Goal: Use online tool/utility: Utilize a website feature to perform a specific function

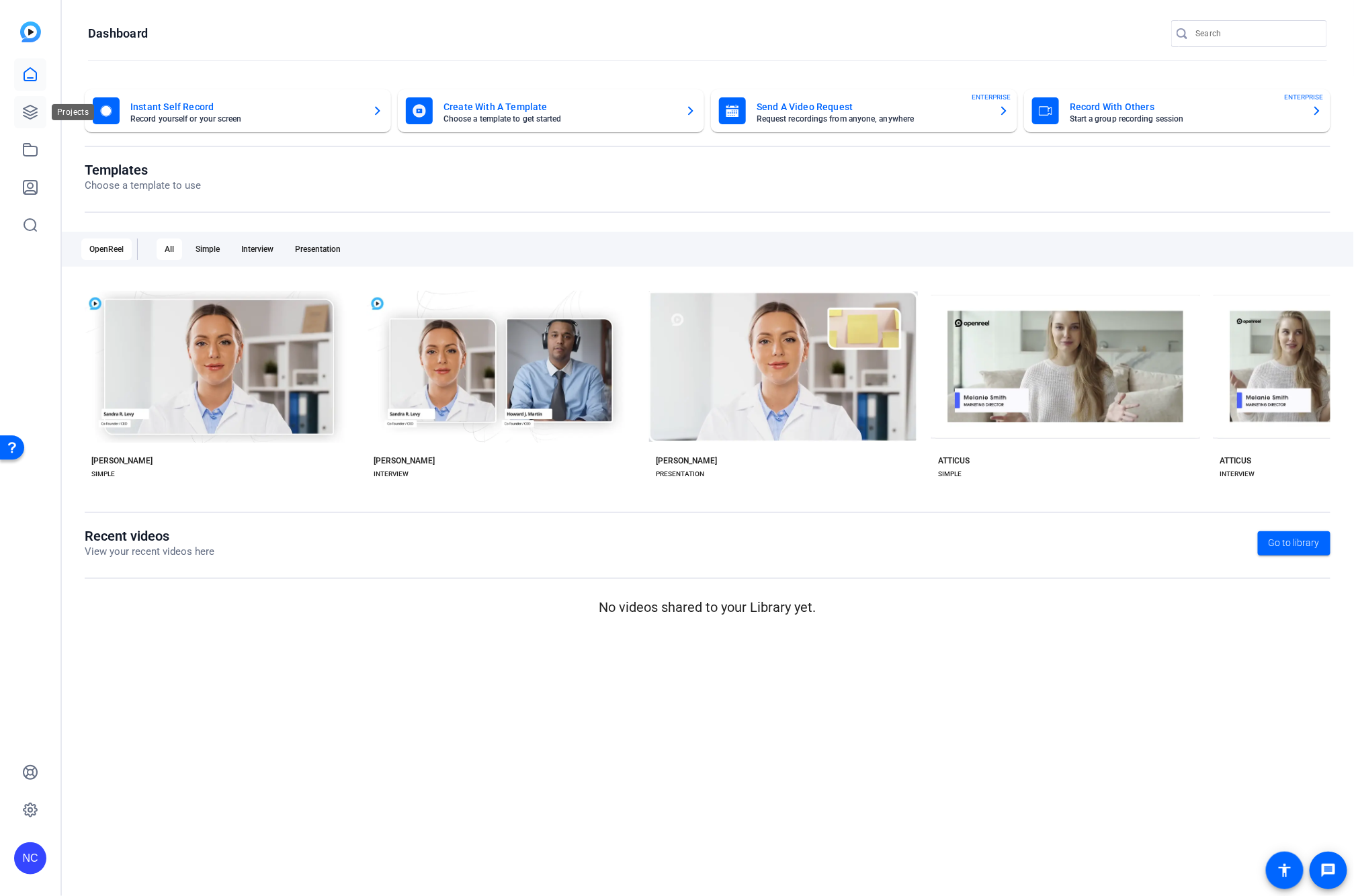
click at [31, 123] on link at bounding box center [30, 112] width 32 height 32
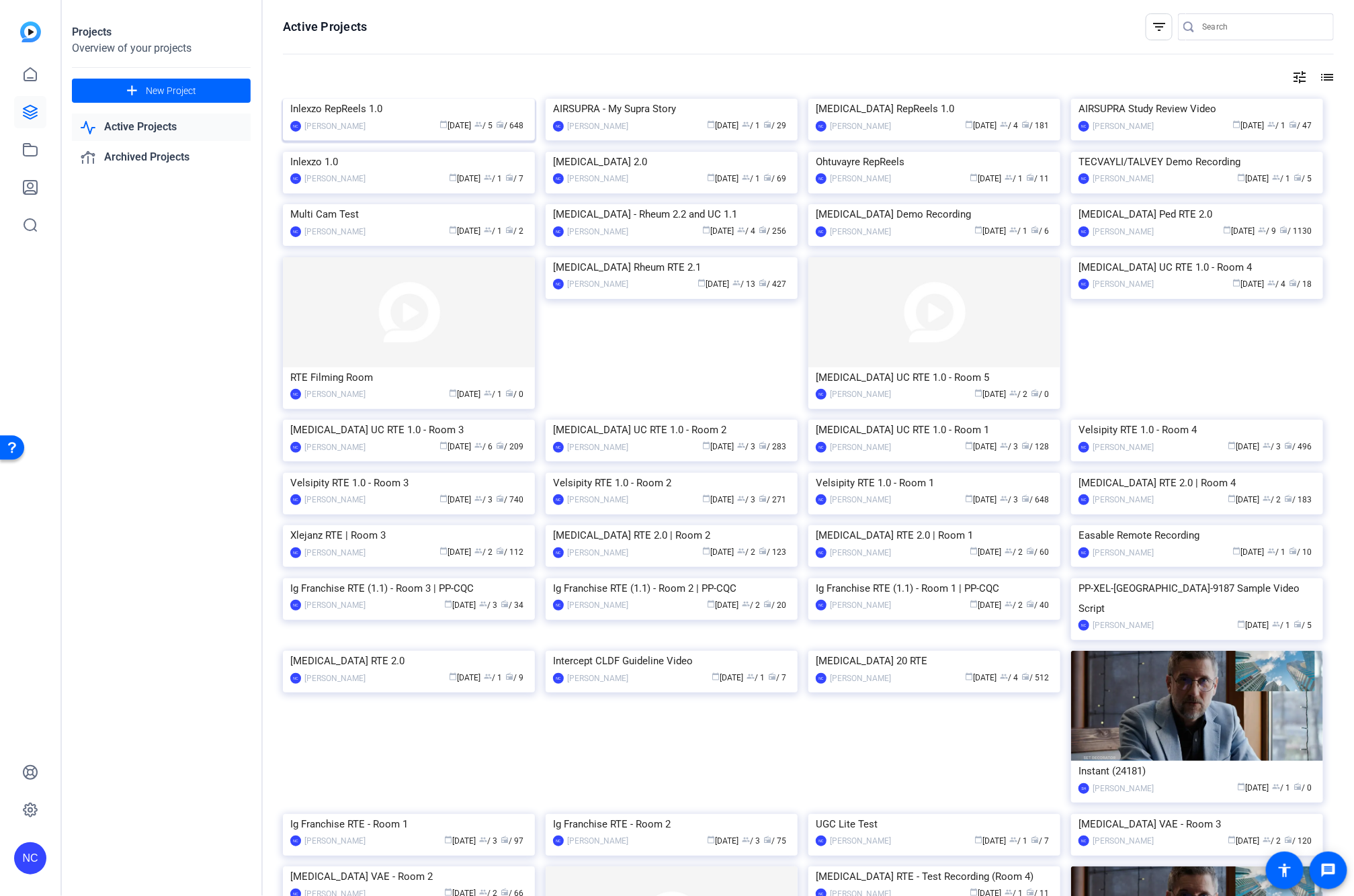
click at [317, 99] on img at bounding box center [409, 99] width 252 height 0
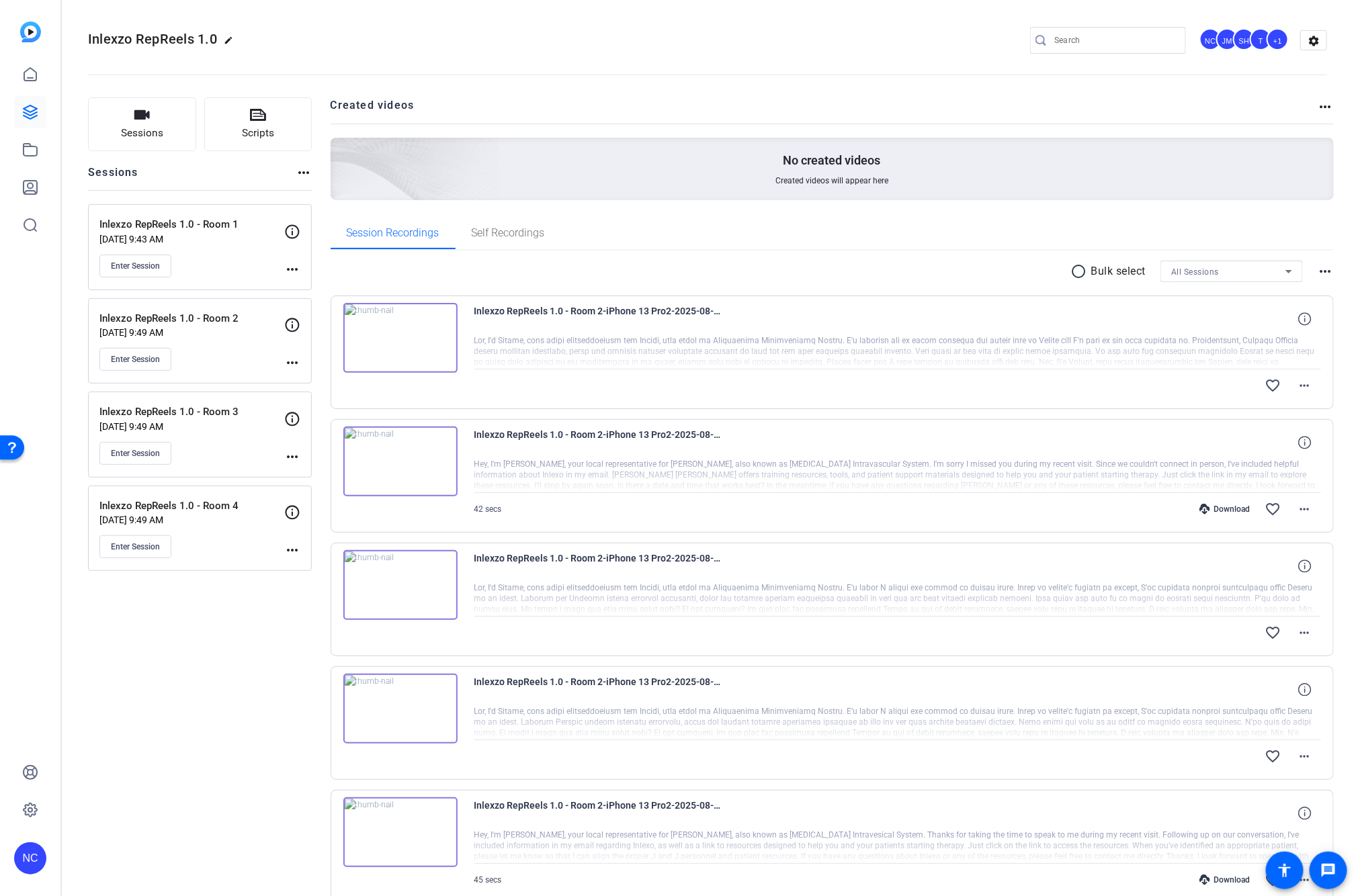
click at [287, 359] on mat-icon "more_horiz" at bounding box center [292, 363] width 16 height 16
click at [305, 378] on span "Edit Session" at bounding box center [325, 383] width 61 height 16
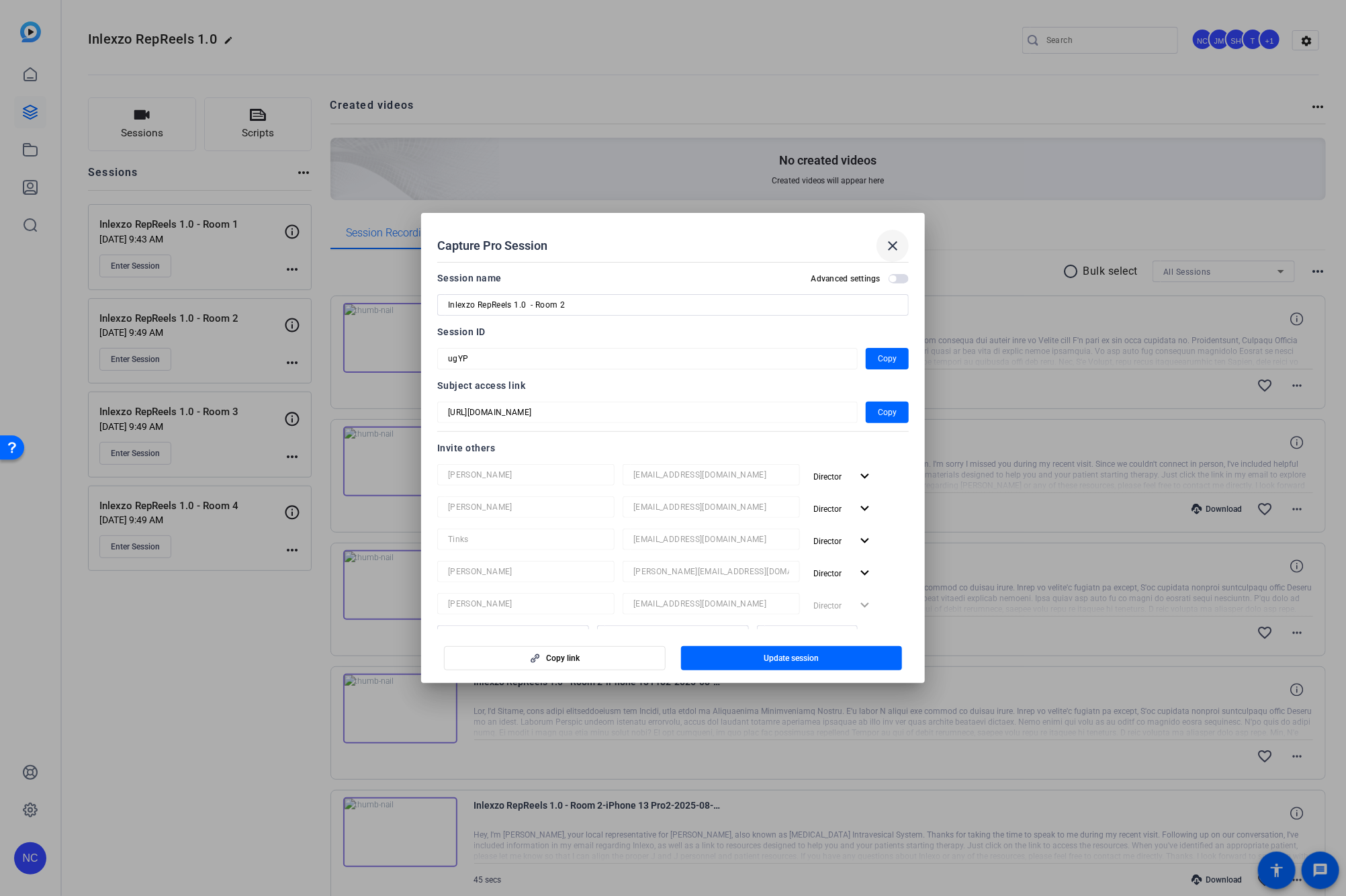
click at [893, 245] on mat-icon "close" at bounding box center [893, 246] width 16 height 16
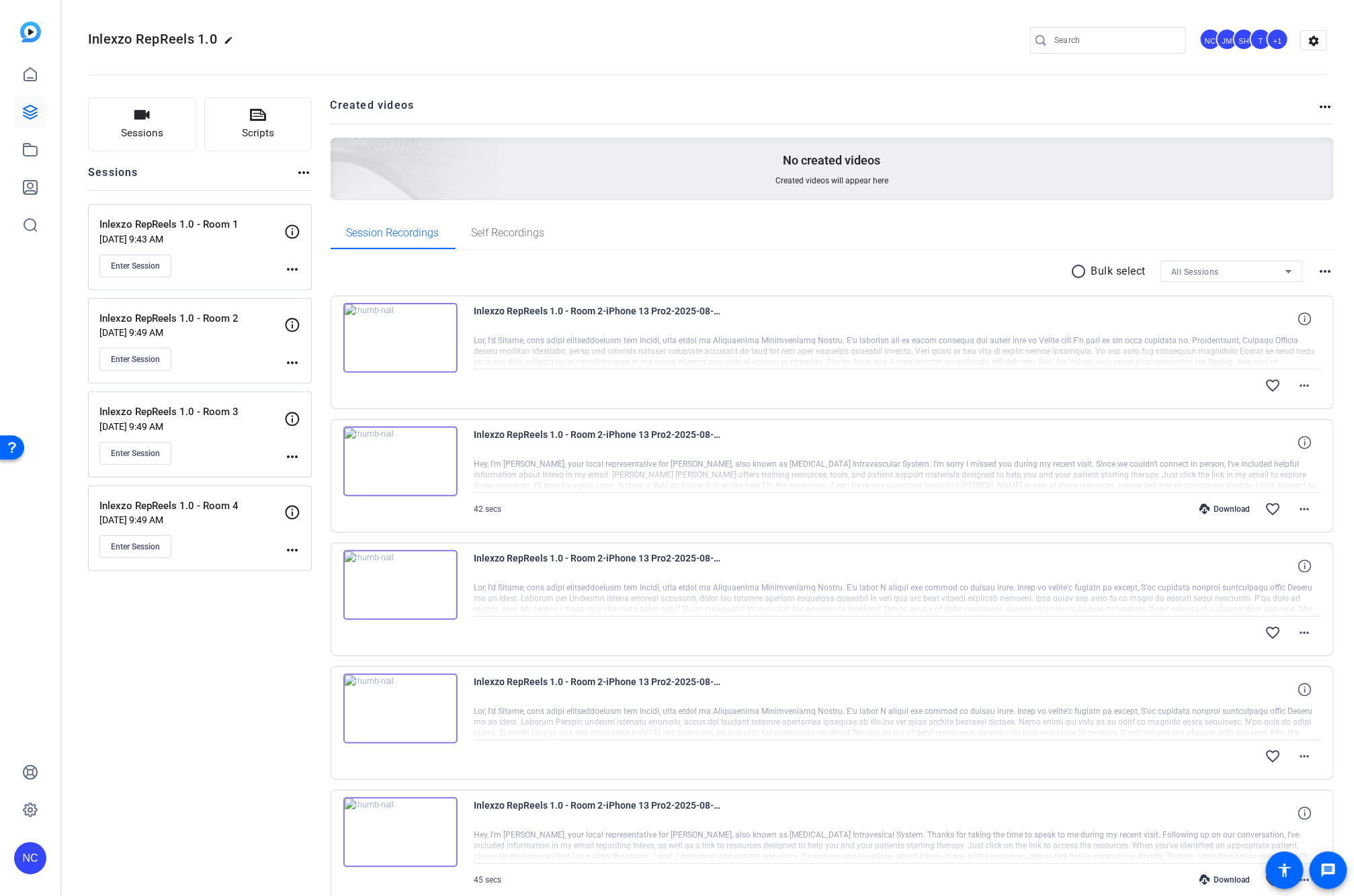
click at [286, 270] on mat-icon "more_horiz" at bounding box center [292, 270] width 16 height 16
click at [296, 284] on span "Edit Session" at bounding box center [325, 289] width 61 height 16
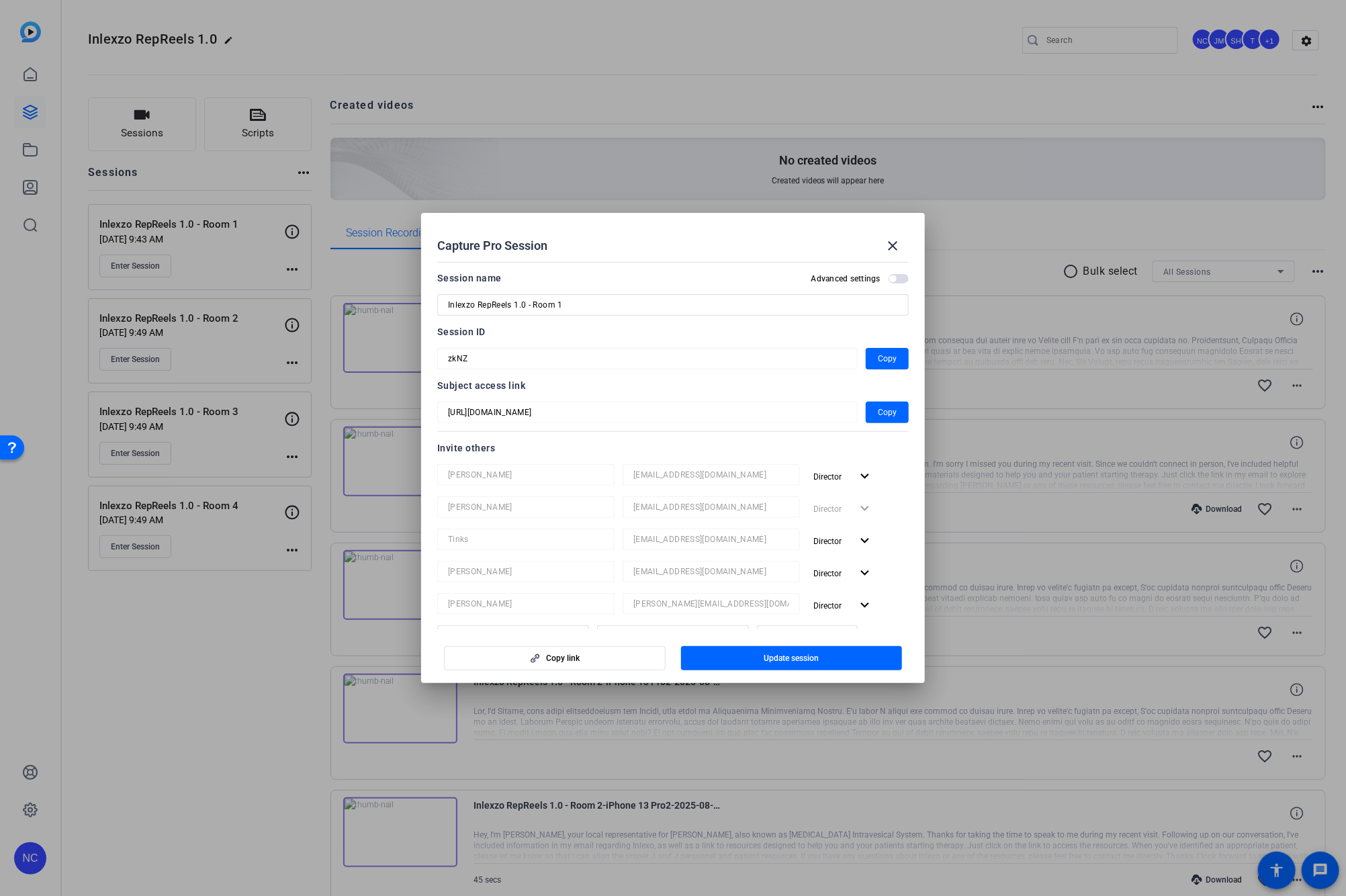
drag, startPoint x: 897, startPoint y: 238, endPoint x: 685, endPoint y: 317, distance: 226.2
click at [896, 238] on mat-icon "close" at bounding box center [893, 246] width 16 height 16
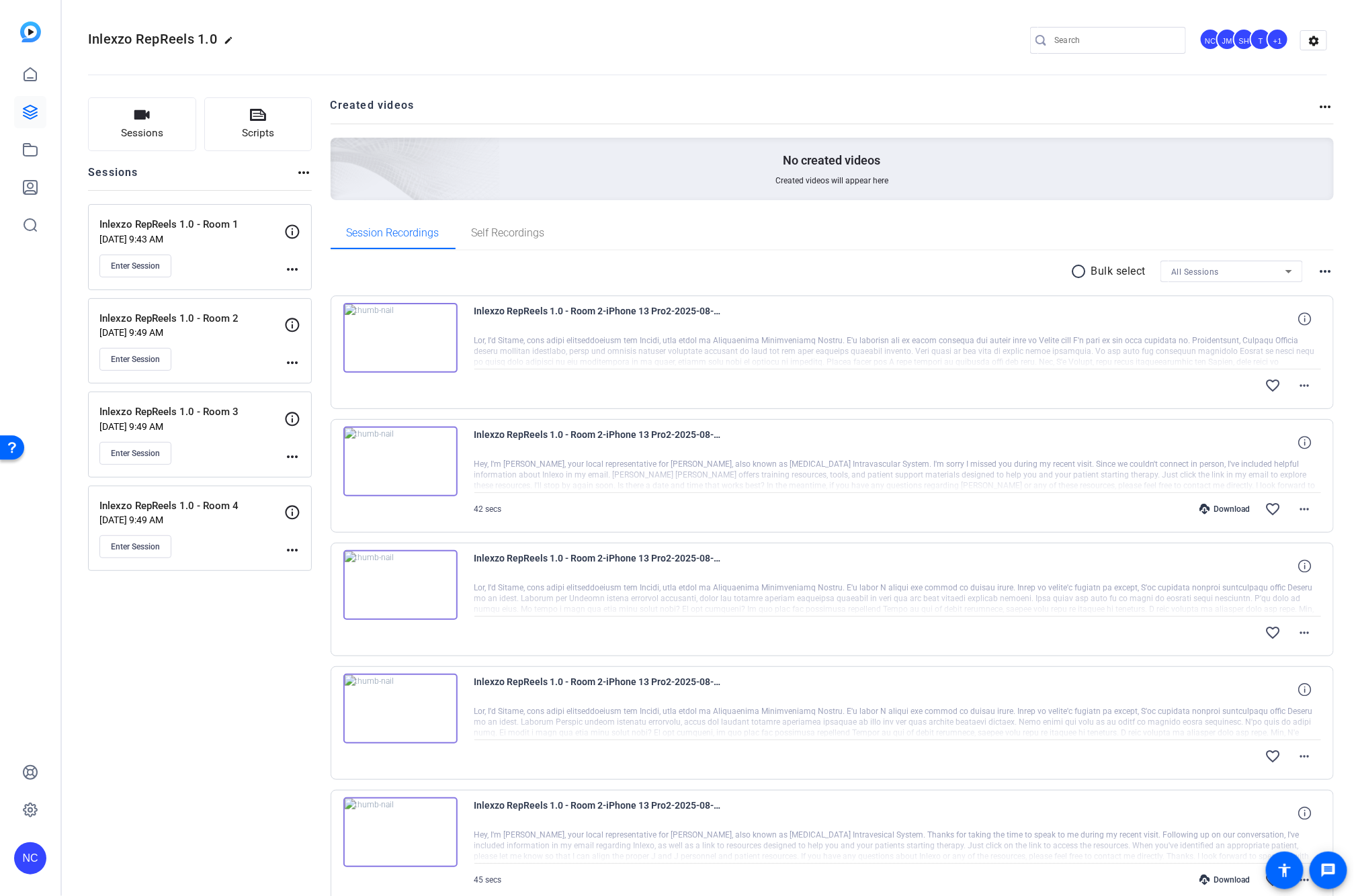
click at [296, 456] on mat-icon "more_horiz" at bounding box center [292, 457] width 16 height 16
click at [314, 471] on span "Edit Session" at bounding box center [325, 477] width 61 height 16
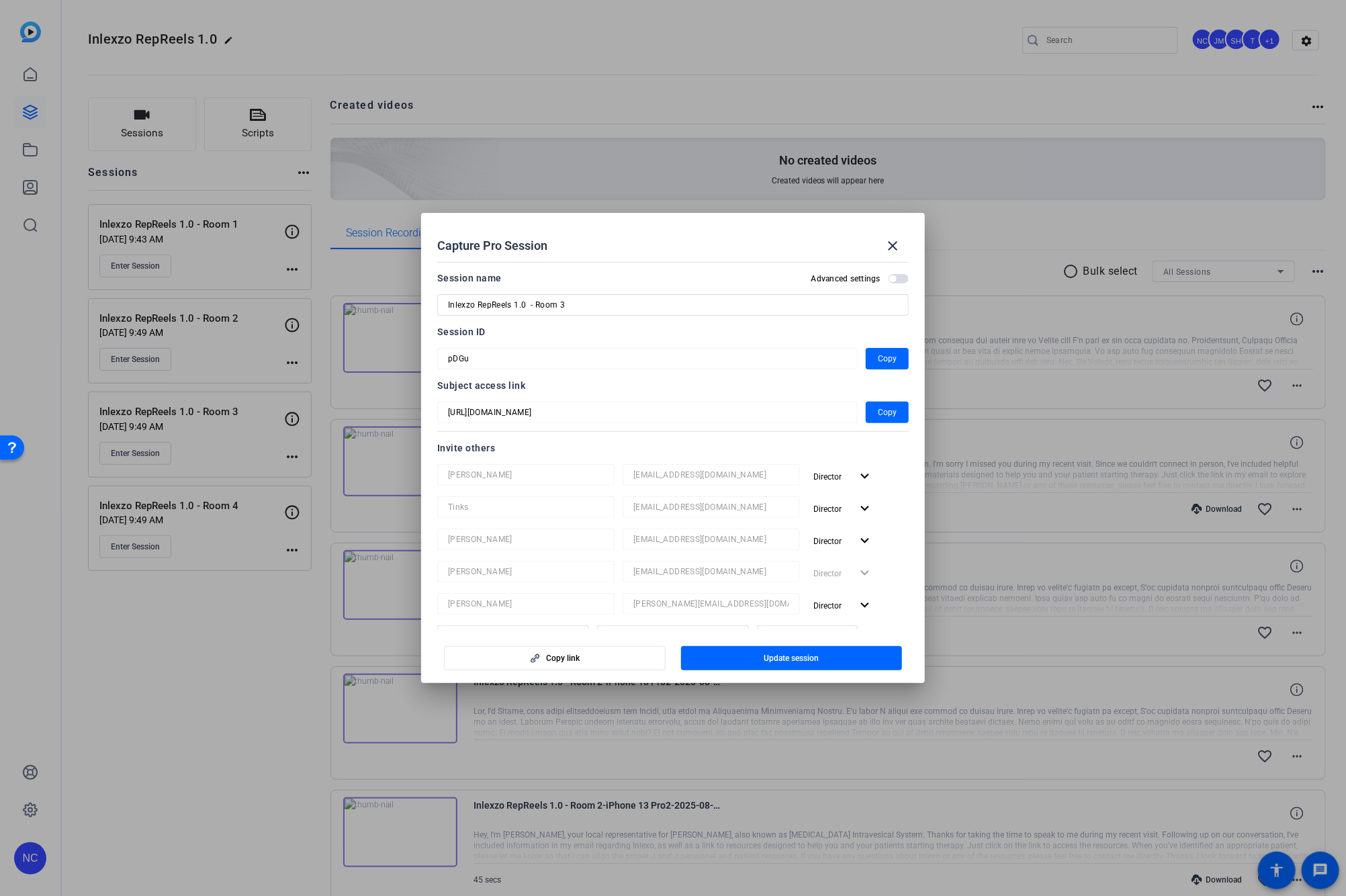
drag, startPoint x: 895, startPoint y: 242, endPoint x: 818, endPoint y: 286, distance: 88.7
click at [893, 244] on mat-icon "close" at bounding box center [893, 246] width 16 height 16
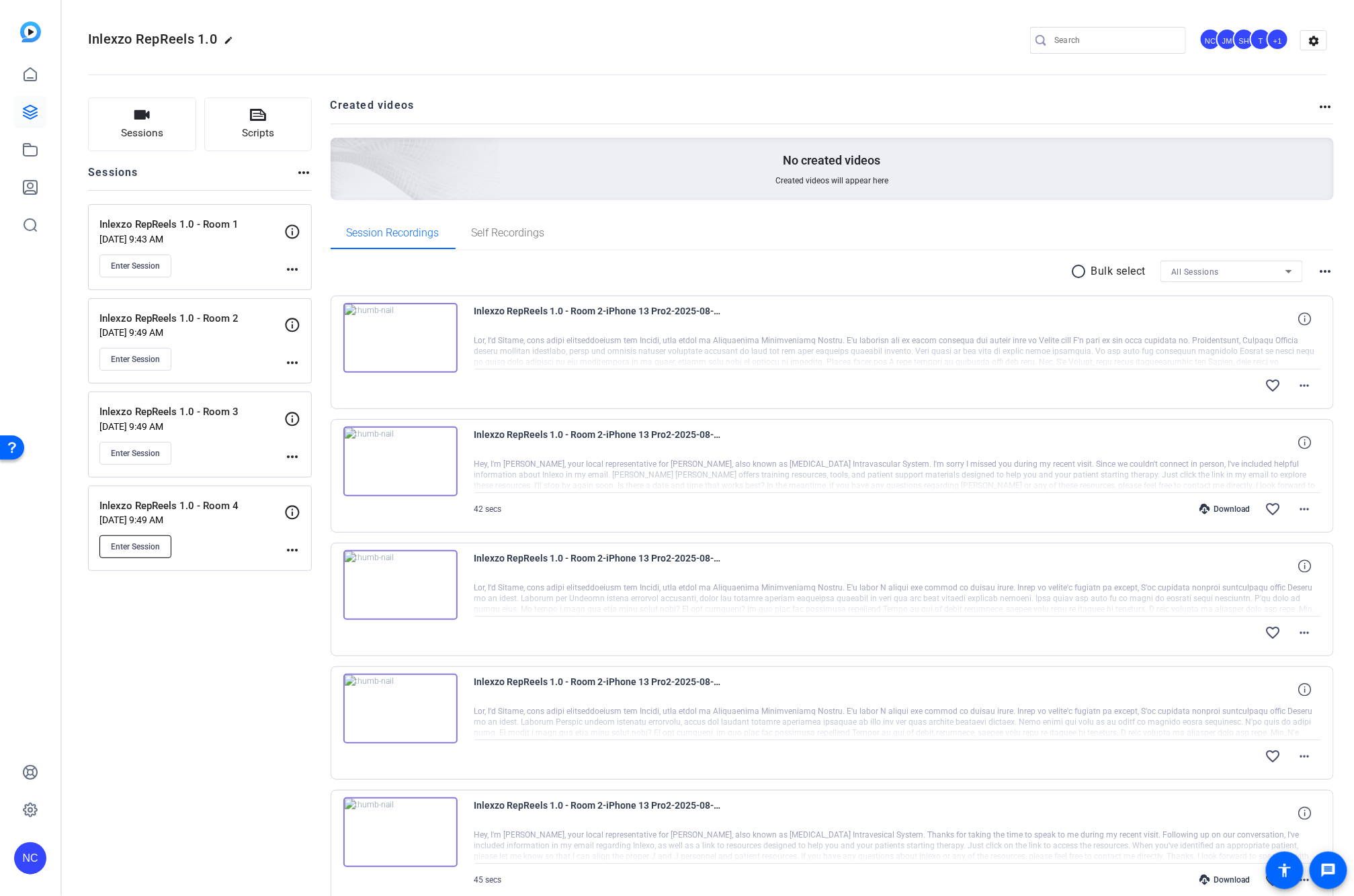
click at [126, 542] on span "Enter Session" at bounding box center [135, 547] width 49 height 11
click at [143, 540] on button "Enter Session" at bounding box center [135, 546] width 72 height 23
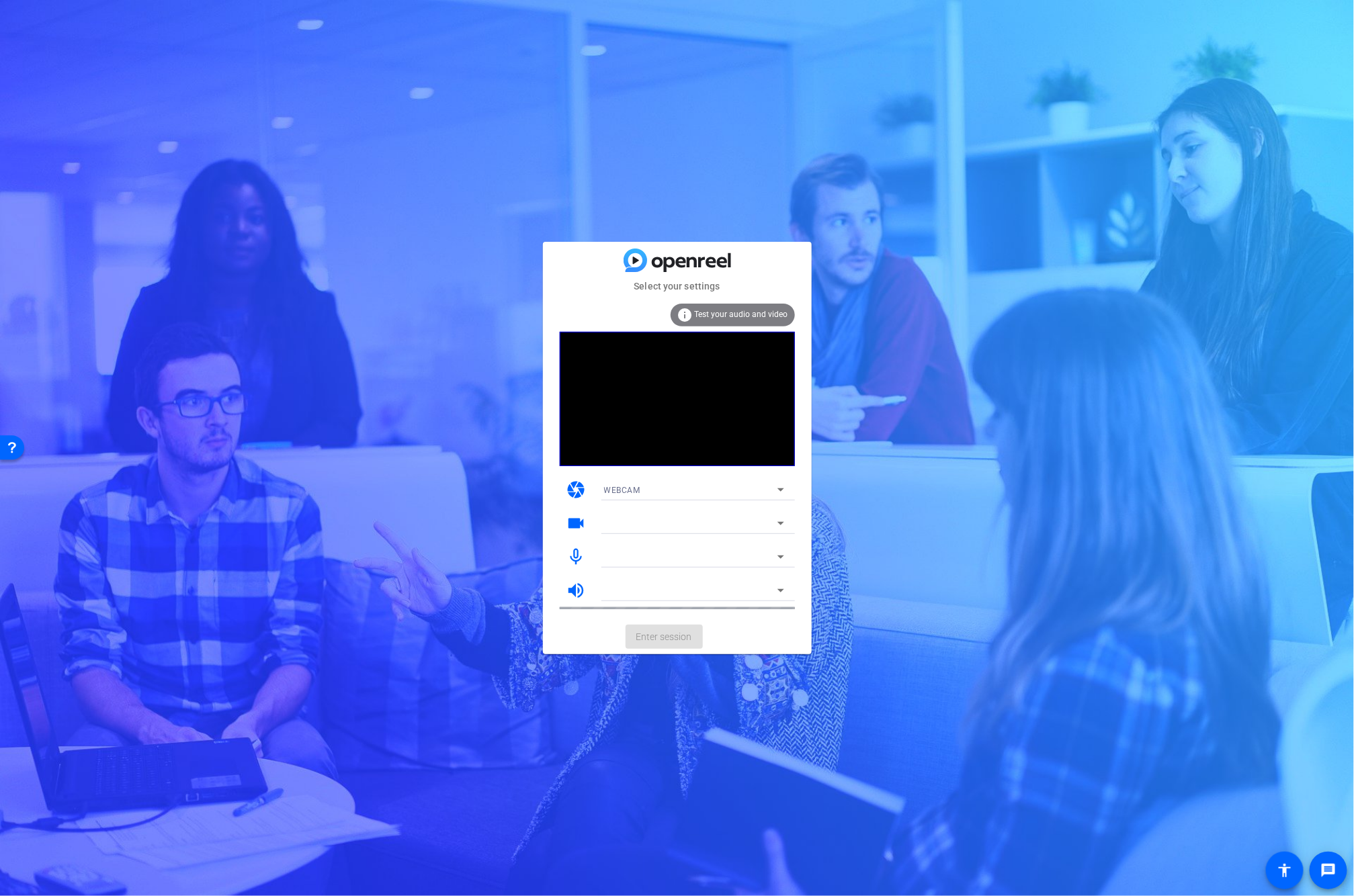
click at [755, 490] on div "WEBCAM" at bounding box center [691, 490] width 174 height 17
click at [697, 484] on div at bounding box center [677, 448] width 1354 height 896
click at [697, 485] on div "WEBCAM" at bounding box center [691, 490] width 174 height 17
click at [42, 191] on div at bounding box center [29, 184] width 25 height 14
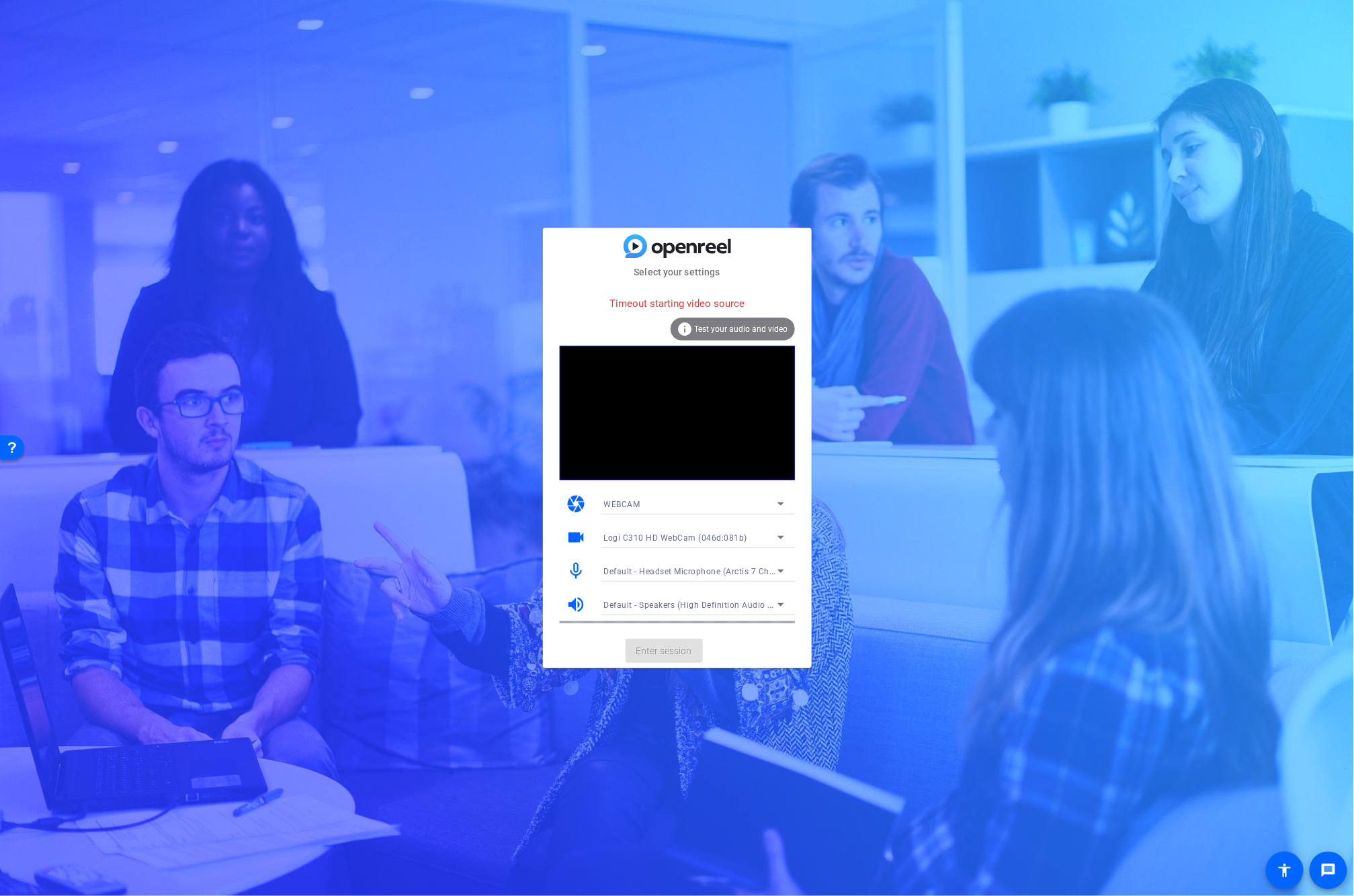
click at [729, 335] on div "info Test your audio and video" at bounding box center [733, 328] width 124 height 23
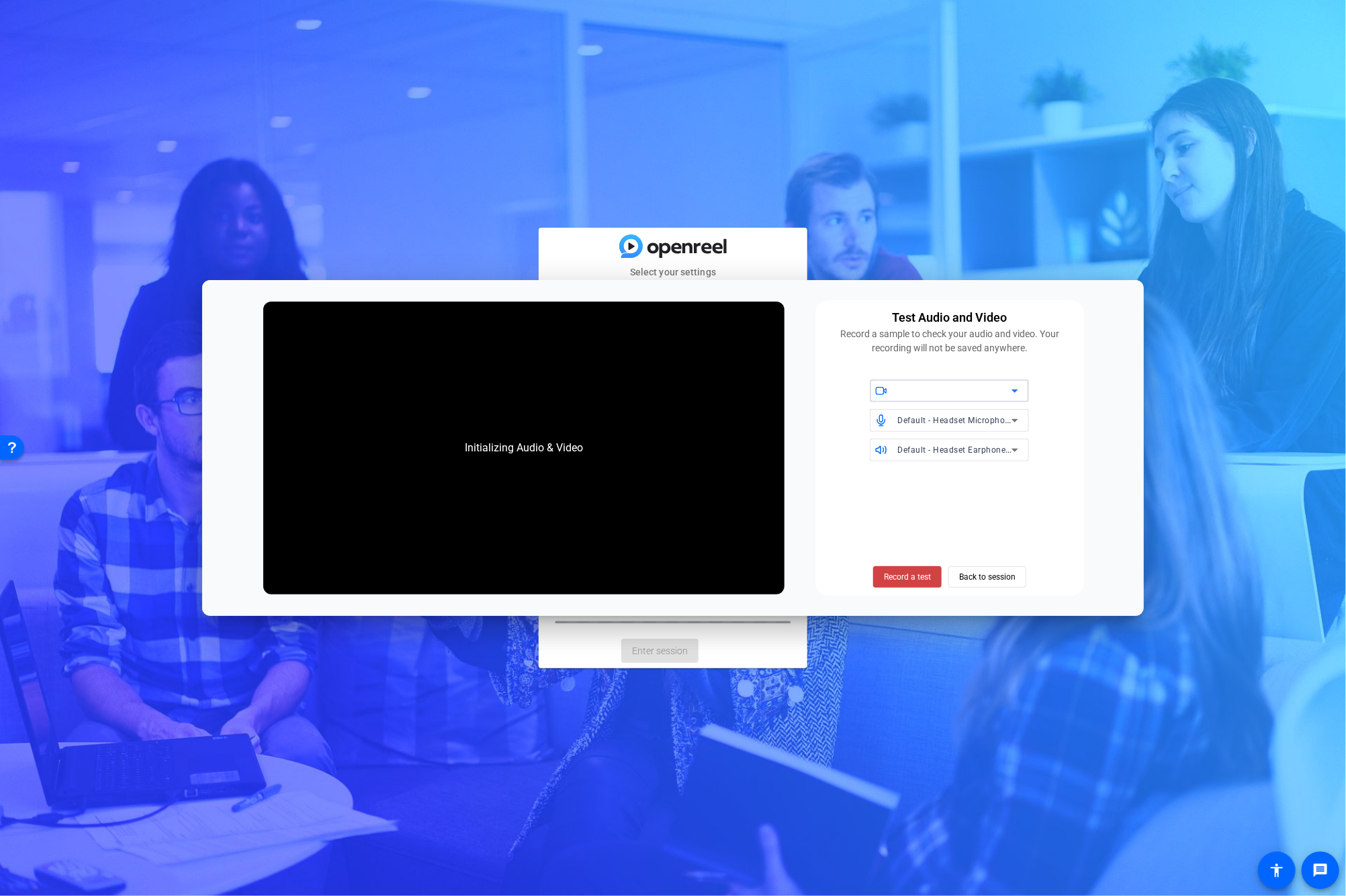
click at [42, 288] on div at bounding box center [29, 280] width 25 height 14
click at [31, 320] on icon at bounding box center [24, 311] width 14 height 17
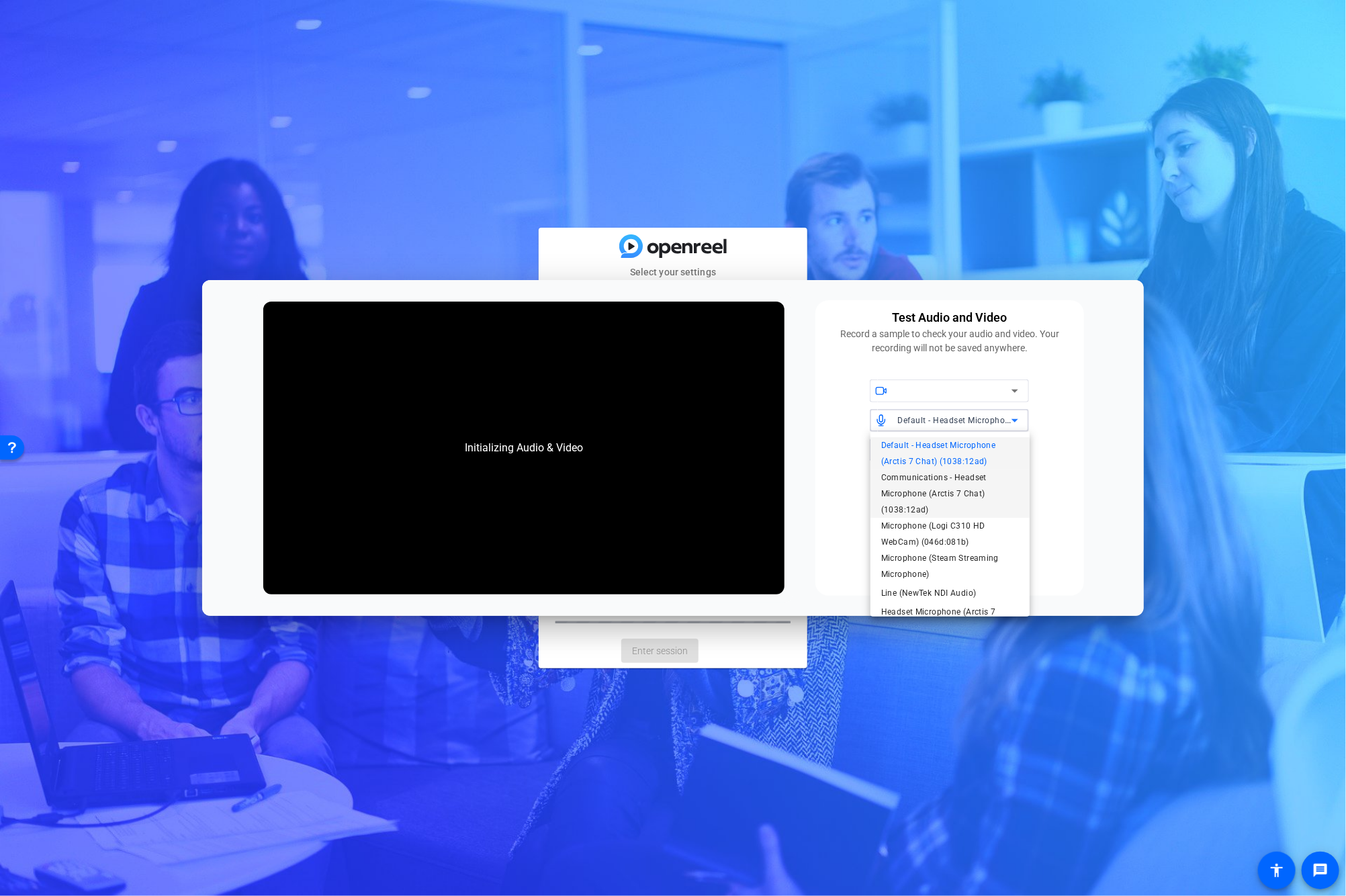
click at [0, 0] on span "Communications - Headset Microphone (Arctis 7 Chat) (1038:12ad)" at bounding box center [0, 0] width 0 height 0
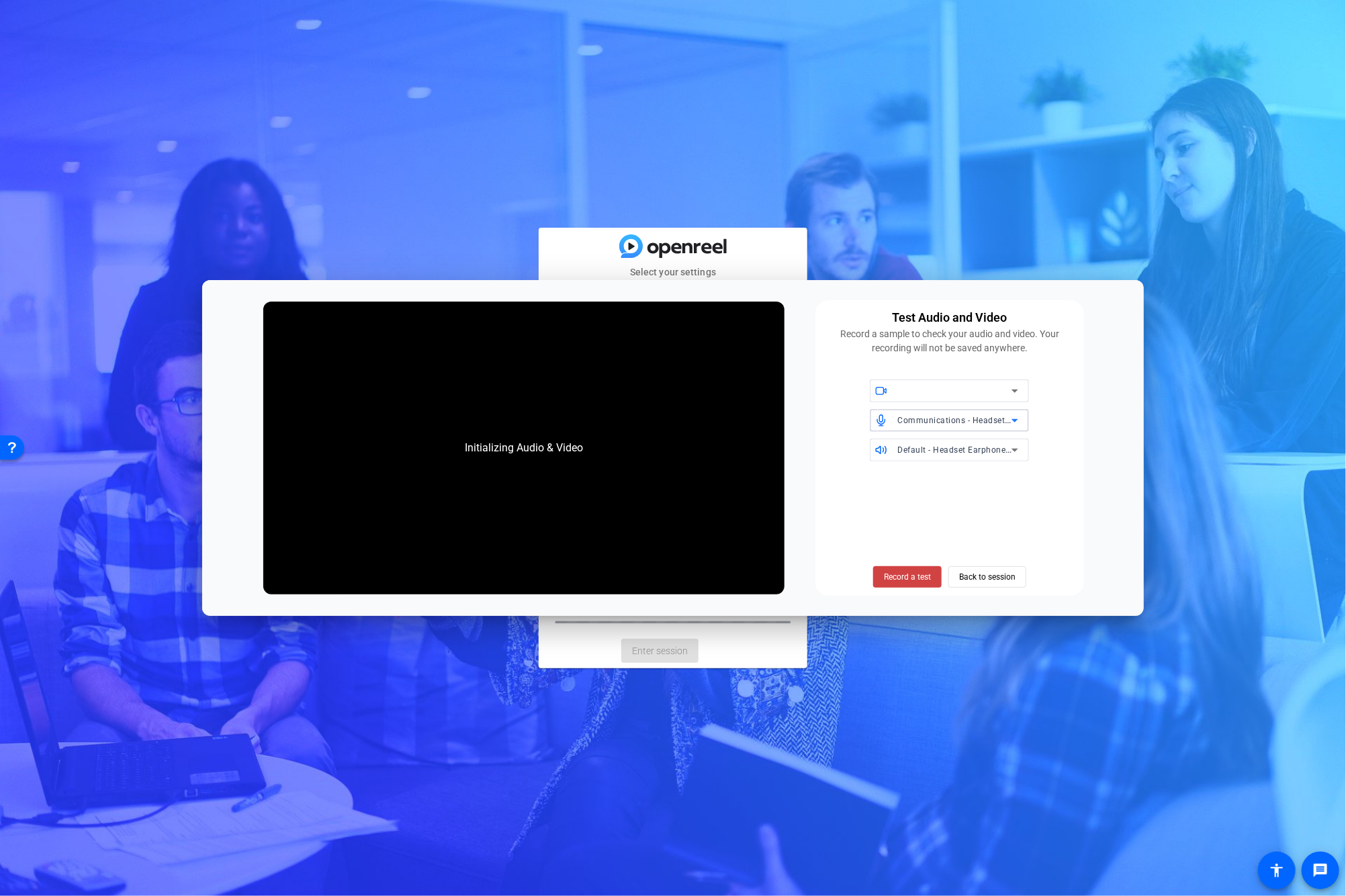
click at [950, 447] on span "Default - Headset Earphone (Arctis 7 Chat) (1038:12ad)" at bounding box center [1007, 449] width 219 height 11
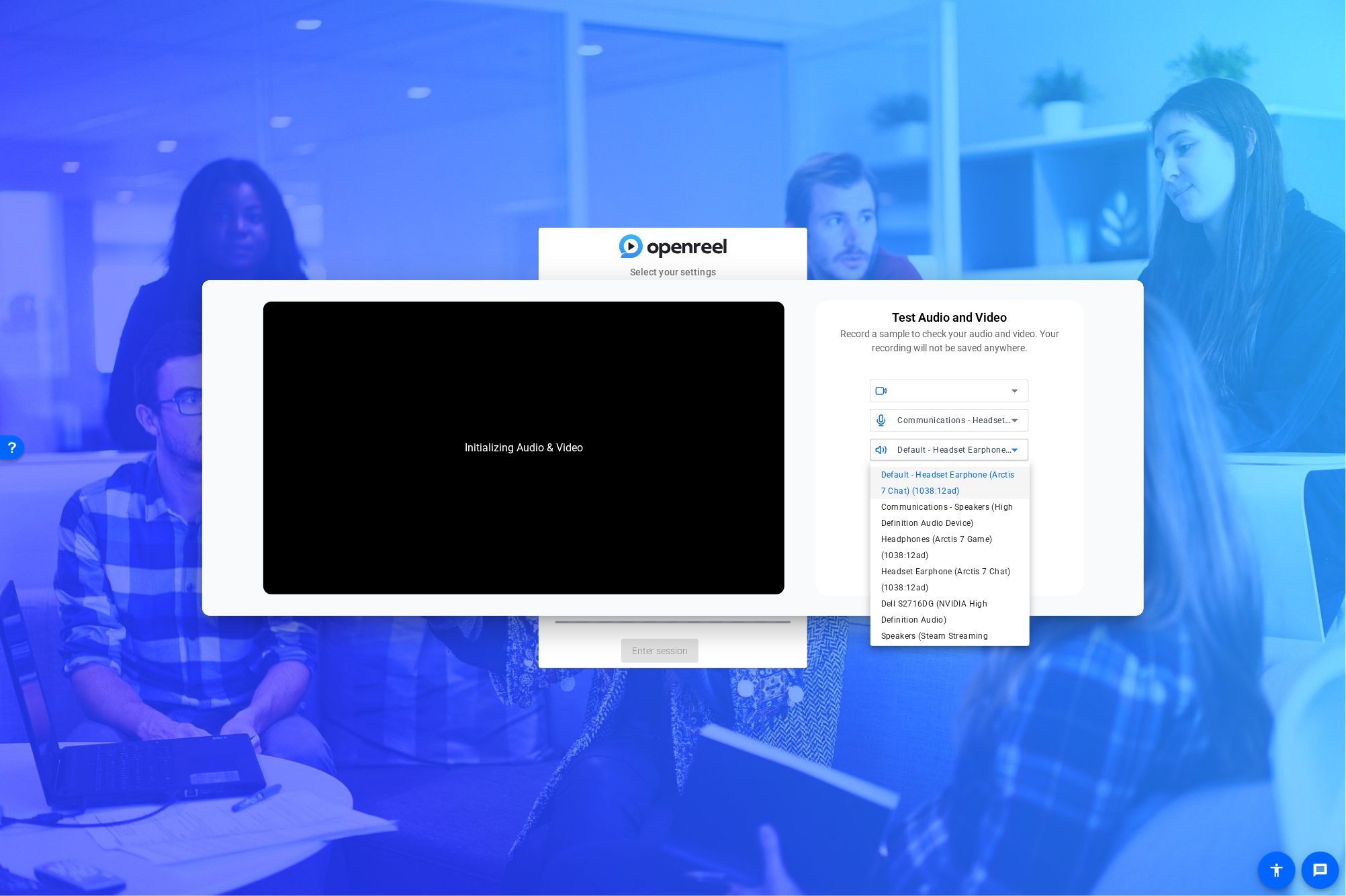
click at [777, 570] on div at bounding box center [673, 448] width 1346 height 896
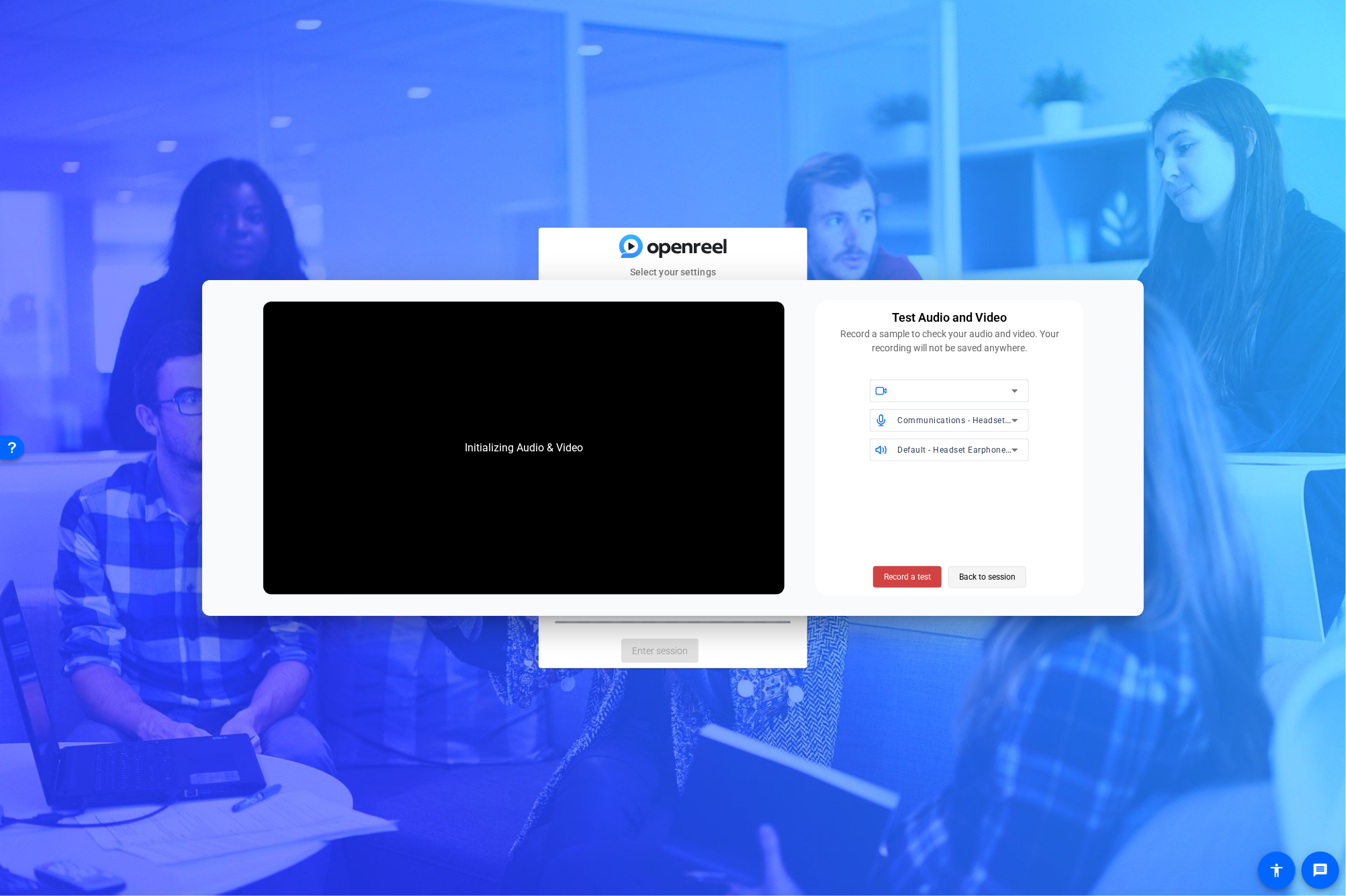
click at [997, 578] on span "Back to session" at bounding box center [987, 576] width 57 height 25
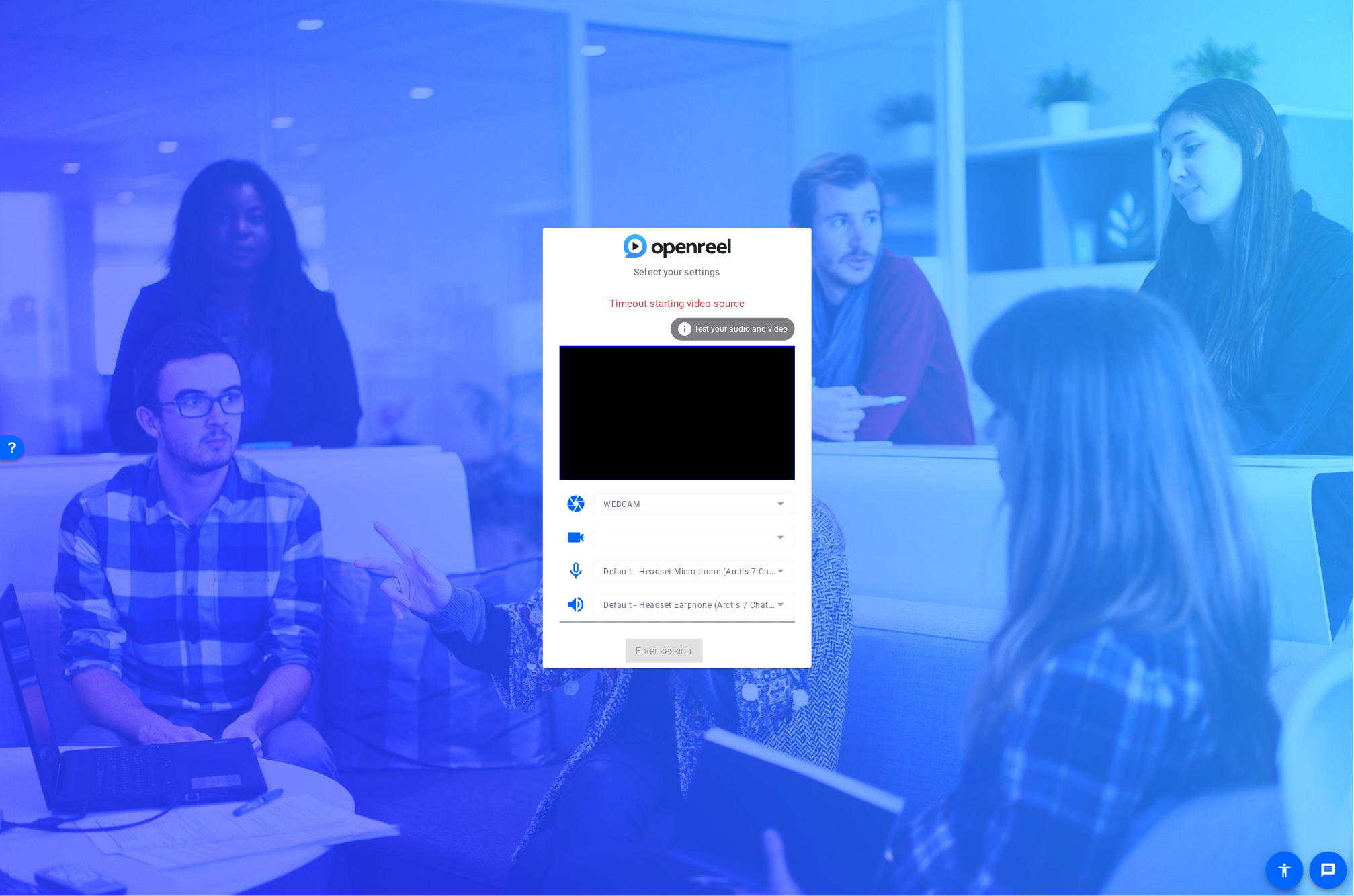
click at [681, 451] on video at bounding box center [677, 412] width 235 height 135
click at [649, 531] on mat-form-field at bounding box center [693, 537] width 202 height 21
click at [650, 512] on mat-form-field "WEBCAM" at bounding box center [693, 503] width 202 height 21
click at [724, 331] on span "Test your audio and video" at bounding box center [741, 329] width 94 height 10
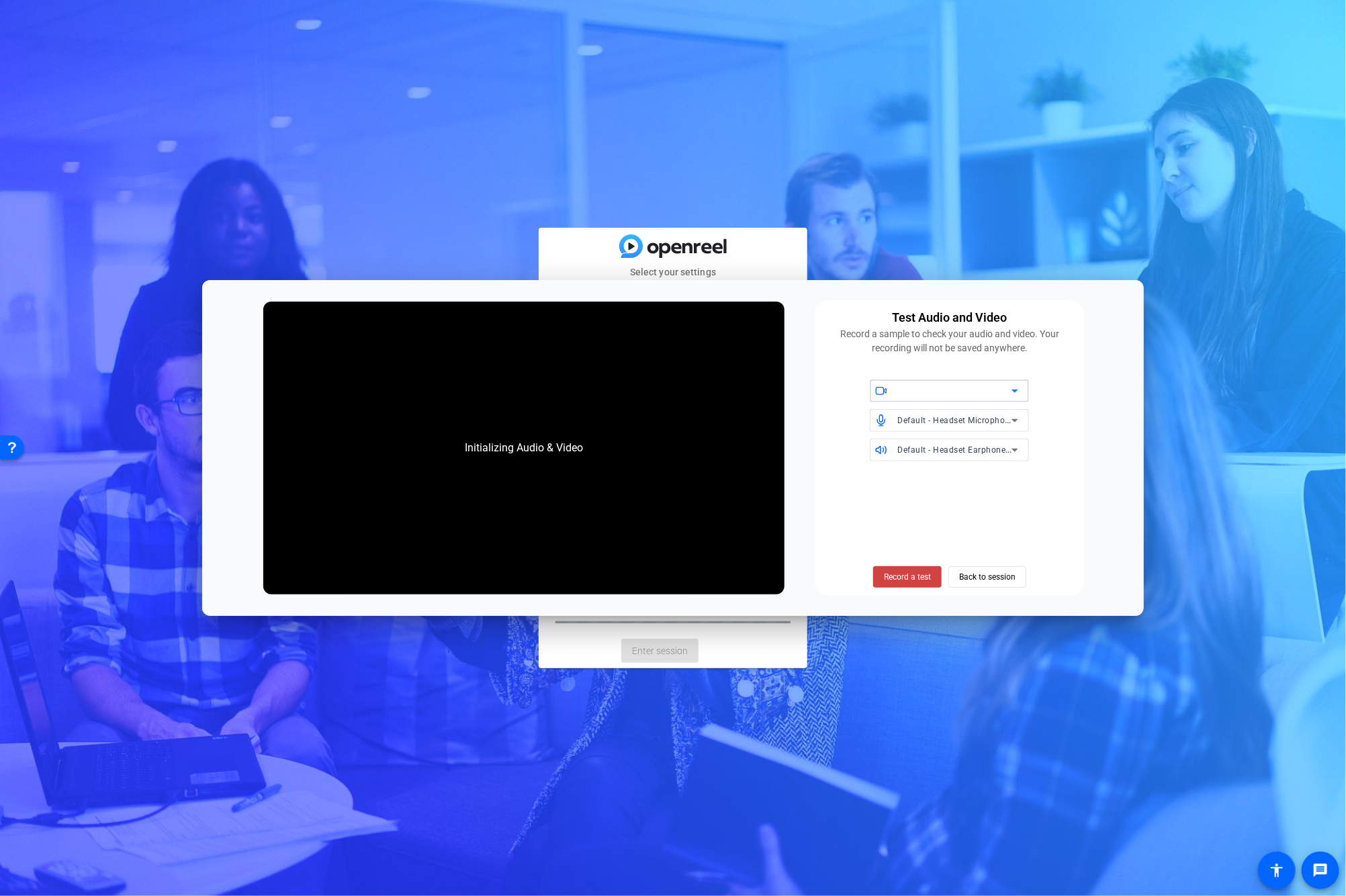
click at [231, 232] on div "Test Audio and Video Record a sample to check your audio and video. Your record…" at bounding box center [118, 216] width 225 height 32
click at [955, 389] on div at bounding box center [954, 391] width 114 height 16
click at [0, 0] on span "Back to session" at bounding box center [0, 0] width 0 height 0
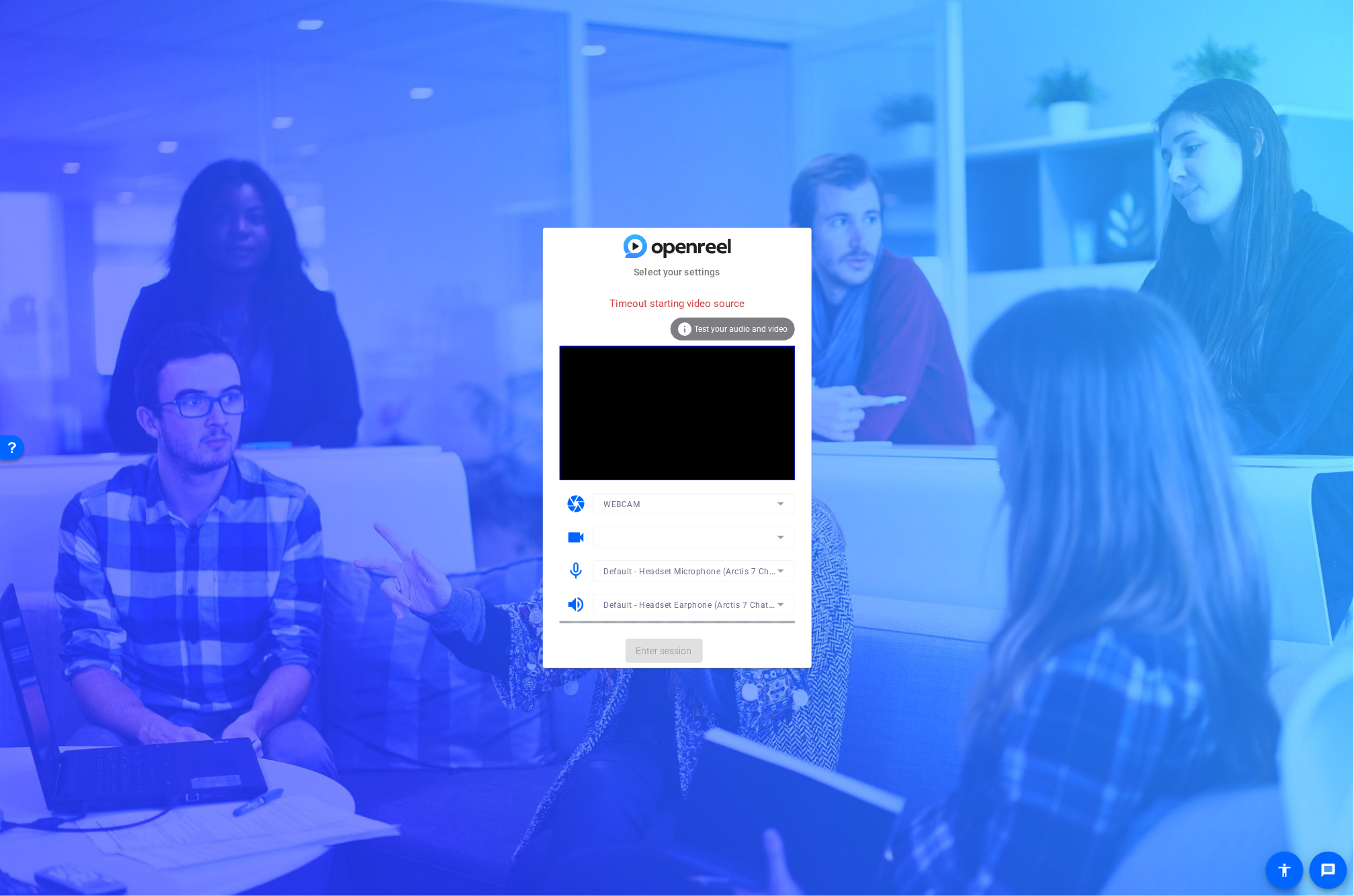
click at [708, 328] on span "Test your audio and video" at bounding box center [741, 329] width 94 height 10
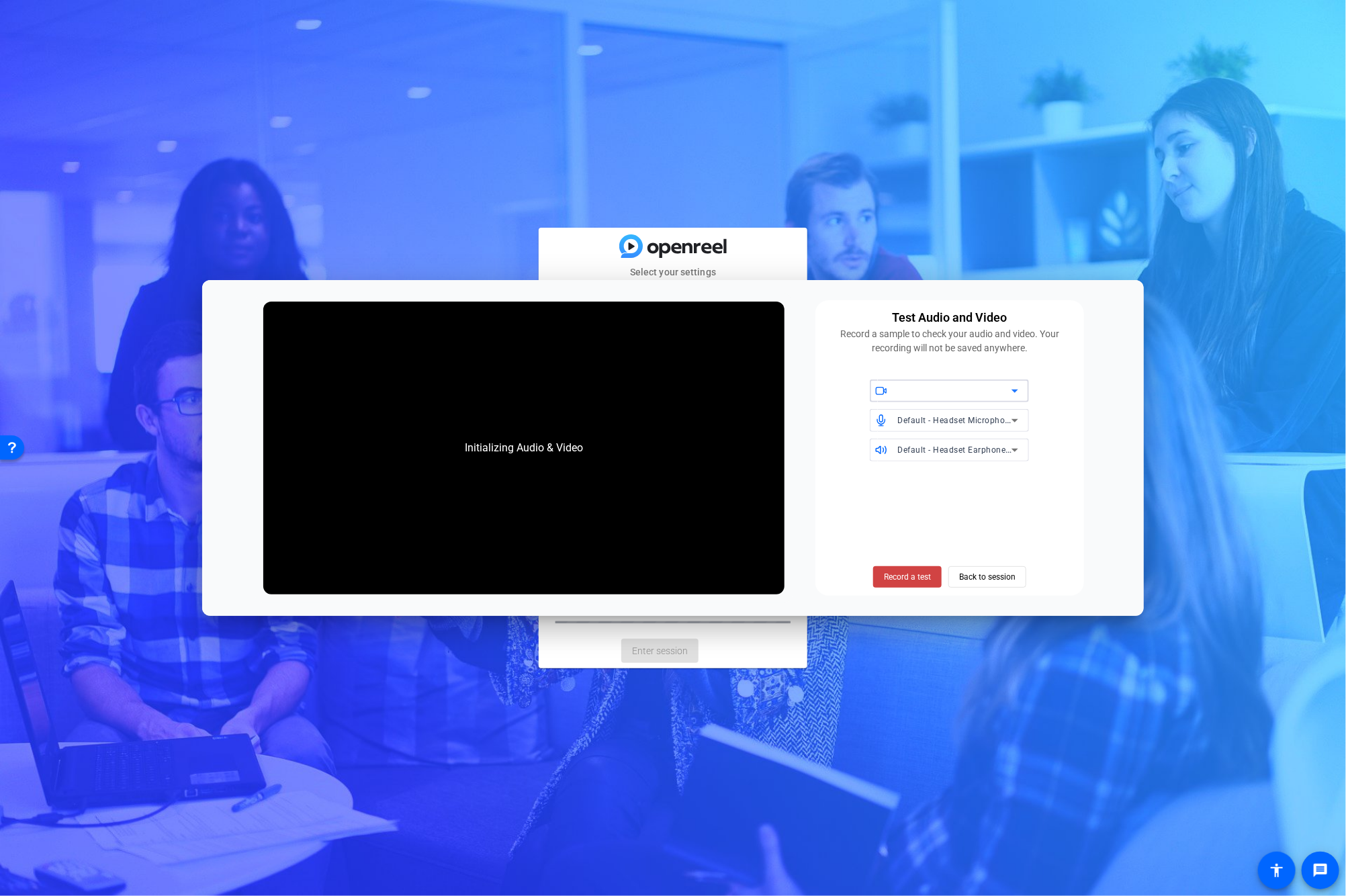
click at [974, 211] on div "Select your settings Timeout starting video source info Test your audio and vid…" at bounding box center [673, 448] width 1346 height 896
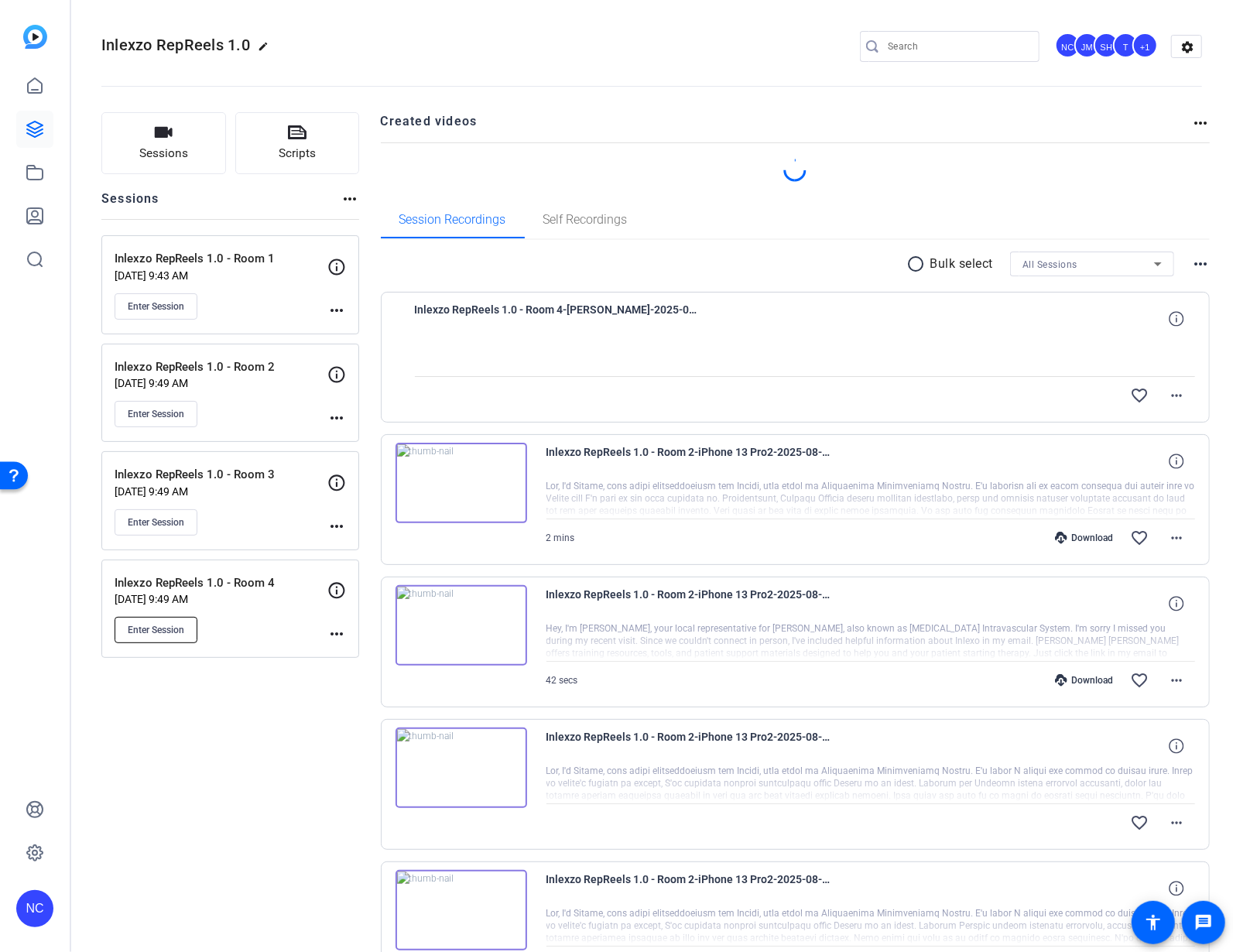
click at [157, 633] on span "Enter Session" at bounding box center [156, 630] width 57 height 13
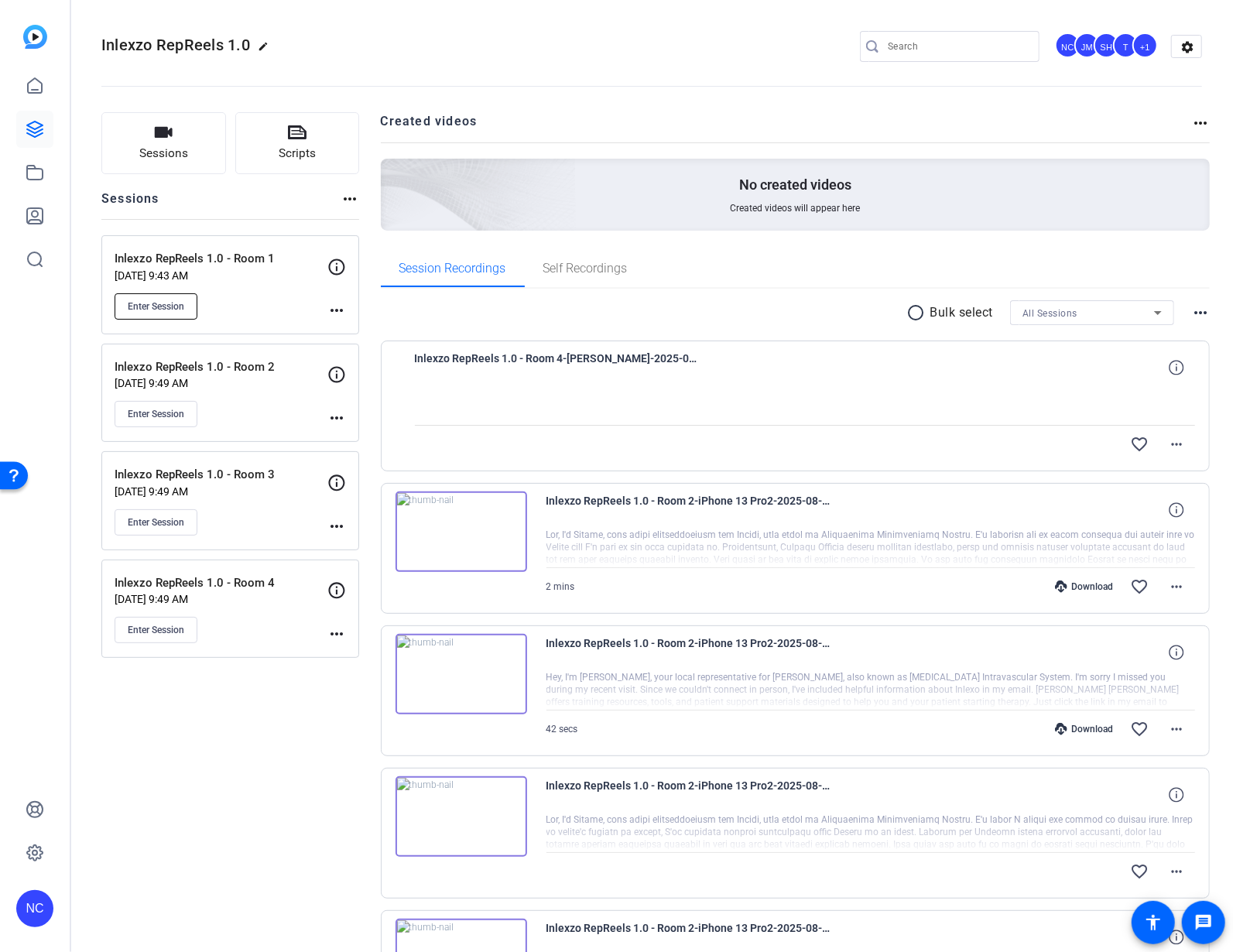
click at [164, 294] on button "Enter Session" at bounding box center [156, 306] width 83 height 26
click at [452, 526] on img at bounding box center [461, 532] width 131 height 80
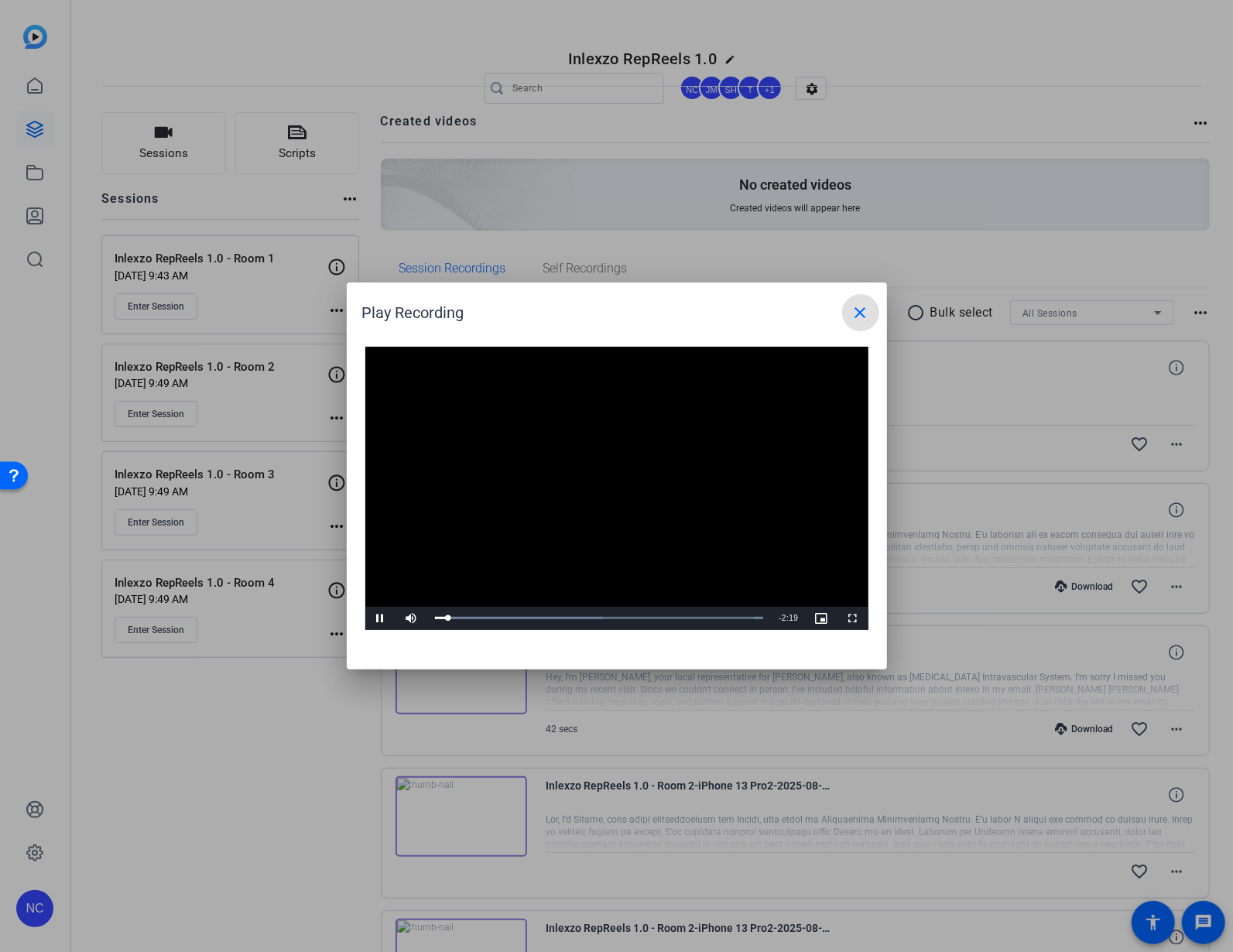
click at [867, 304] on mat-icon "close" at bounding box center [861, 313] width 19 height 19
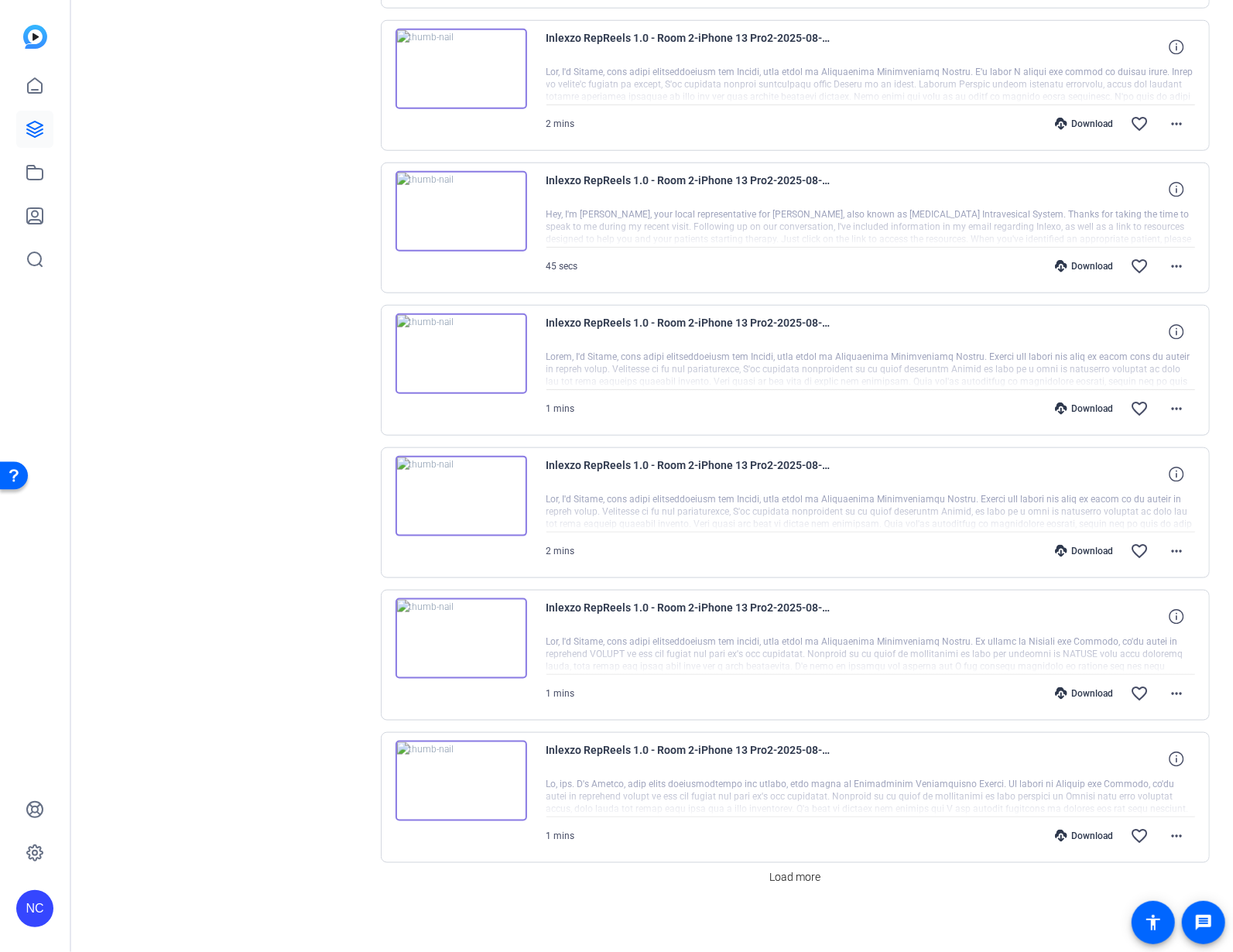
scroll to position [899, 0]
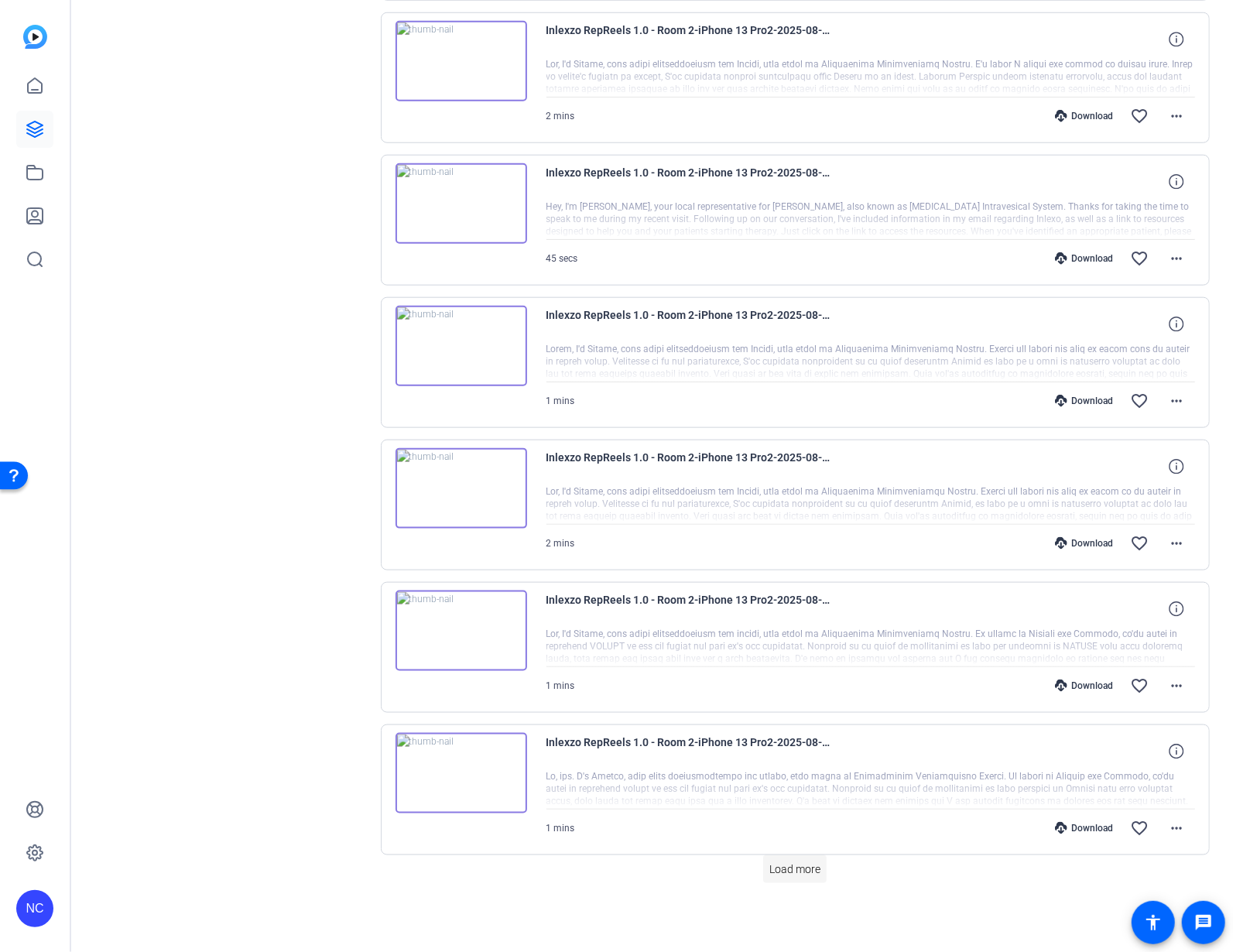
click at [791, 873] on span "Load more" at bounding box center [795, 869] width 51 height 17
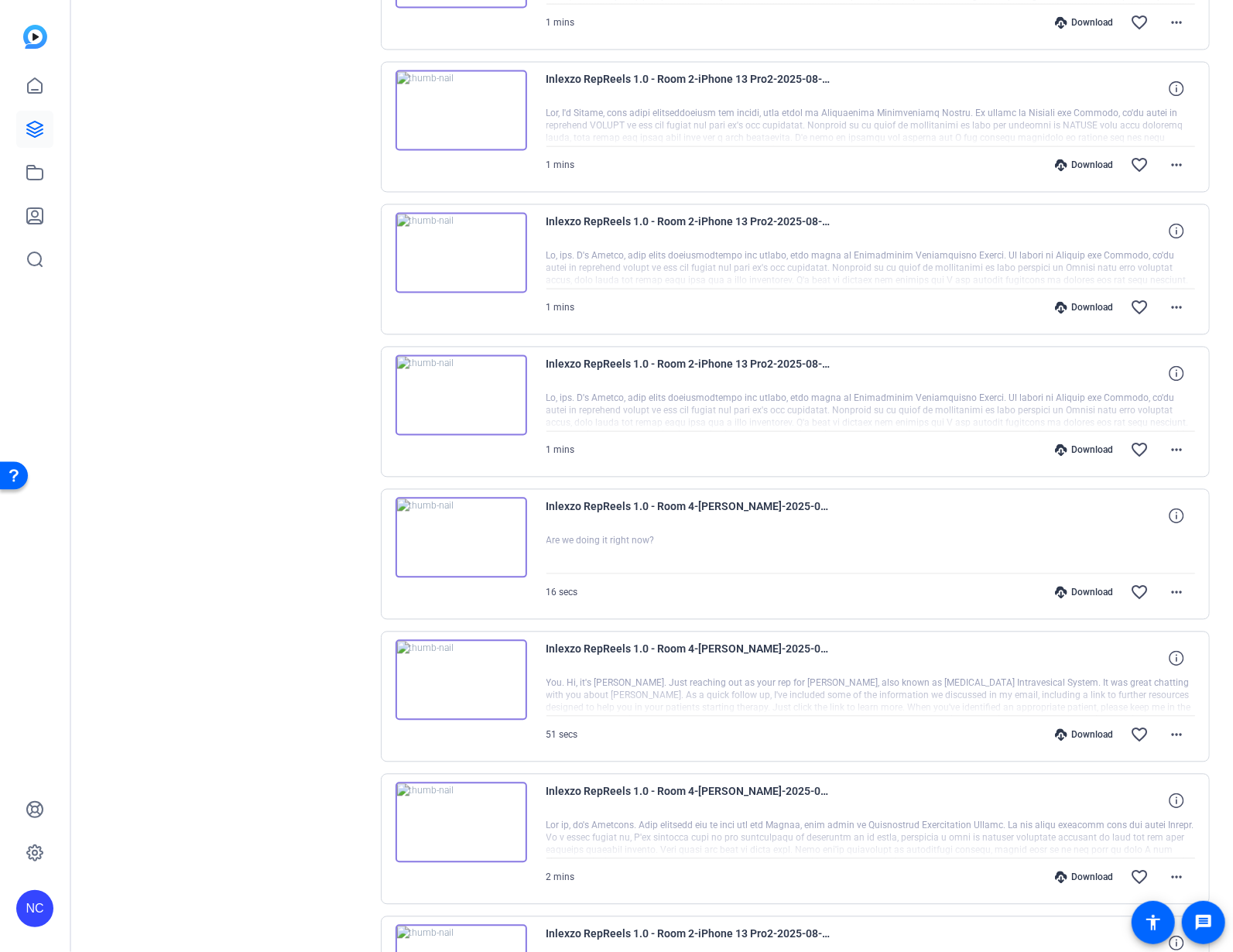
scroll to position [2275, 0]
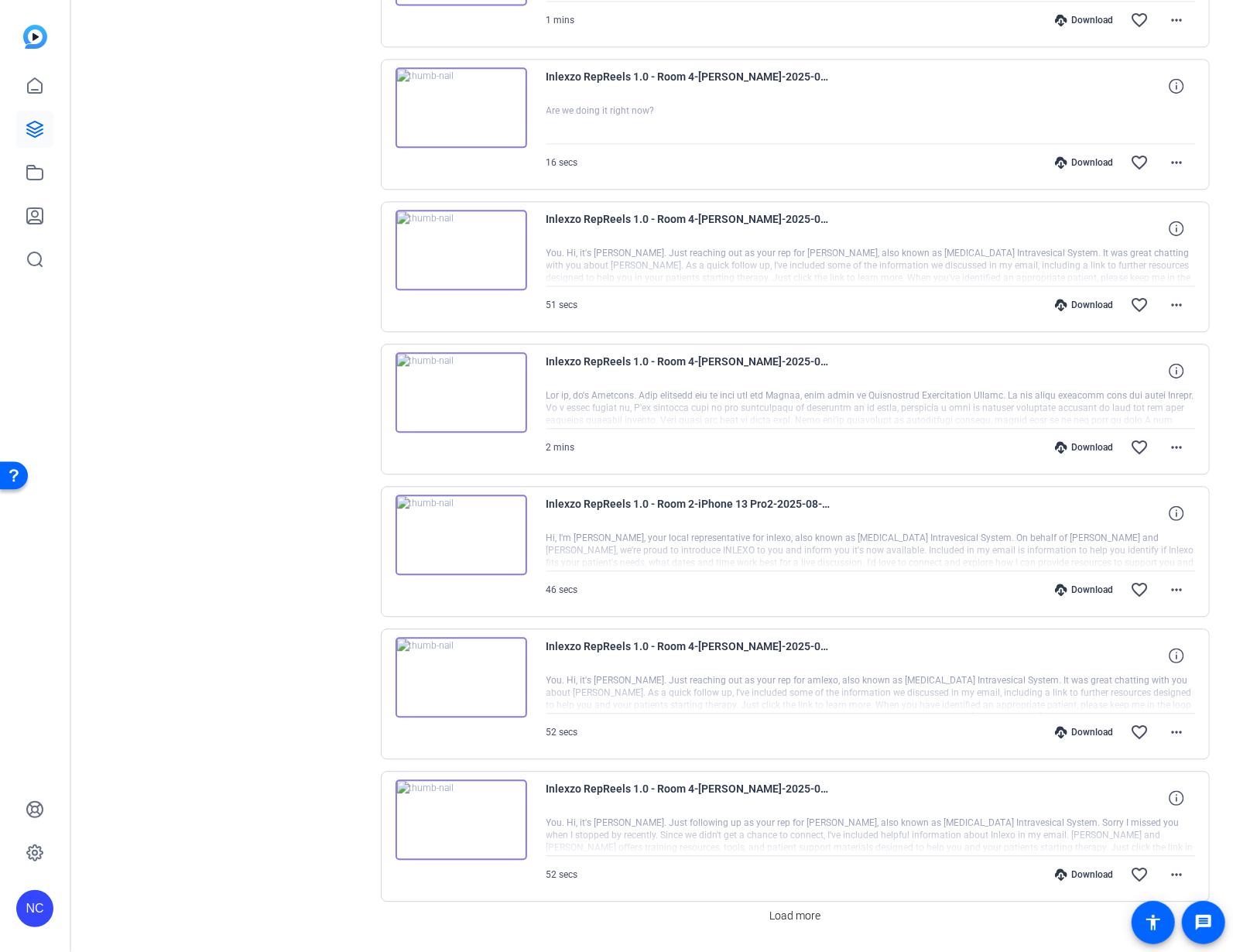
click at [457, 389] on img at bounding box center [461, 392] width 131 height 80
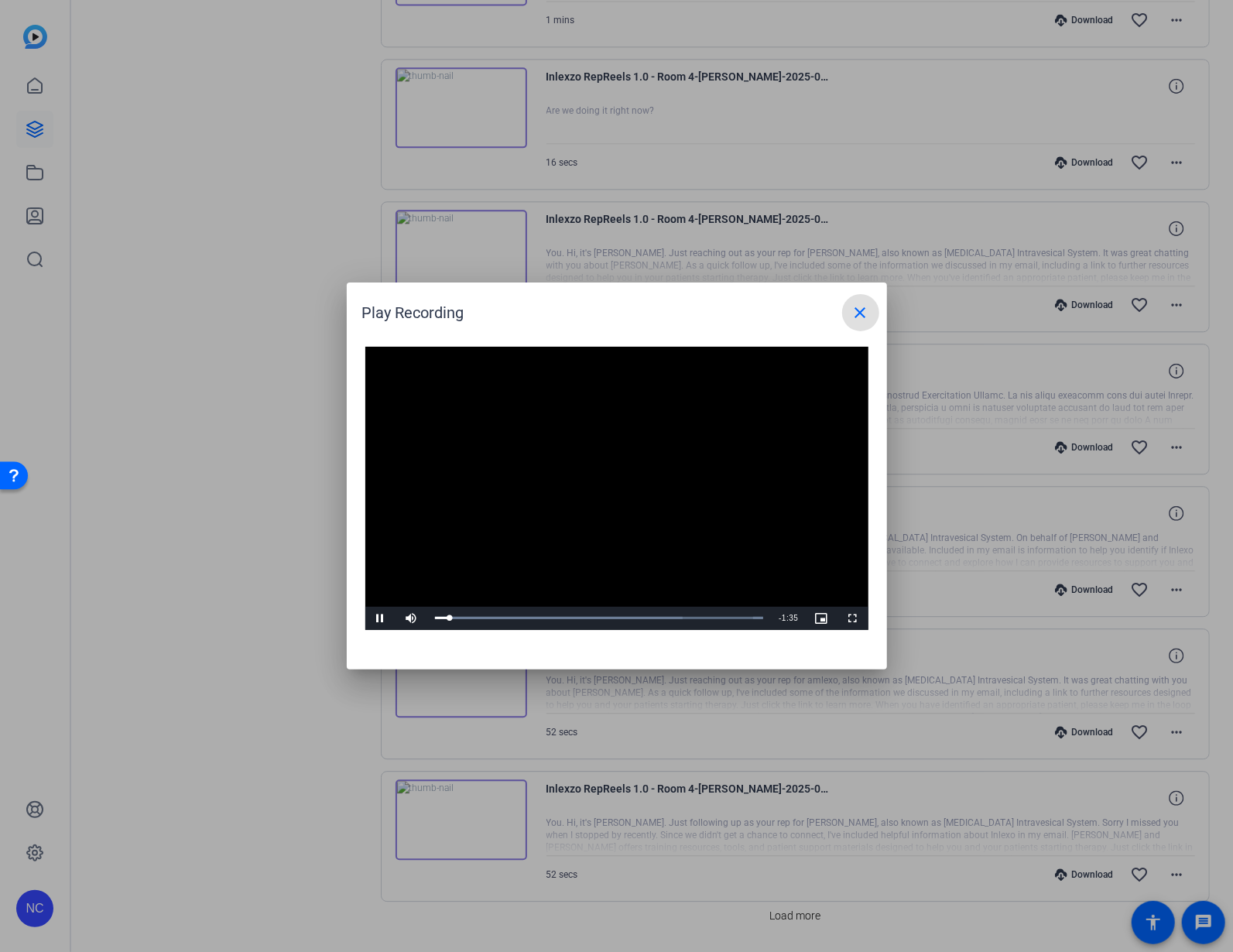
click at [861, 308] on mat-icon "close" at bounding box center [861, 313] width 19 height 19
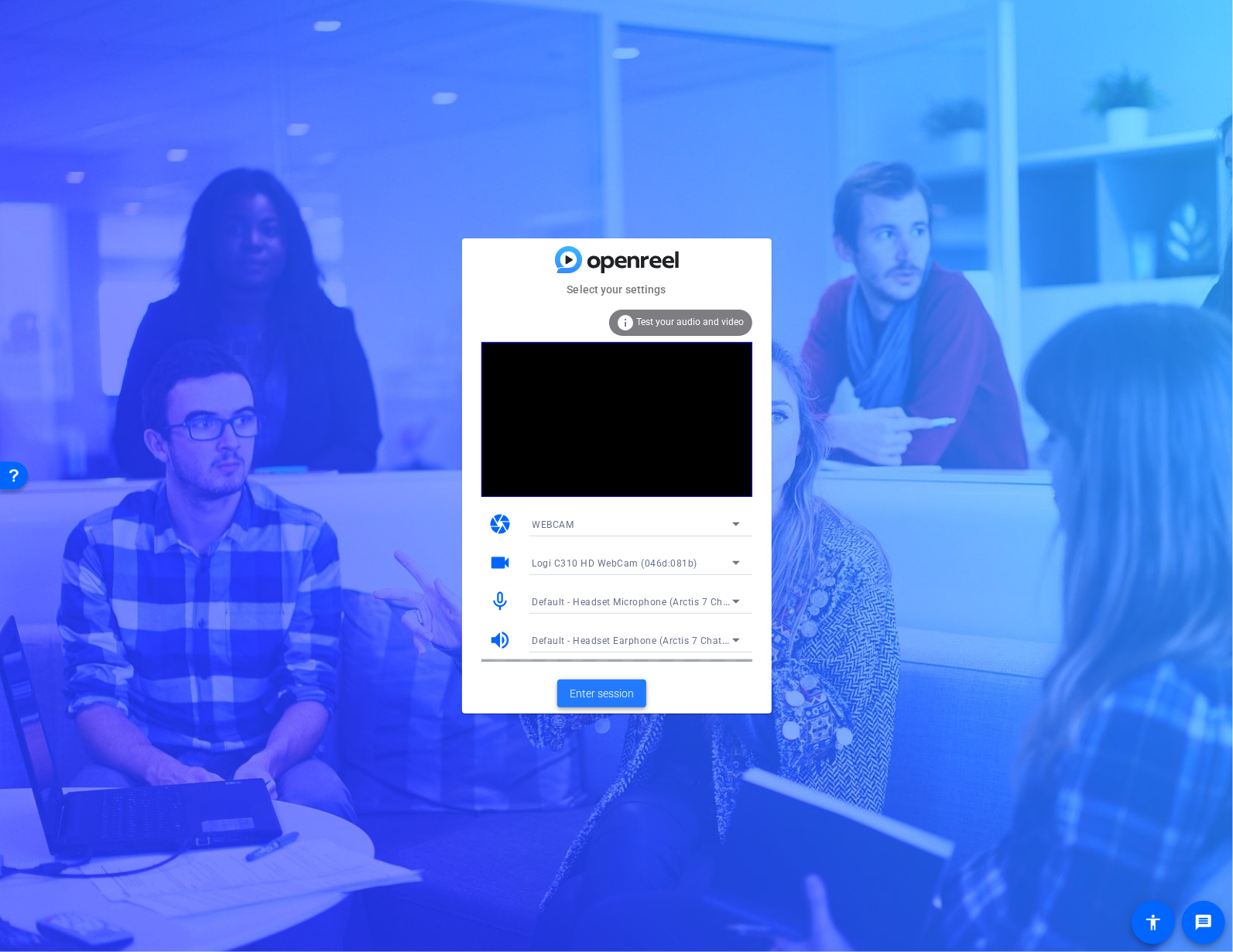
click at [585, 699] on span "Enter session" at bounding box center [602, 693] width 65 height 17
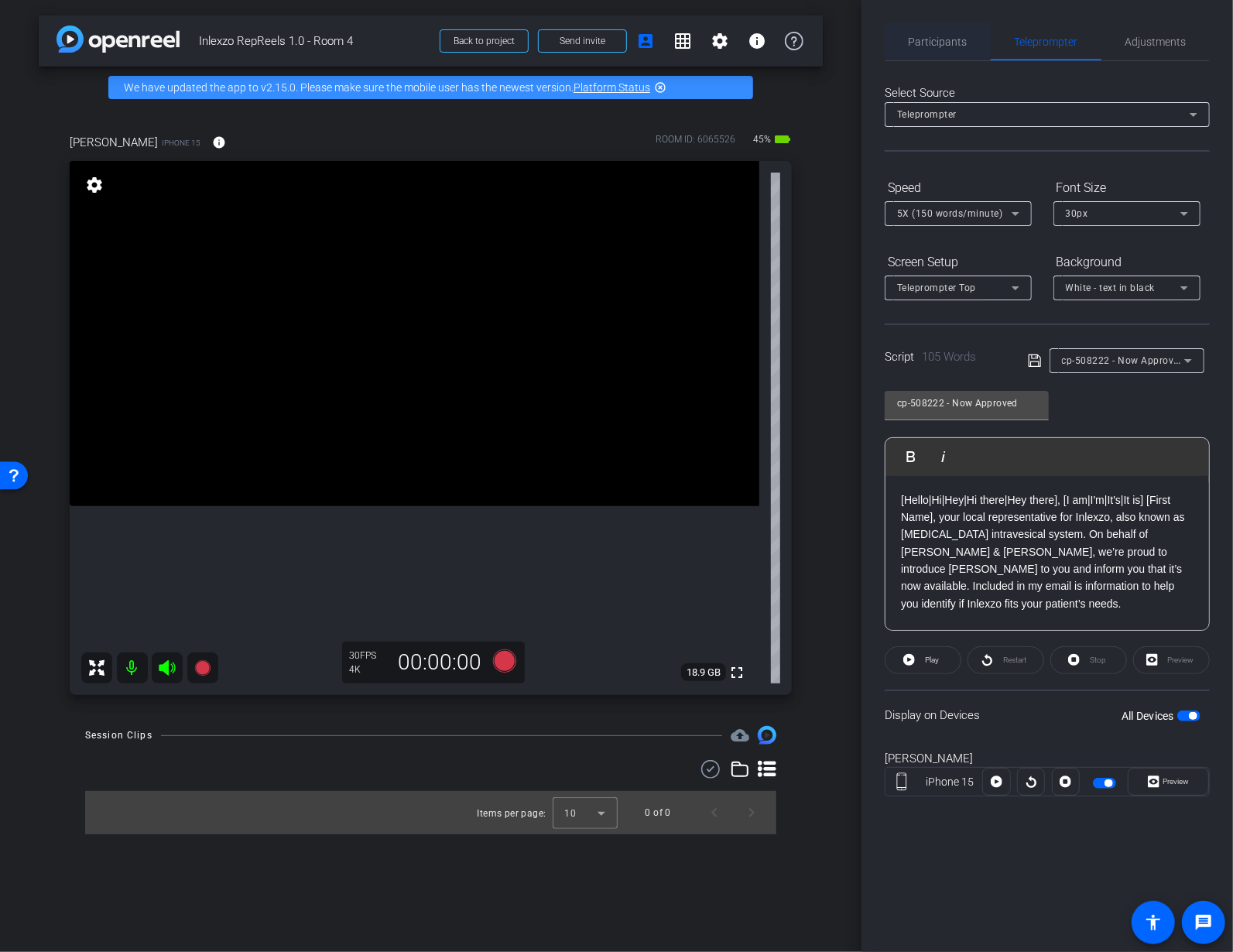
click at [936, 50] on span "Participants" at bounding box center [938, 42] width 59 height 37
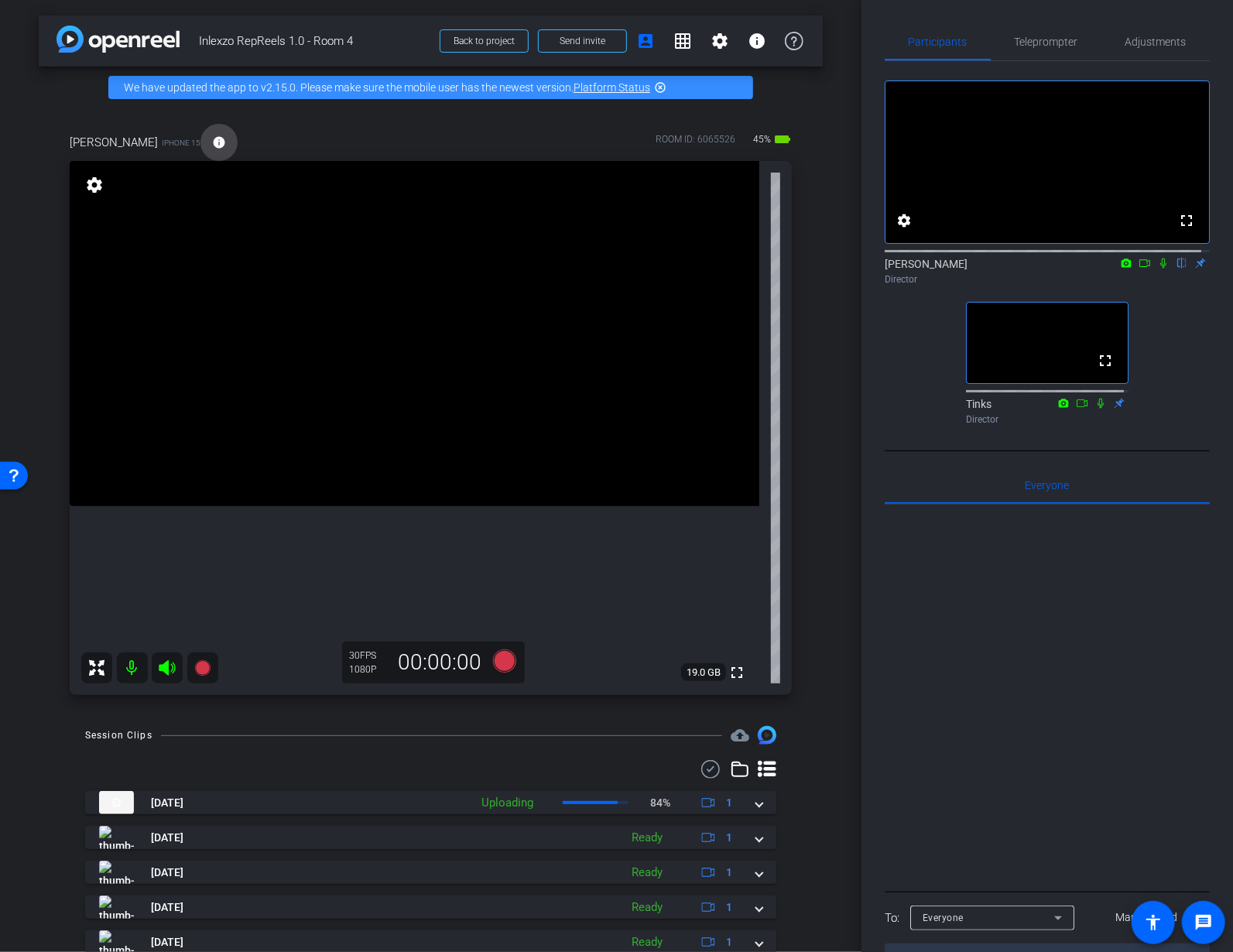
click at [212, 142] on mat-icon "info" at bounding box center [219, 142] width 14 height 14
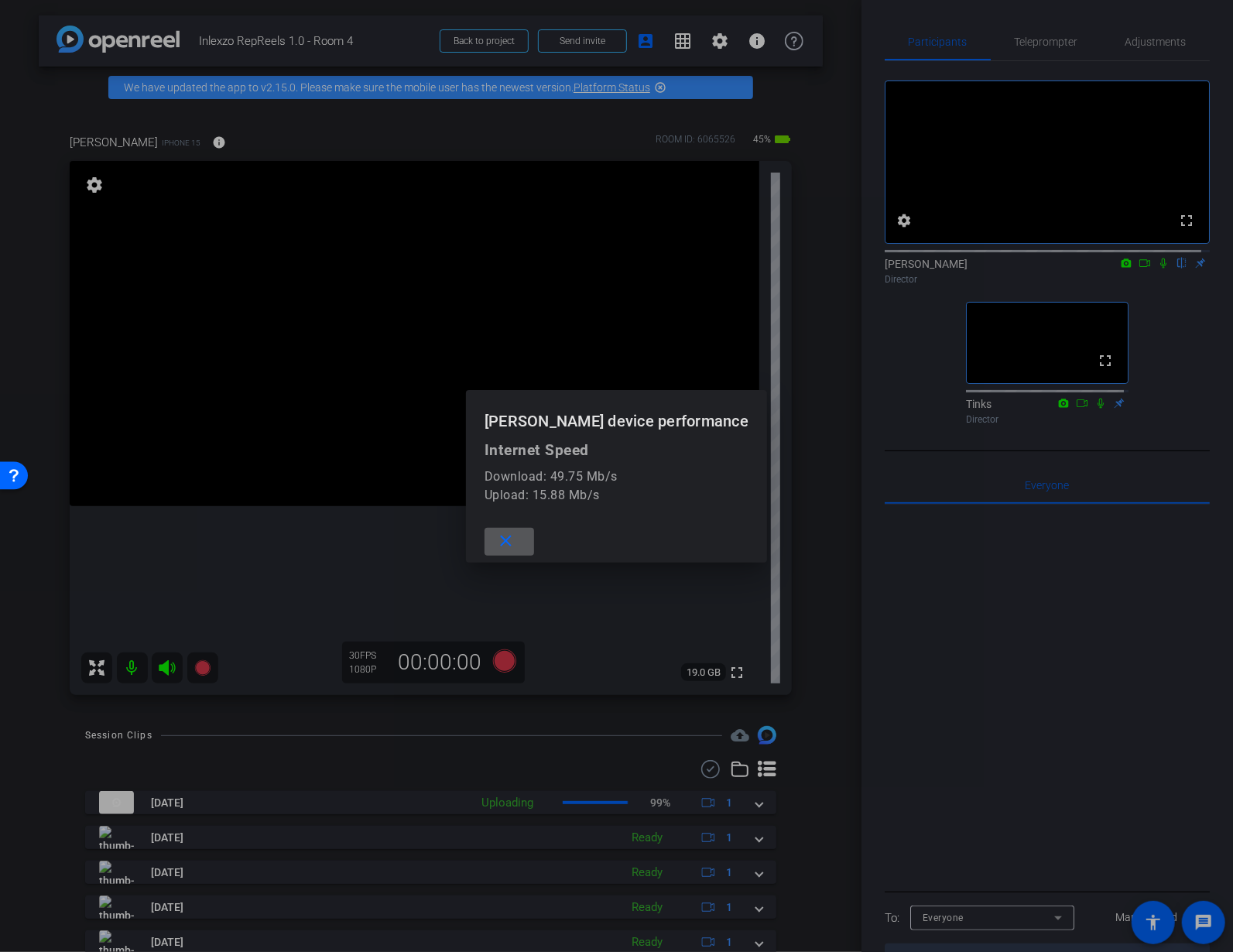
click at [516, 544] on mat-icon "close" at bounding box center [506, 541] width 20 height 20
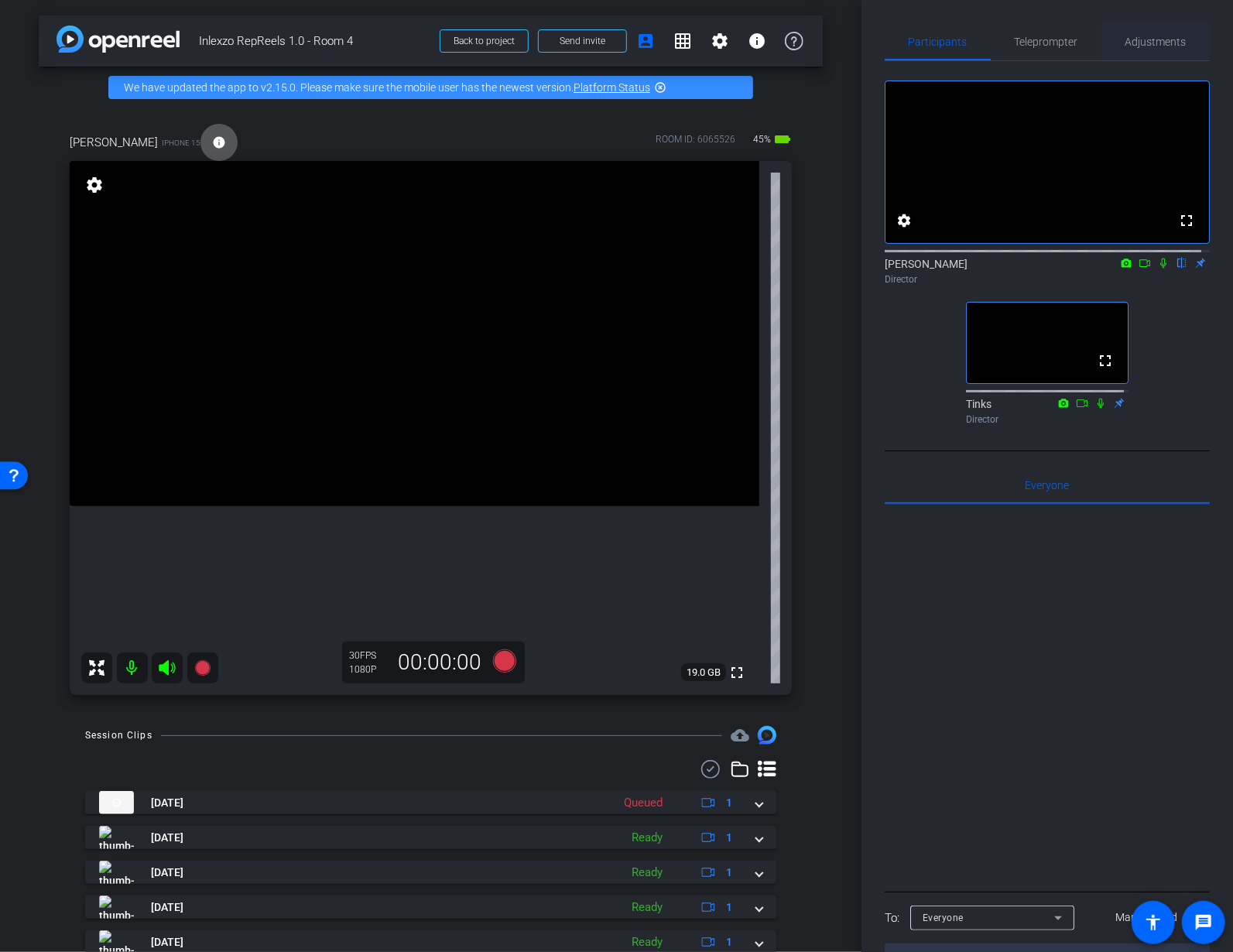
click at [1150, 28] on span "Adjustments" at bounding box center [1156, 42] width 61 height 37
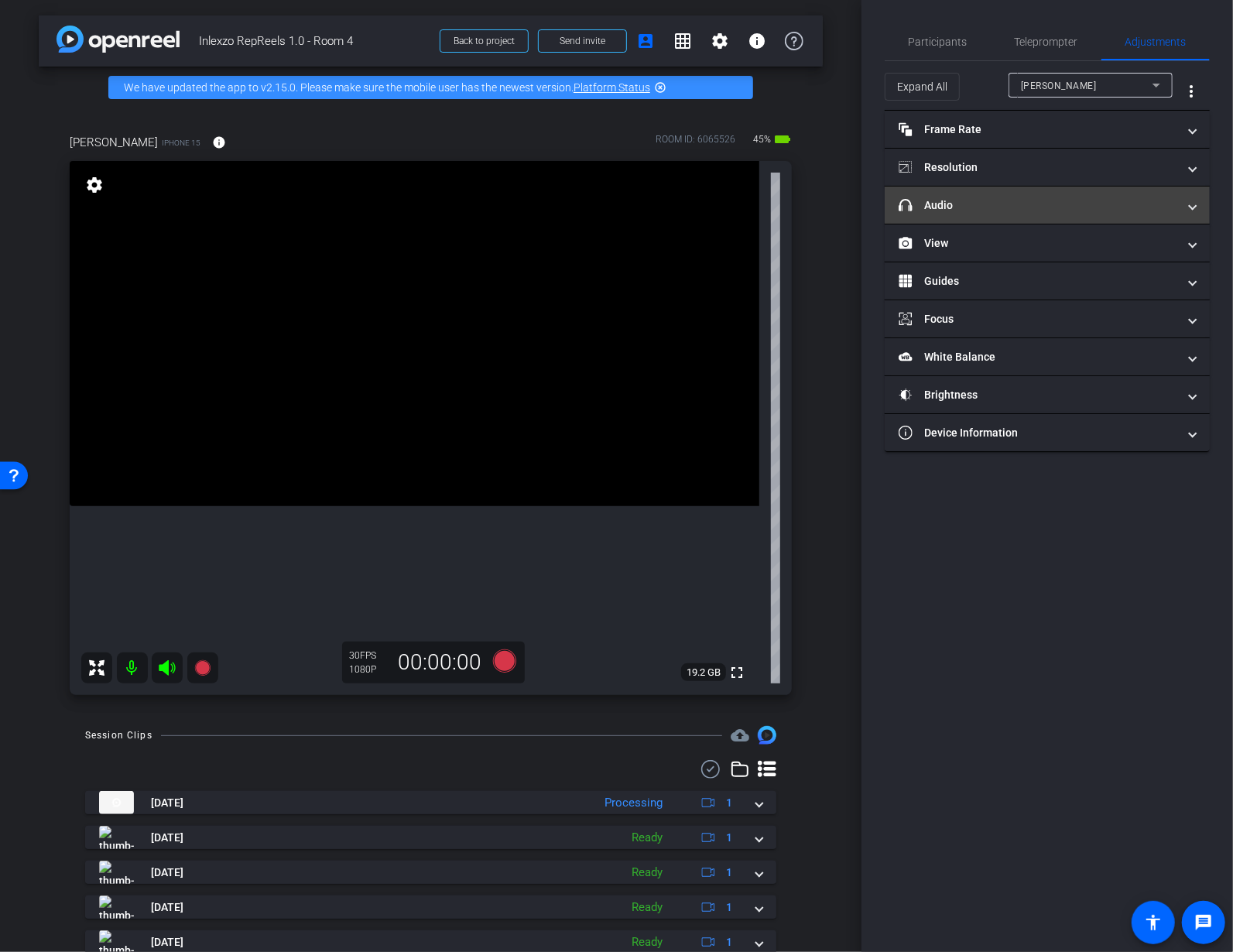
click at [965, 205] on mat-panel-title "headphone icon Audio" at bounding box center [1038, 205] width 279 height 17
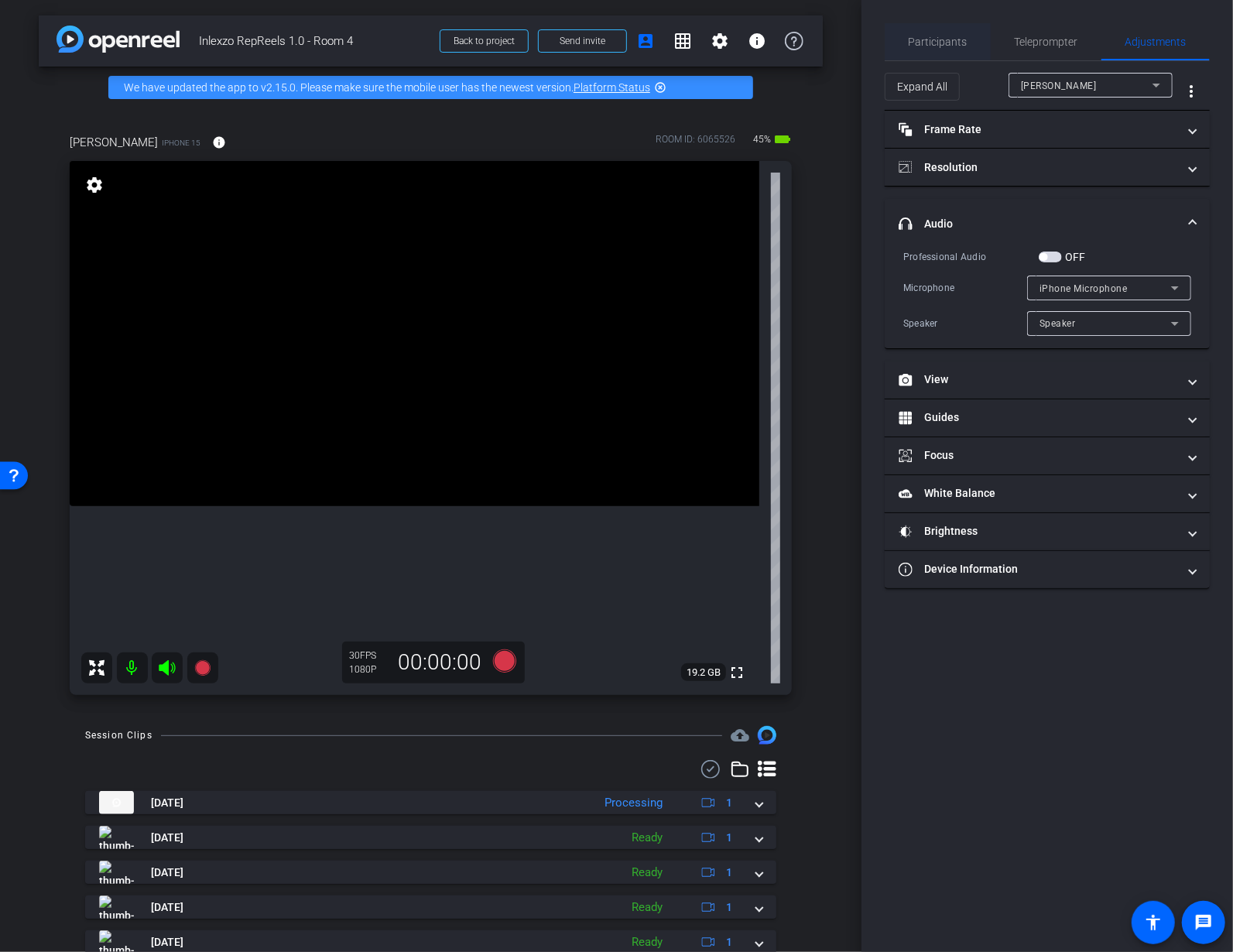
click at [958, 39] on span "Participants" at bounding box center [938, 42] width 59 height 11
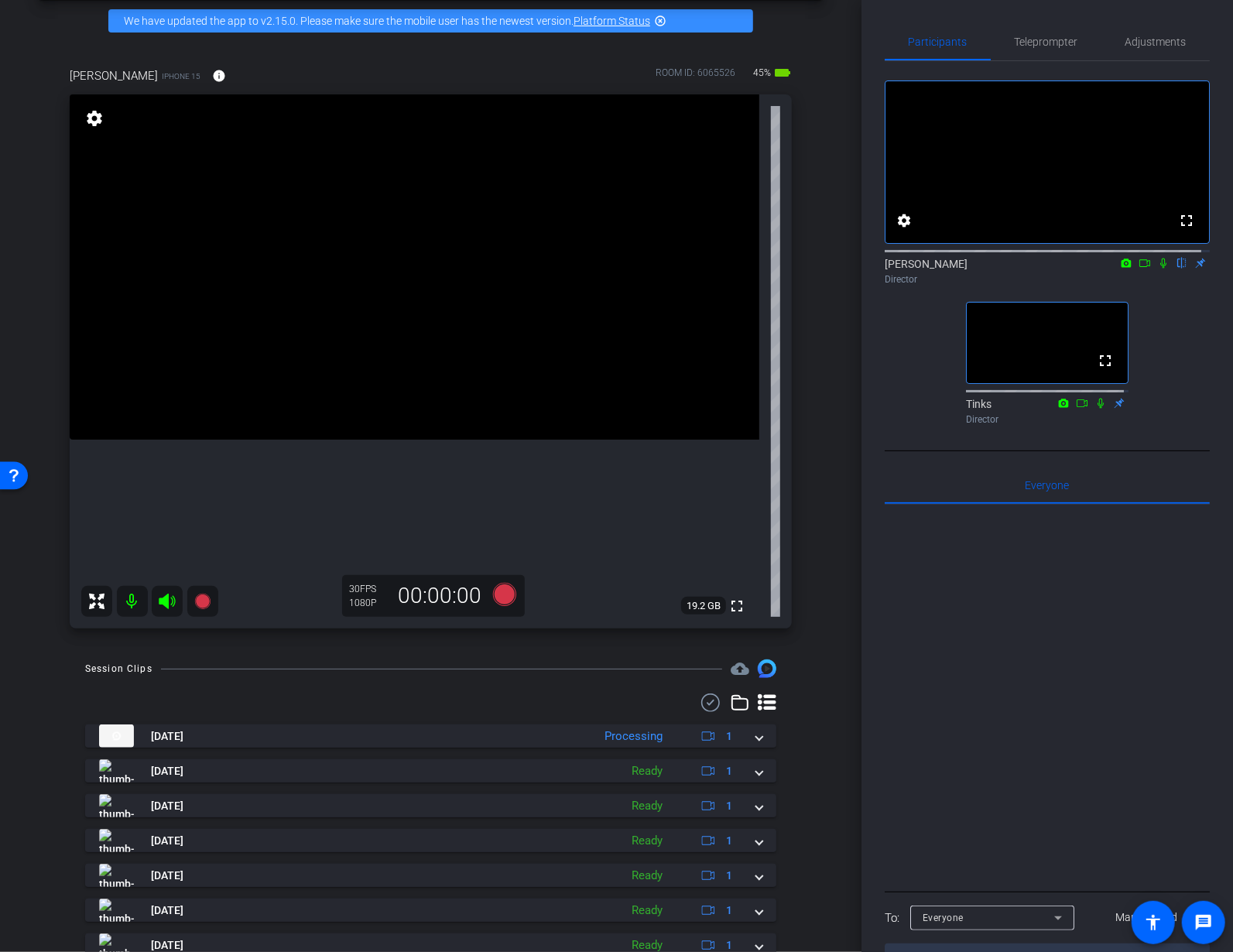
scroll to position [172, 0]
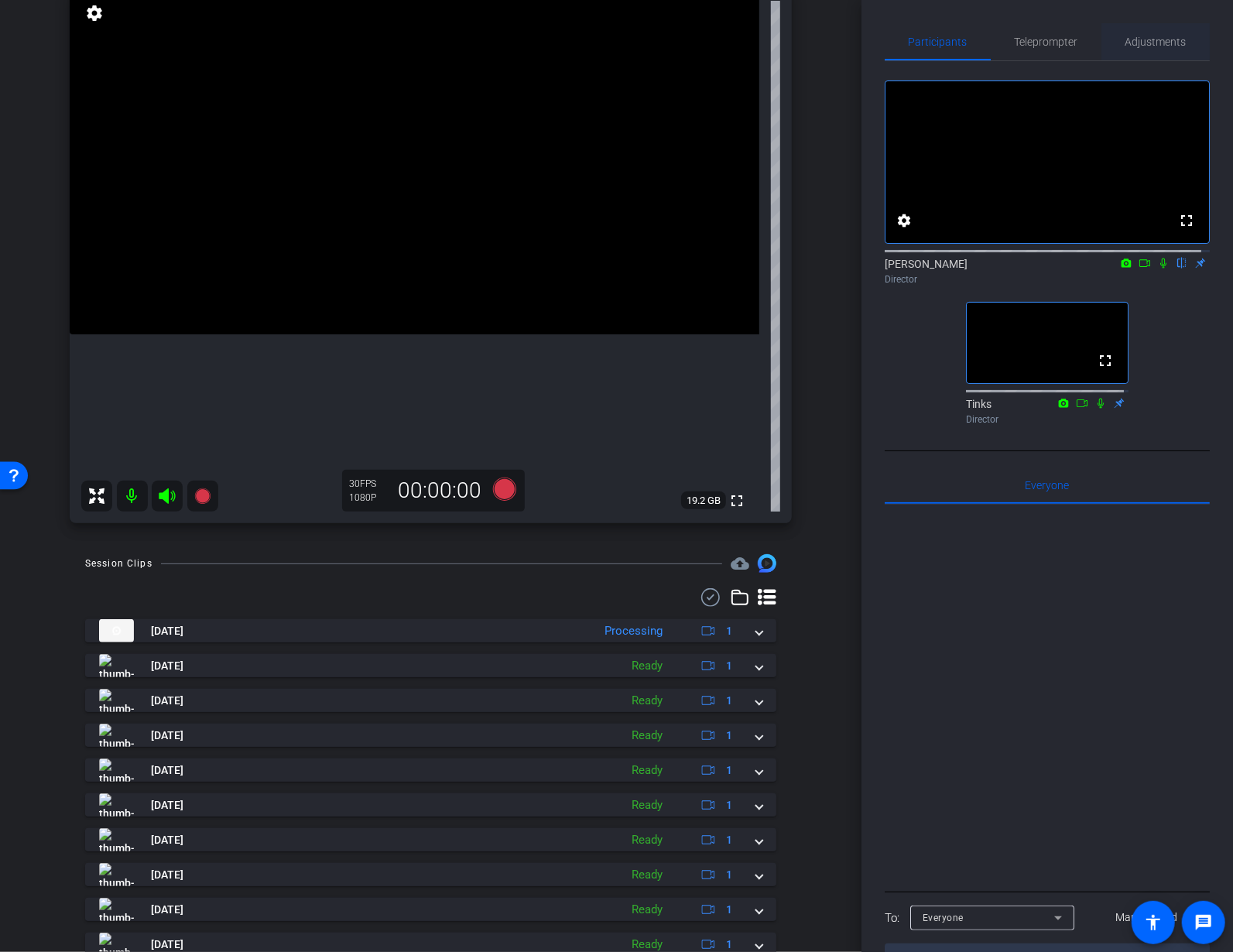
click at [1131, 41] on span "Adjustments" at bounding box center [1156, 42] width 61 height 11
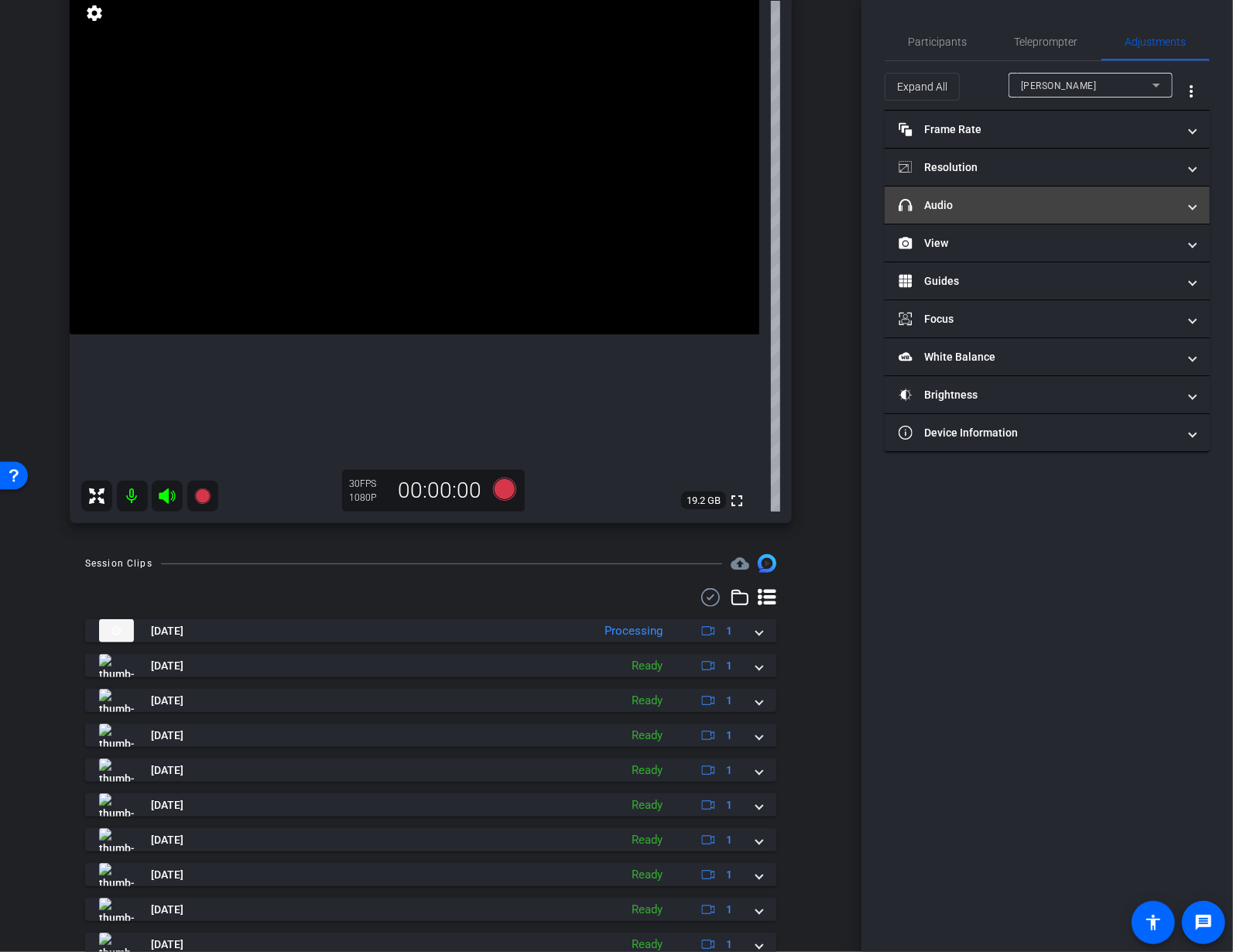
click at [949, 213] on mat-expansion-panel-header "headphone icon Audio" at bounding box center [1047, 205] width 325 height 37
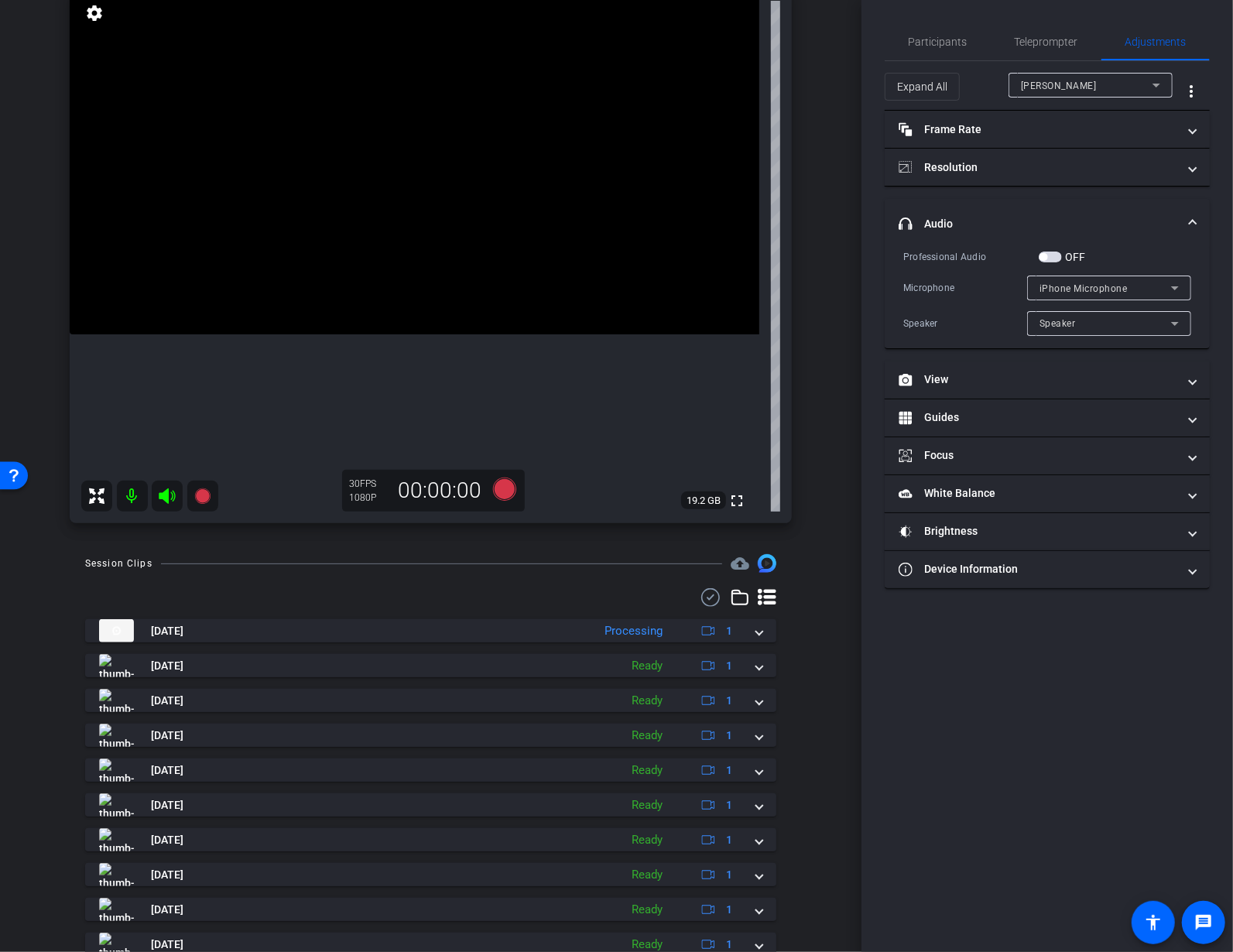
click at [1053, 253] on span "button" at bounding box center [1050, 257] width 24 height 11
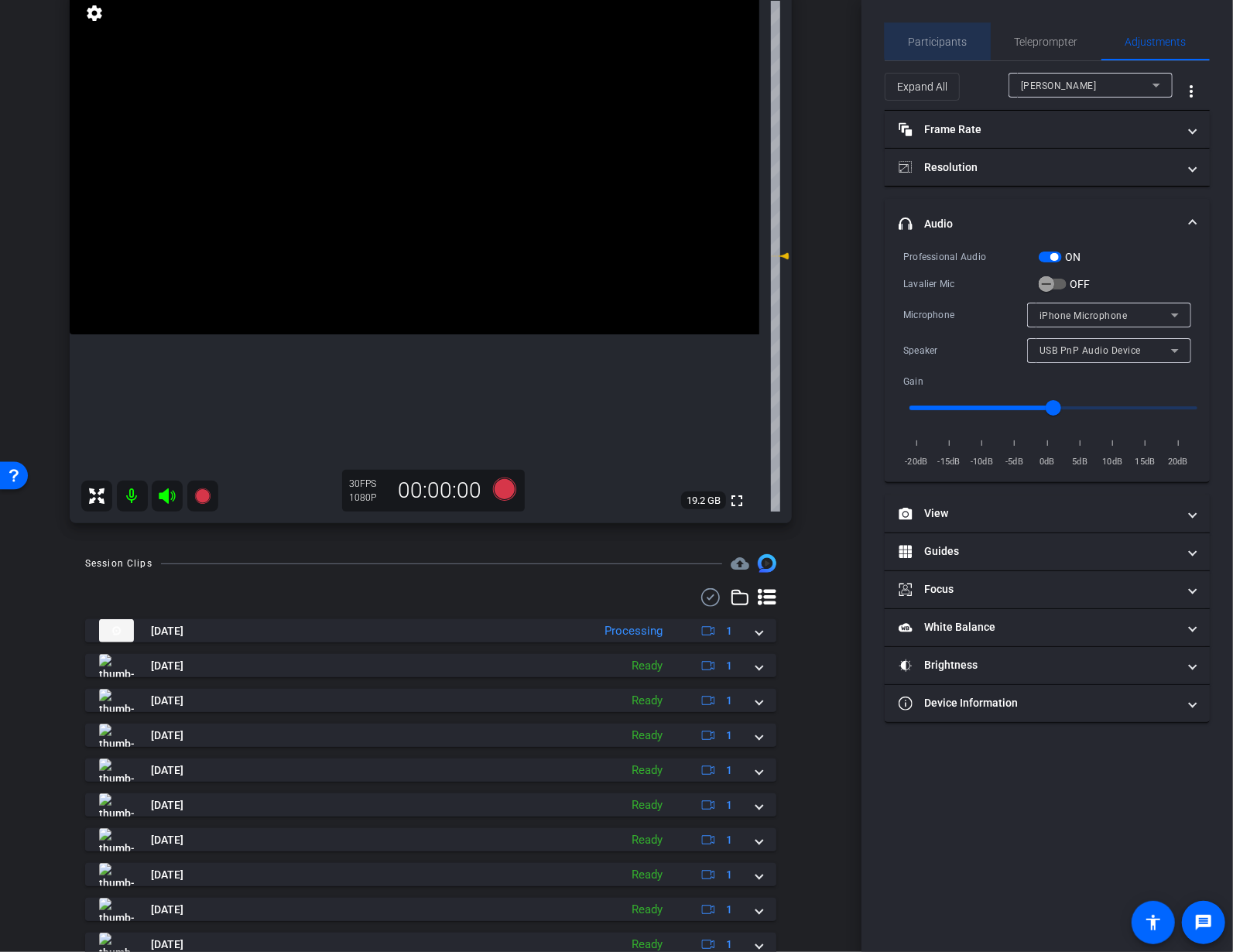
click at [958, 39] on span "Participants" at bounding box center [938, 42] width 59 height 11
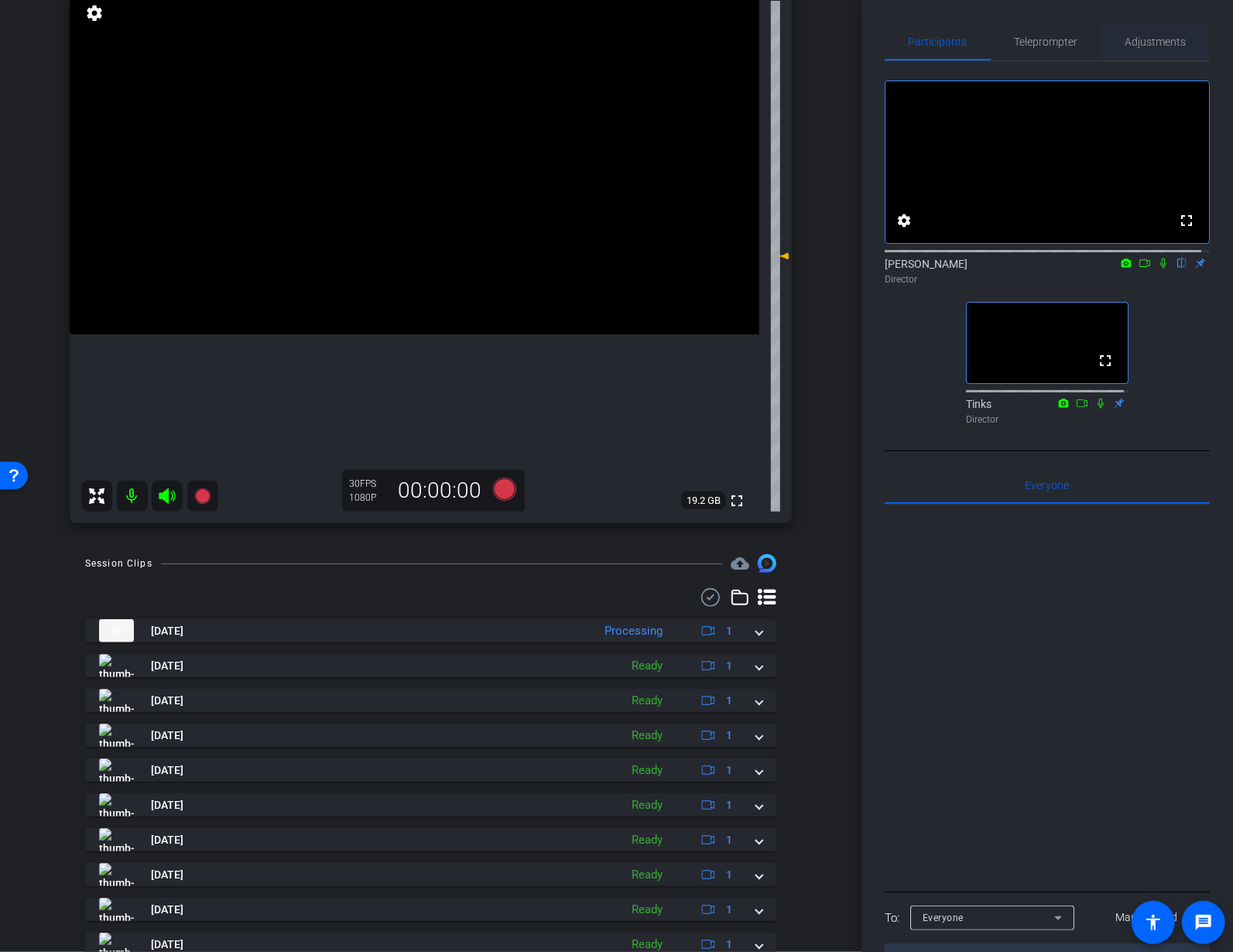
click at [1162, 36] on span "Adjustments" at bounding box center [1156, 42] width 61 height 11
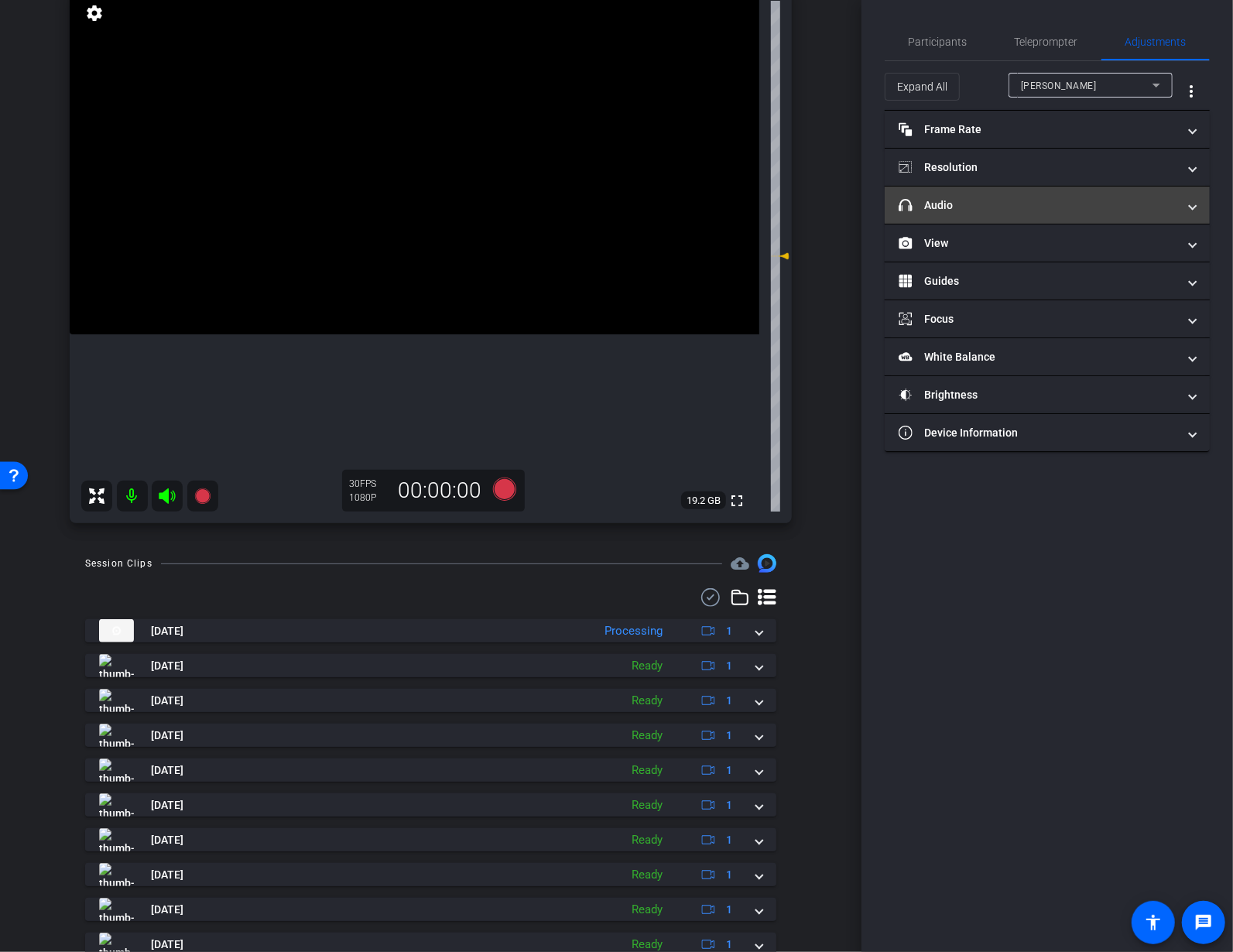
click at [995, 205] on mat-panel-title "headphone icon Audio" at bounding box center [1038, 205] width 279 height 17
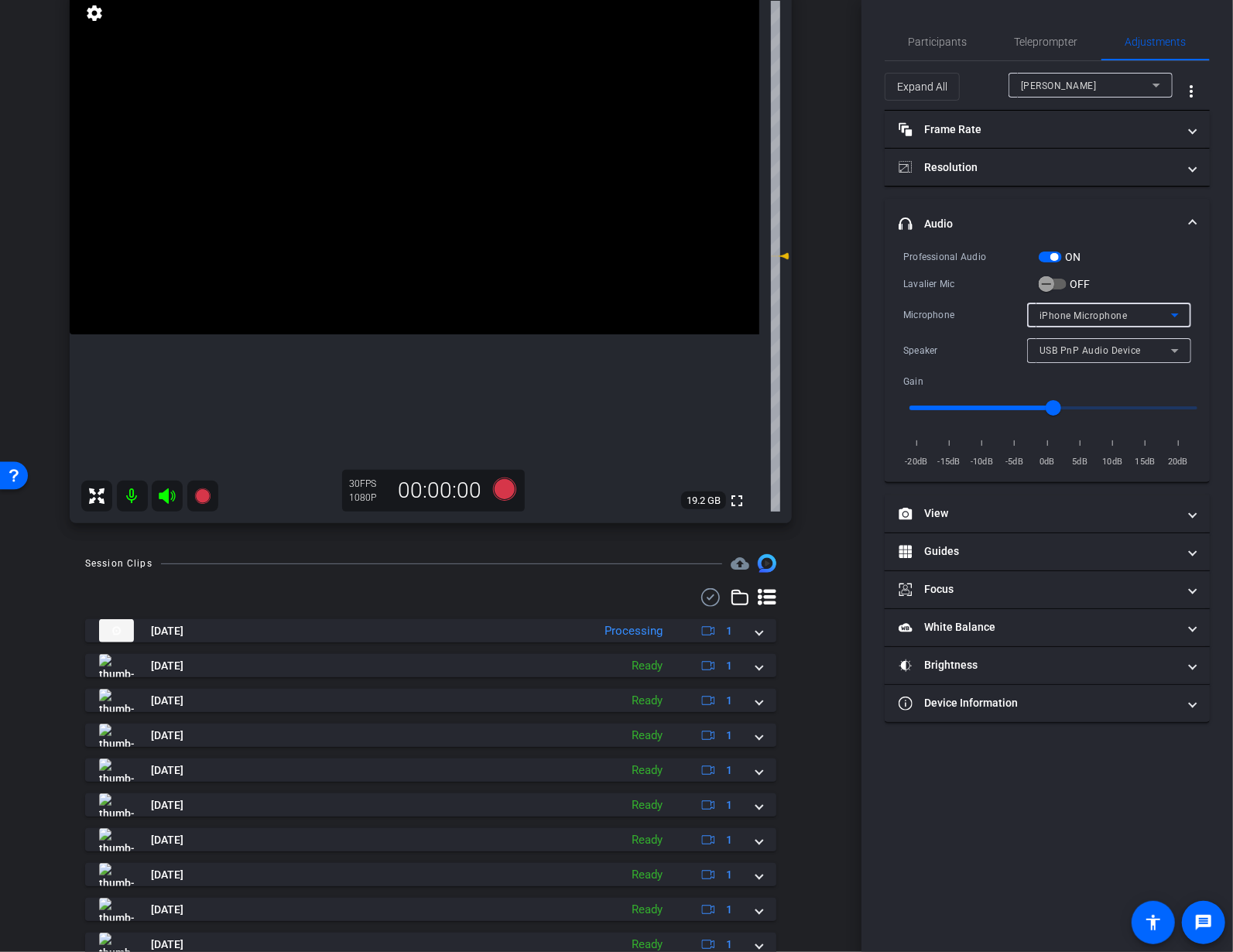
click at [1139, 313] on div "iPhone Microphone" at bounding box center [1105, 315] width 131 height 20
click at [1125, 268] on div at bounding box center [616, 476] width 1233 height 952
click at [922, 39] on span "Participants" at bounding box center [938, 42] width 59 height 11
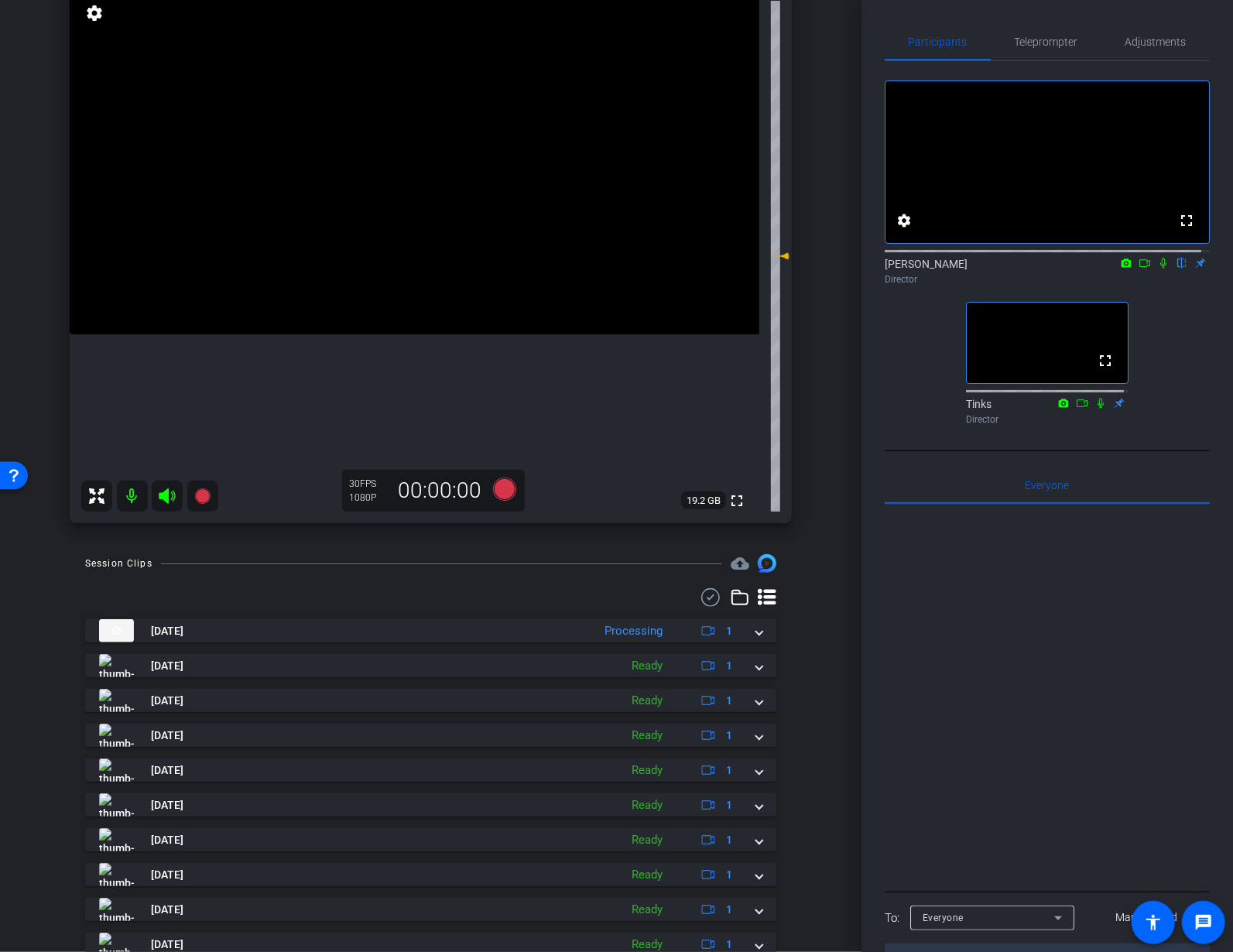
click at [1157, 268] on icon at bounding box center [1163, 263] width 13 height 11
click at [1139, 268] on icon at bounding box center [1145, 263] width 13 height 11
click at [1024, 43] on span "Teleprompter" at bounding box center [1046, 42] width 64 height 11
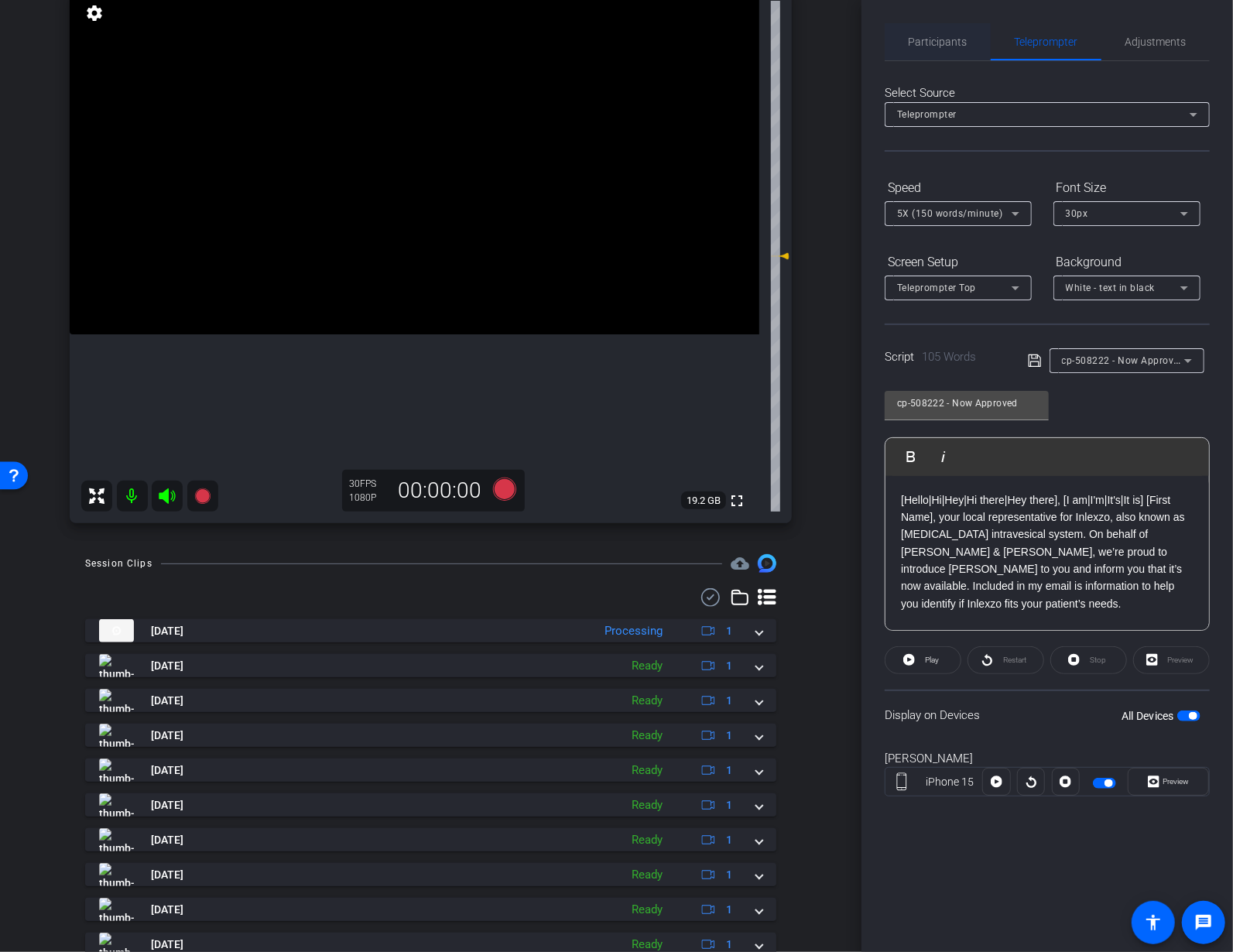
click at [943, 37] on span "Participants" at bounding box center [938, 42] width 59 height 11
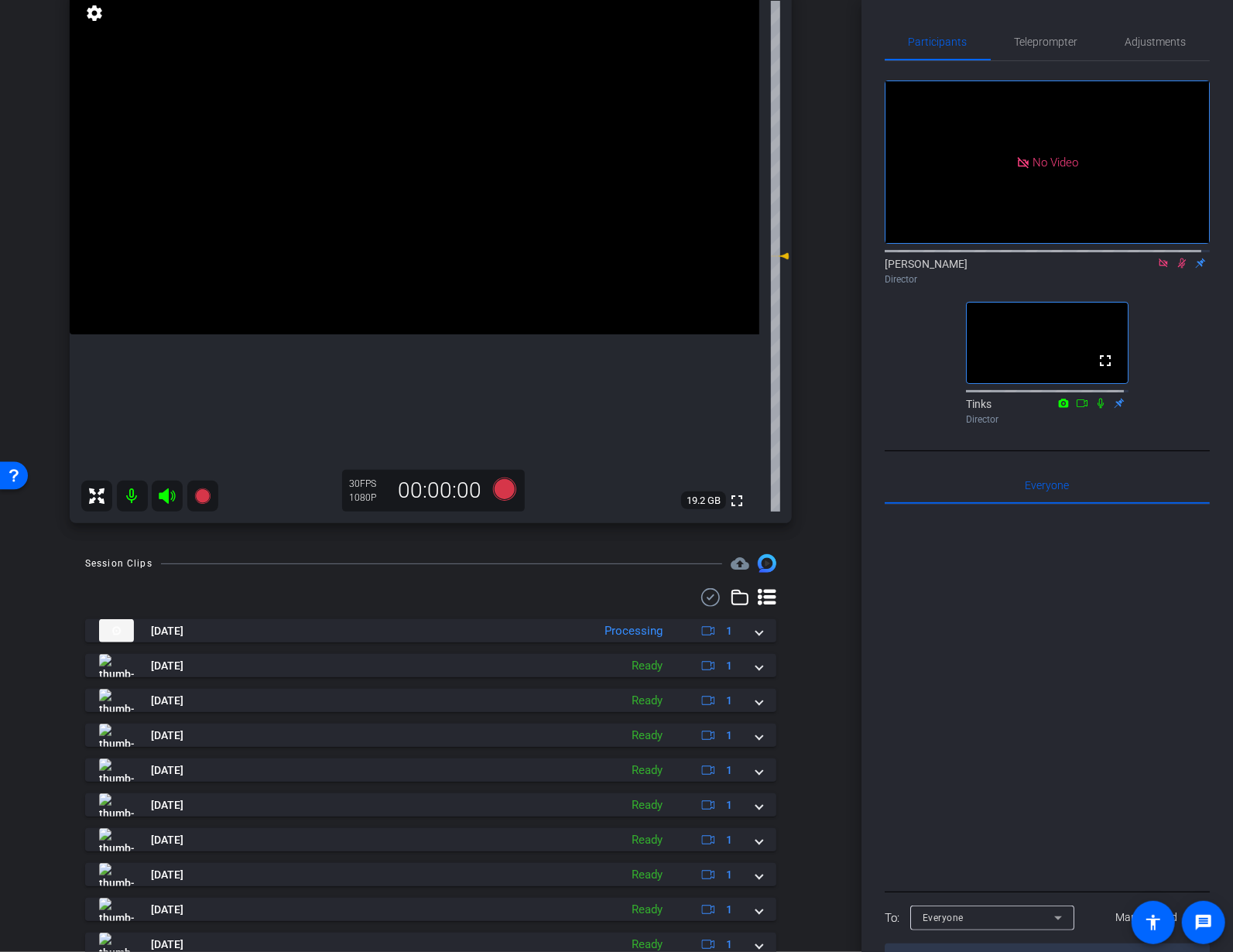
click at [1176, 257] on icon at bounding box center [1182, 263] width 13 height 11
click at [1157, 257] on icon at bounding box center [1163, 263] width 13 height 11
click at [1042, 37] on span "Teleprompter" at bounding box center [1046, 42] width 64 height 11
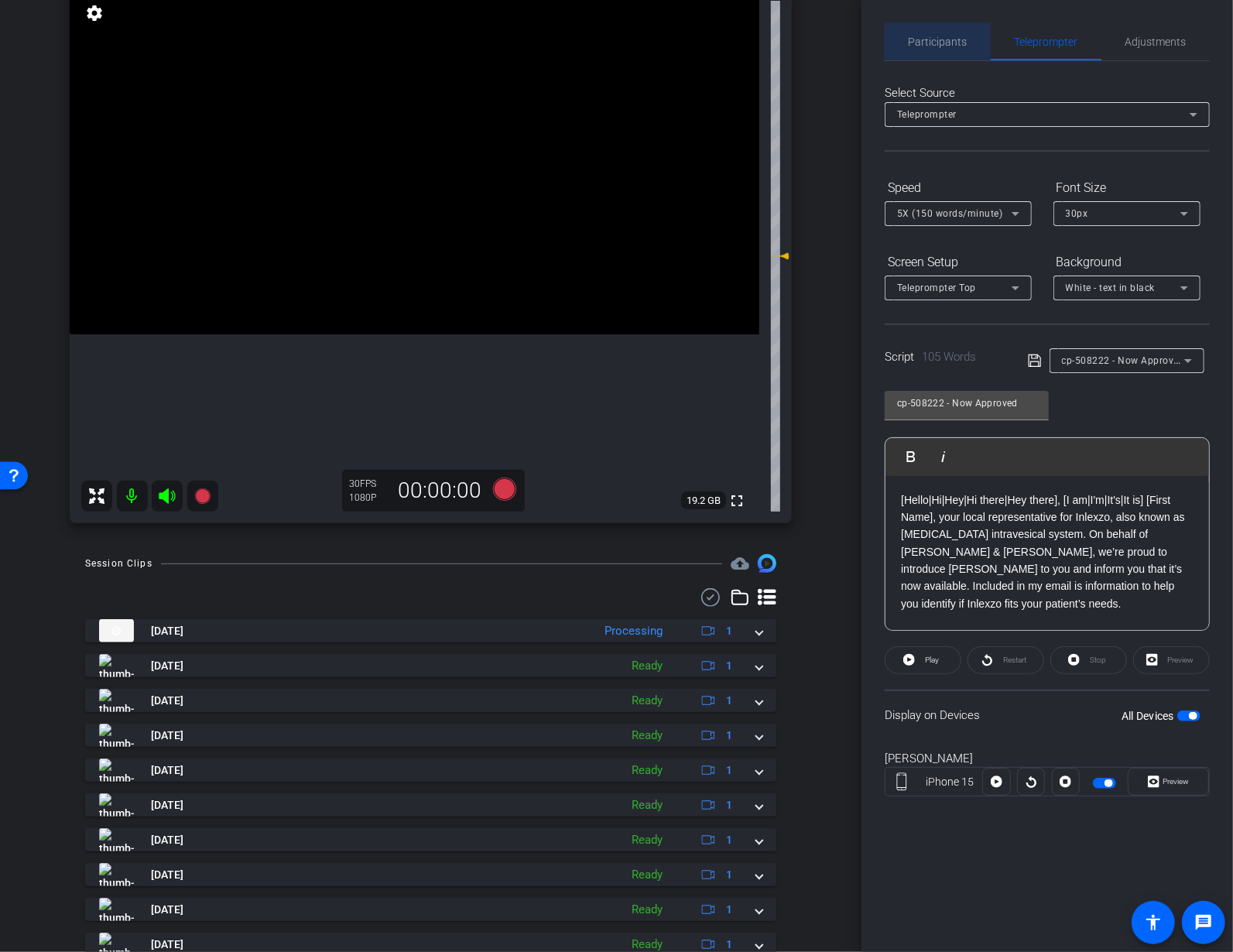
click at [953, 47] on span "Participants" at bounding box center [938, 42] width 59 height 37
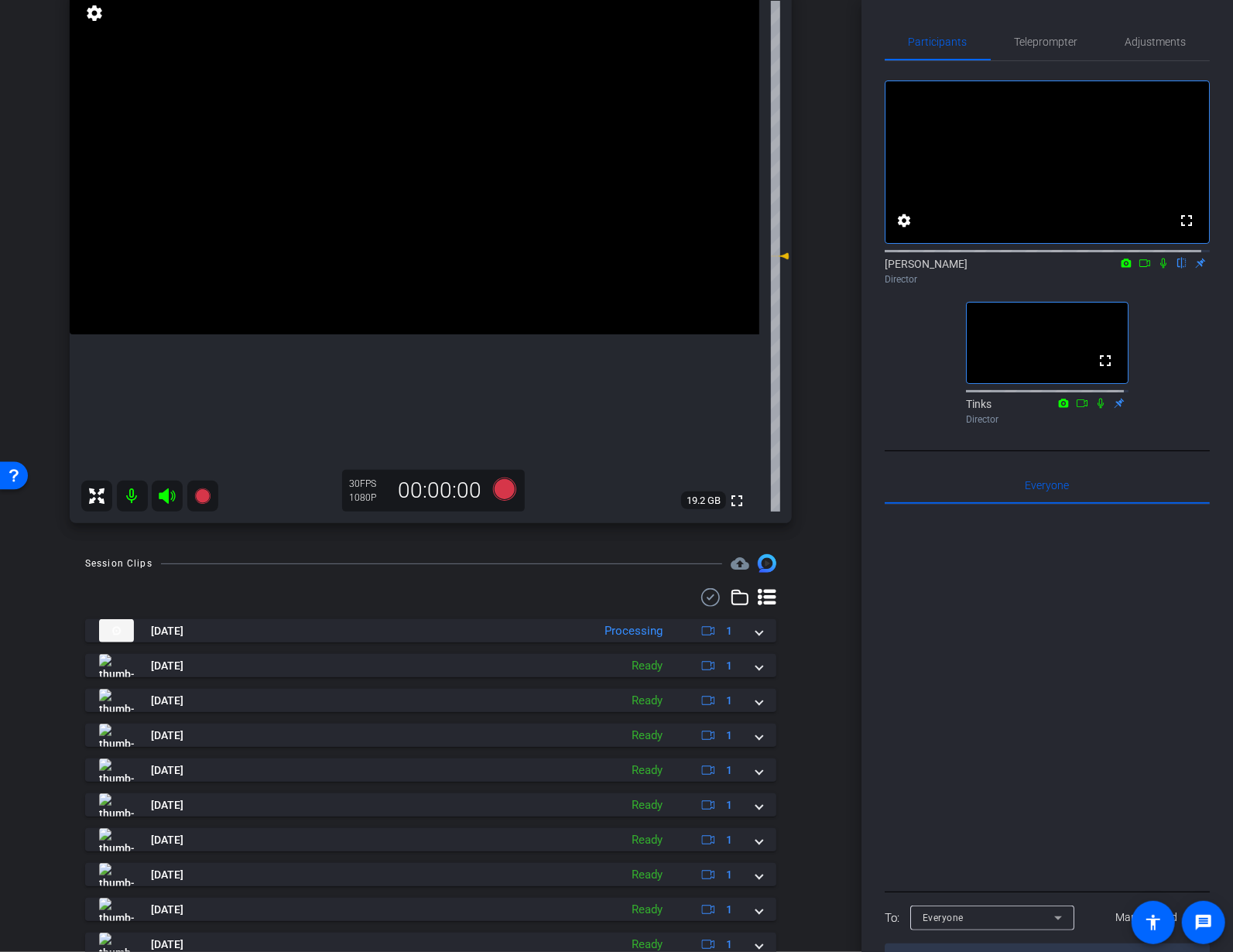
click at [1160, 268] on icon at bounding box center [1163, 263] width 6 height 10
click at [1141, 267] on icon at bounding box center [1145, 263] width 11 height 8
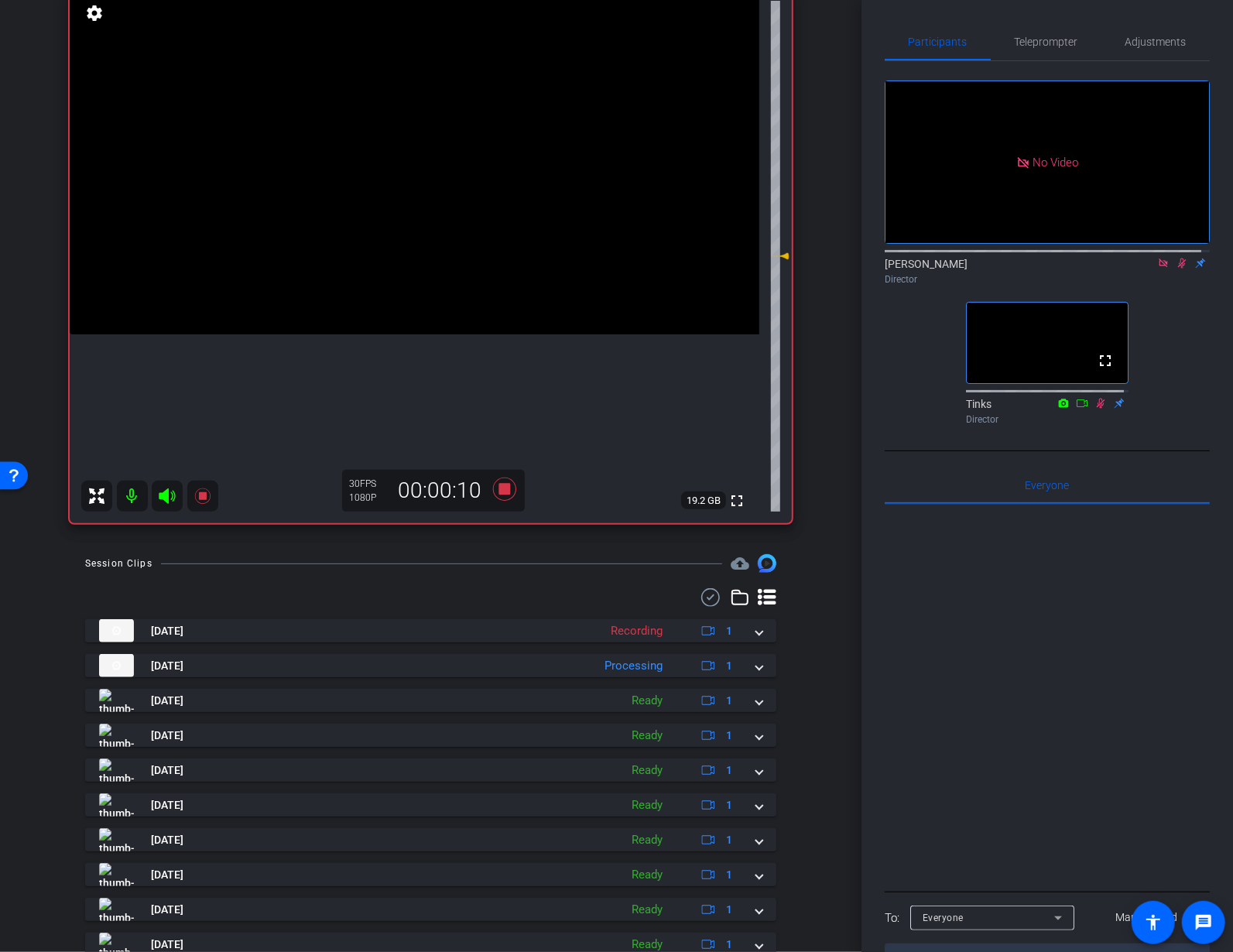
scroll to position [0, 0]
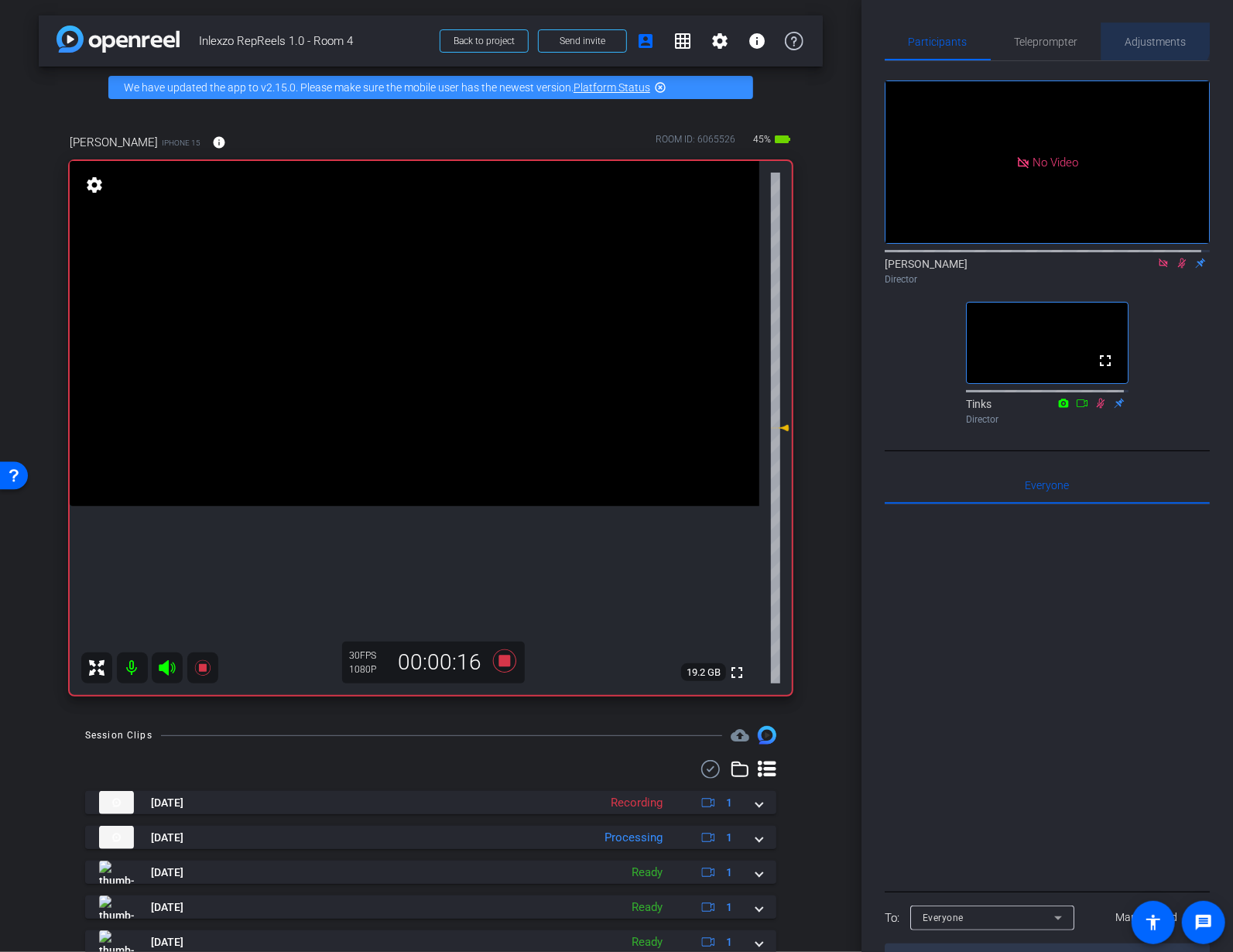
click at [1149, 36] on span "Adjustments" at bounding box center [1156, 42] width 61 height 11
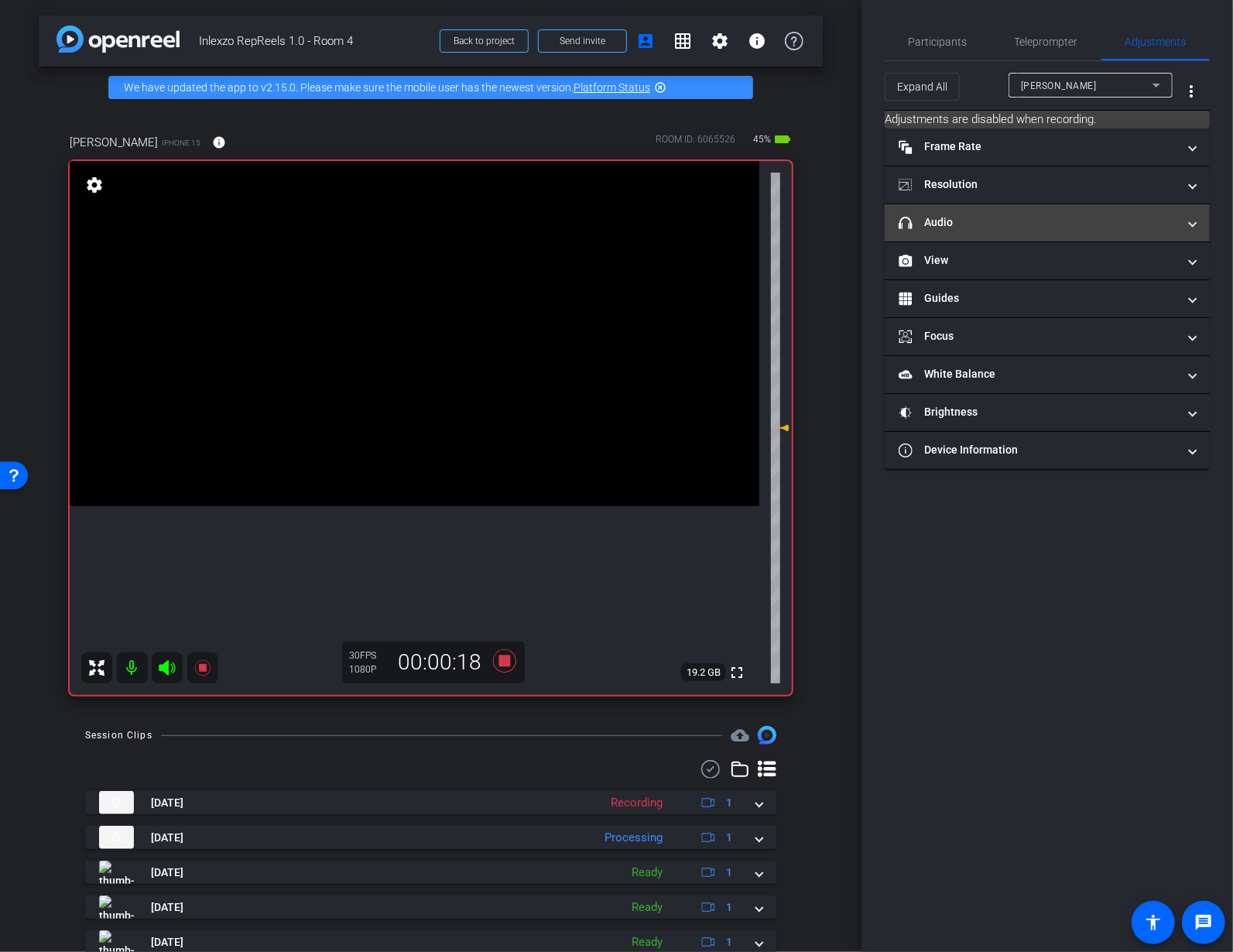
click at [1026, 221] on mat-panel-title "headphone icon Audio" at bounding box center [1038, 222] width 279 height 17
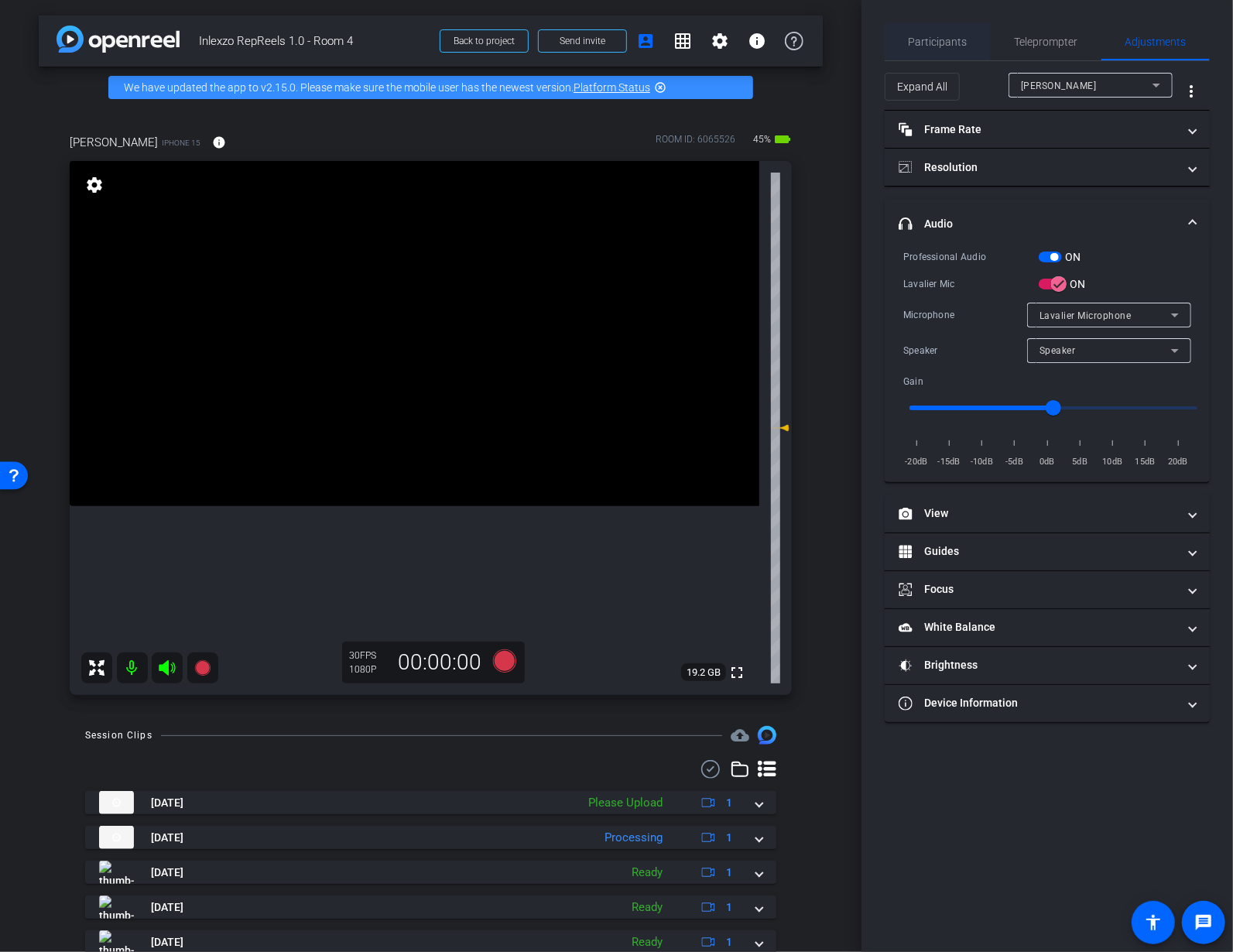
click at [960, 45] on span "Participants" at bounding box center [938, 42] width 59 height 11
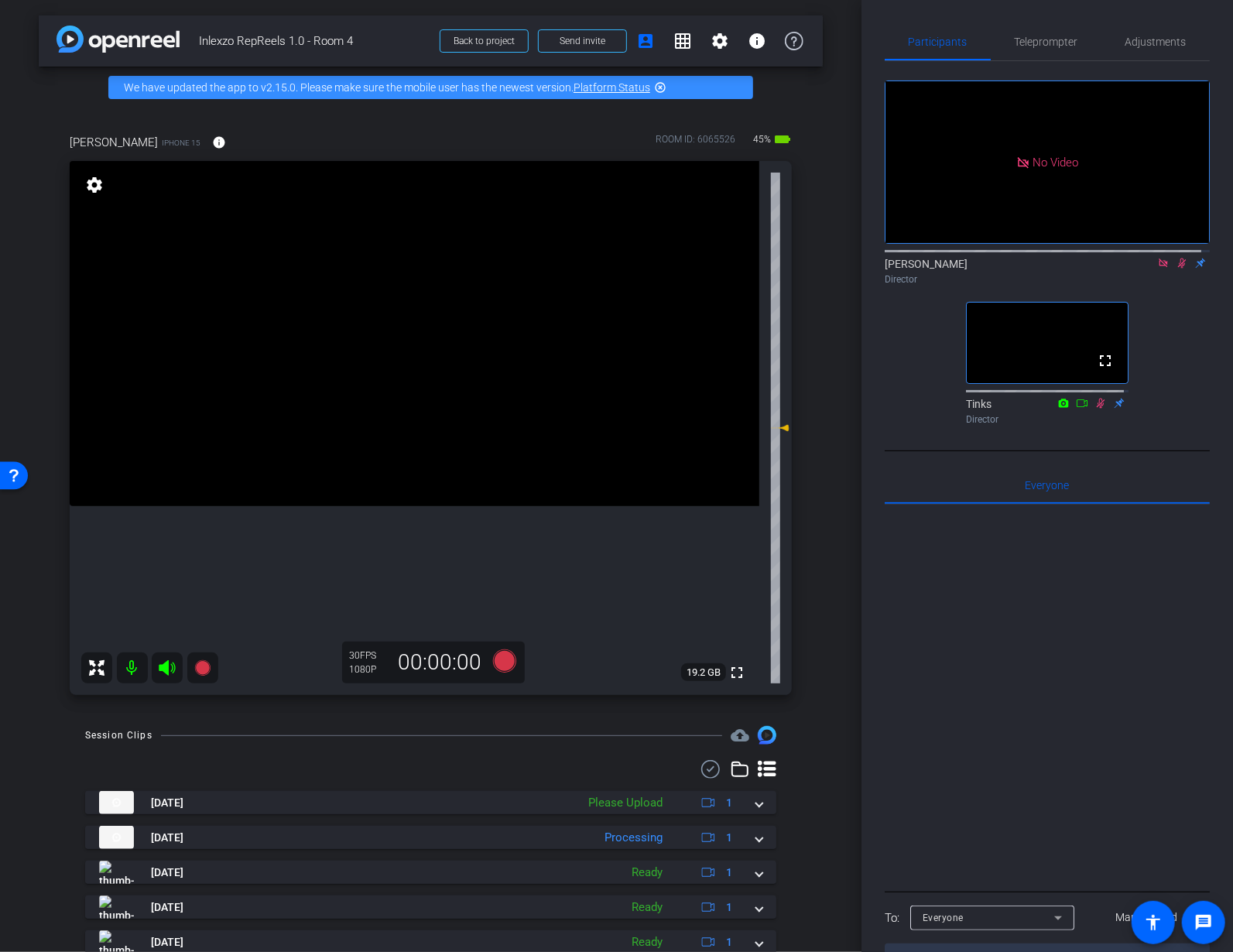
click at [1176, 257] on icon at bounding box center [1182, 263] width 13 height 11
click at [1158, 258] on icon at bounding box center [1162, 262] width 9 height 9
click at [1154, 270] on mat-icon at bounding box center [1163, 264] width 19 height 14
click at [1139, 268] on icon at bounding box center [1145, 263] width 13 height 11
click at [1174, 270] on mat-icon at bounding box center [1182, 264] width 19 height 14
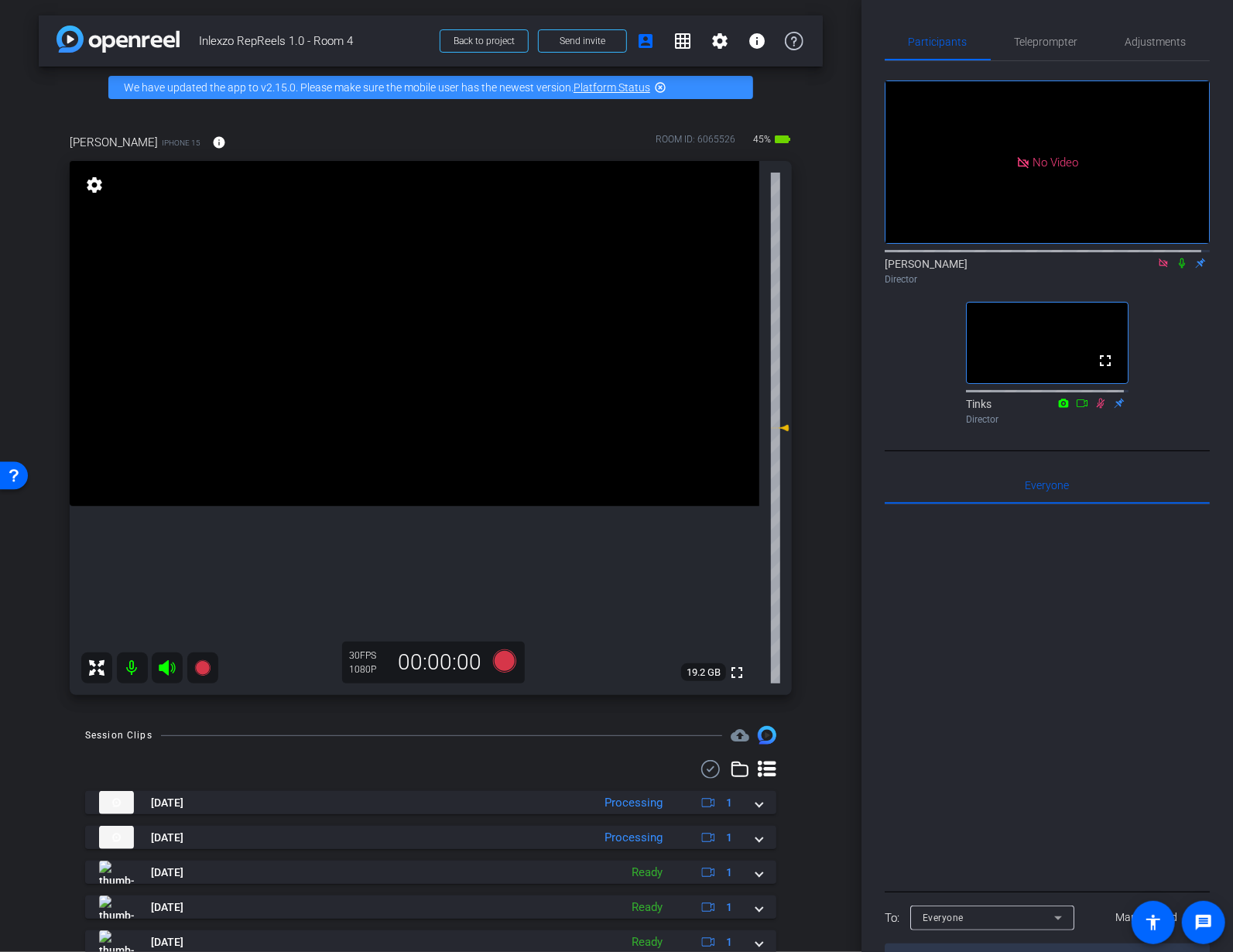
click at [1158, 267] on icon at bounding box center [1162, 262] width 9 height 9
click at [1162, 270] on mat-icon at bounding box center [1163, 264] width 19 height 14
click at [1140, 270] on mat-icon at bounding box center [1145, 264] width 19 height 14
click at [1176, 268] on icon at bounding box center [1182, 263] width 13 height 11
click at [1158, 267] on icon at bounding box center [1162, 262] width 9 height 9
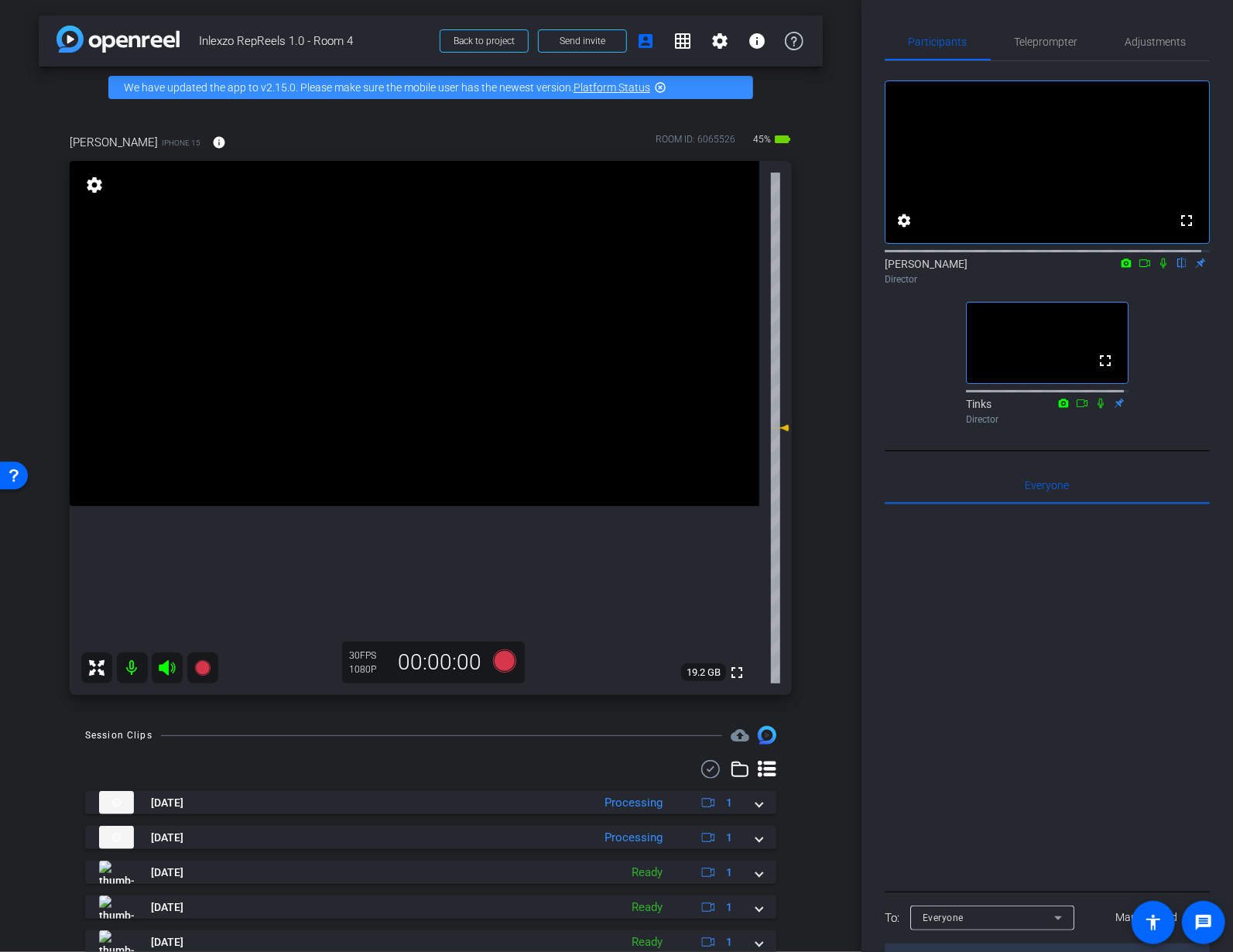
click at [1157, 268] on icon at bounding box center [1163, 263] width 13 height 11
click at [1139, 268] on icon at bounding box center [1145, 263] width 13 height 11
click at [1037, 48] on span "Teleprompter" at bounding box center [1046, 42] width 64 height 37
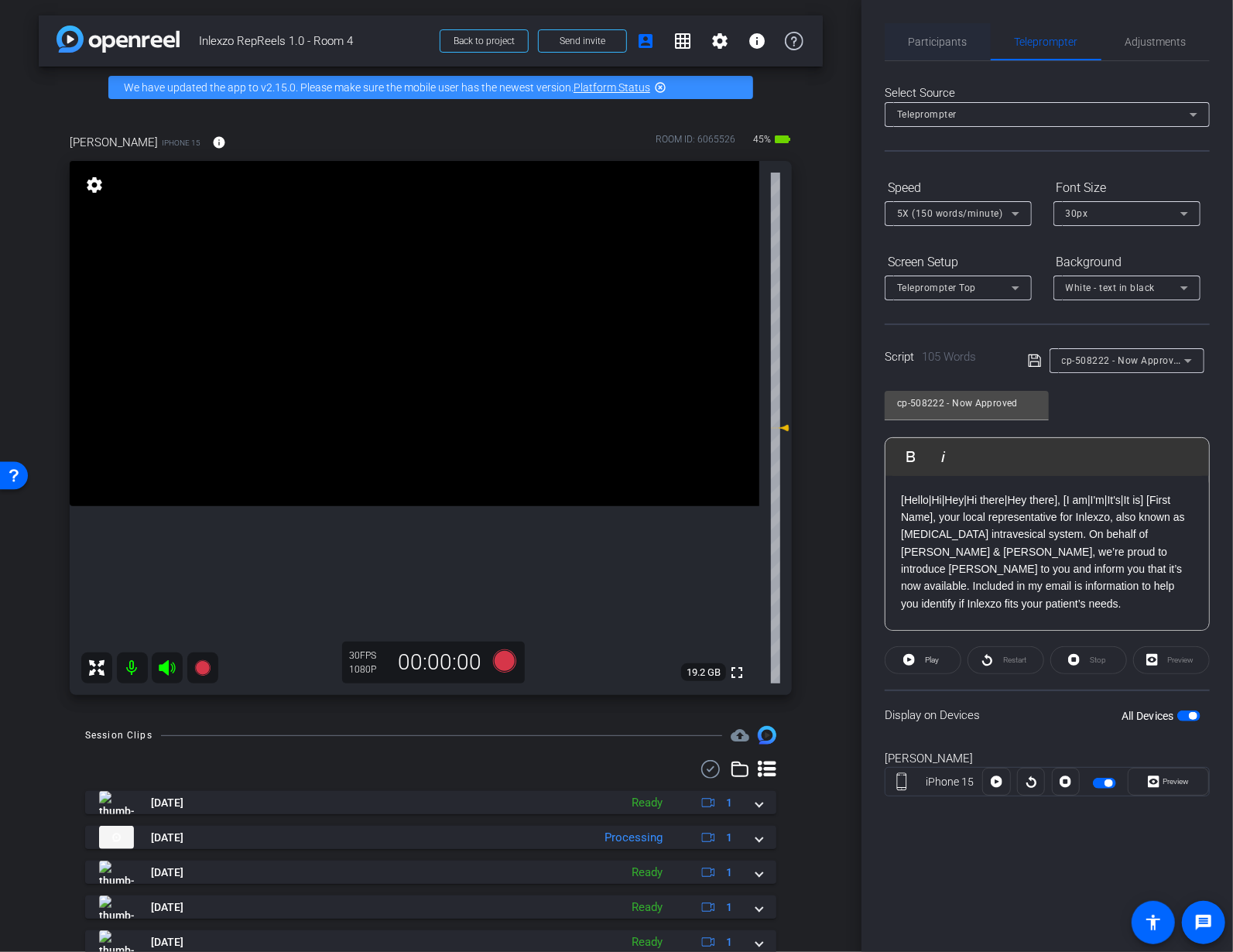
click at [952, 39] on span "Participants" at bounding box center [938, 42] width 59 height 11
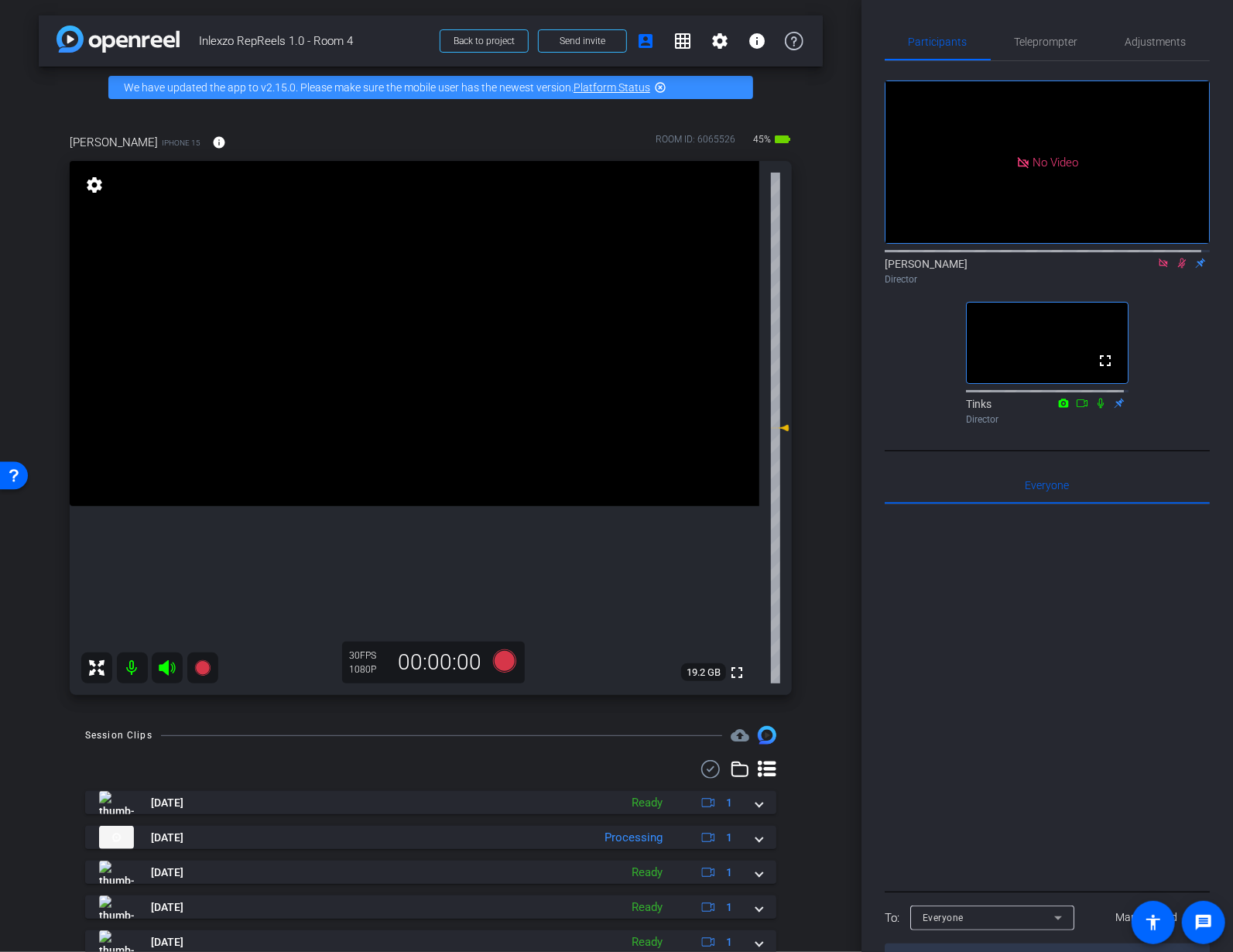
click at [1176, 257] on icon at bounding box center [1182, 263] width 13 height 11
click at [1157, 257] on icon at bounding box center [1163, 263] width 13 height 11
click at [1062, 58] on span "Teleprompter" at bounding box center [1046, 42] width 64 height 37
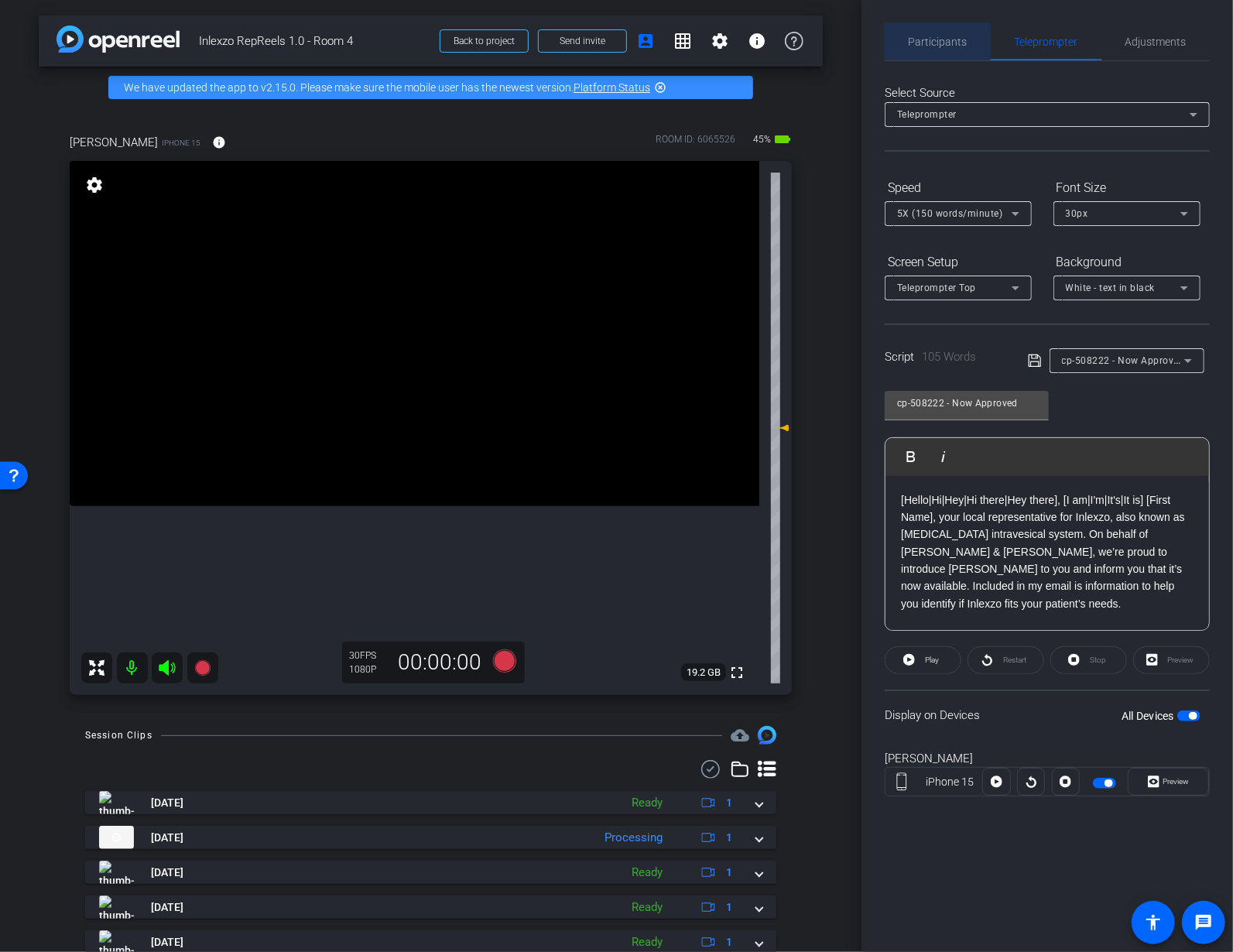
click at [935, 43] on span "Participants" at bounding box center [938, 42] width 59 height 11
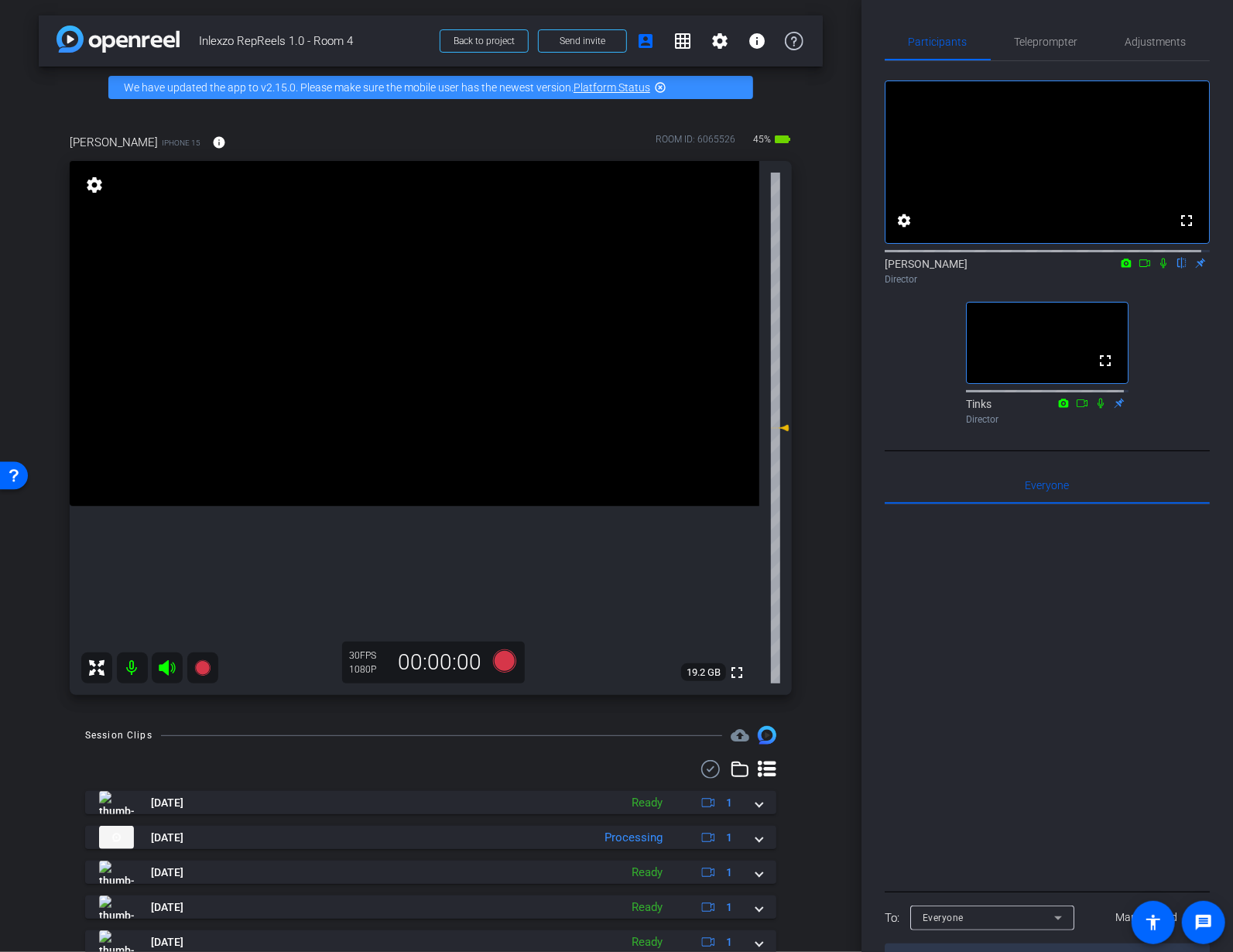
click at [1157, 268] on icon at bounding box center [1163, 263] width 13 height 11
click at [1139, 268] on icon at bounding box center [1145, 263] width 13 height 11
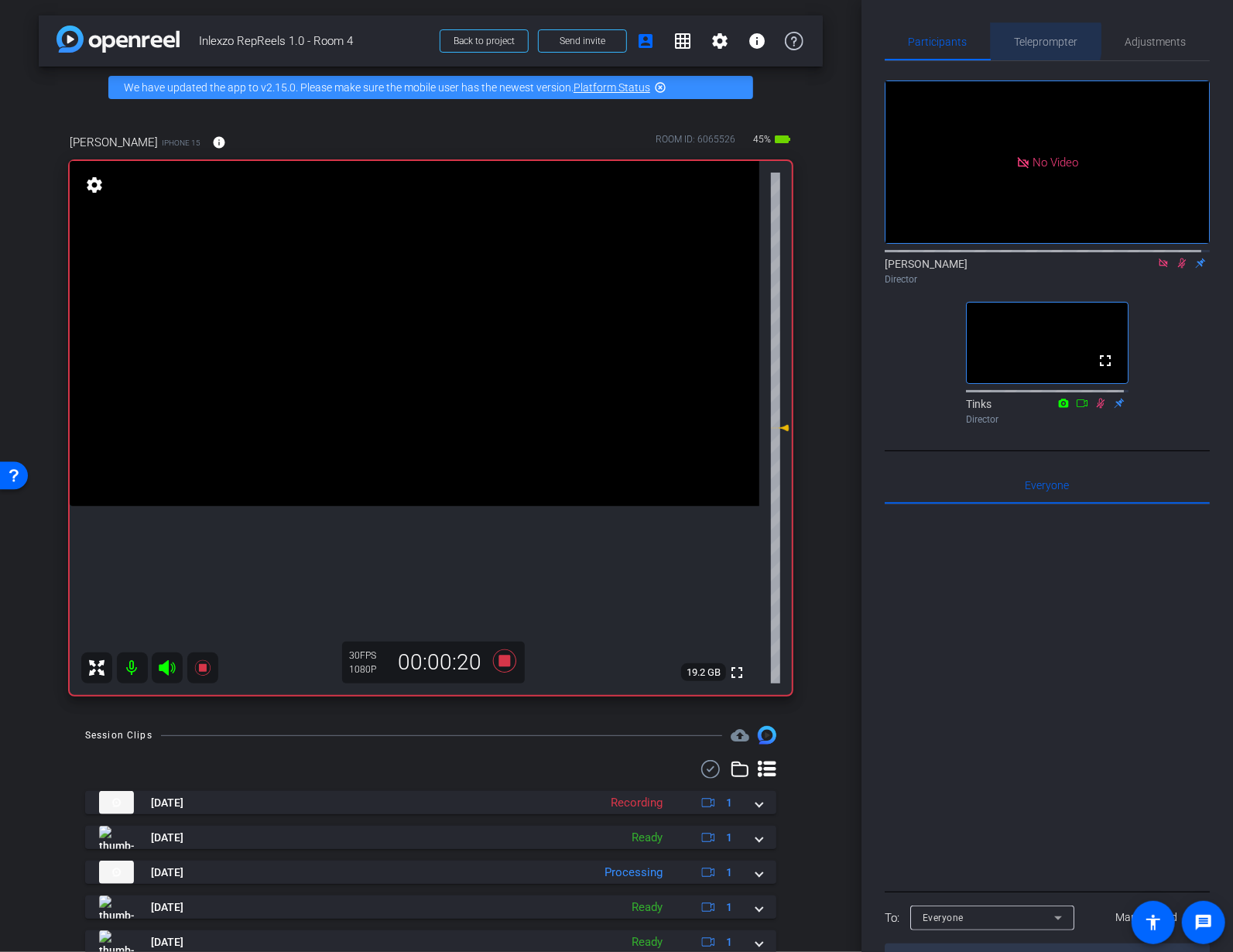
click at [1031, 39] on span "Teleprompter" at bounding box center [1046, 42] width 64 height 11
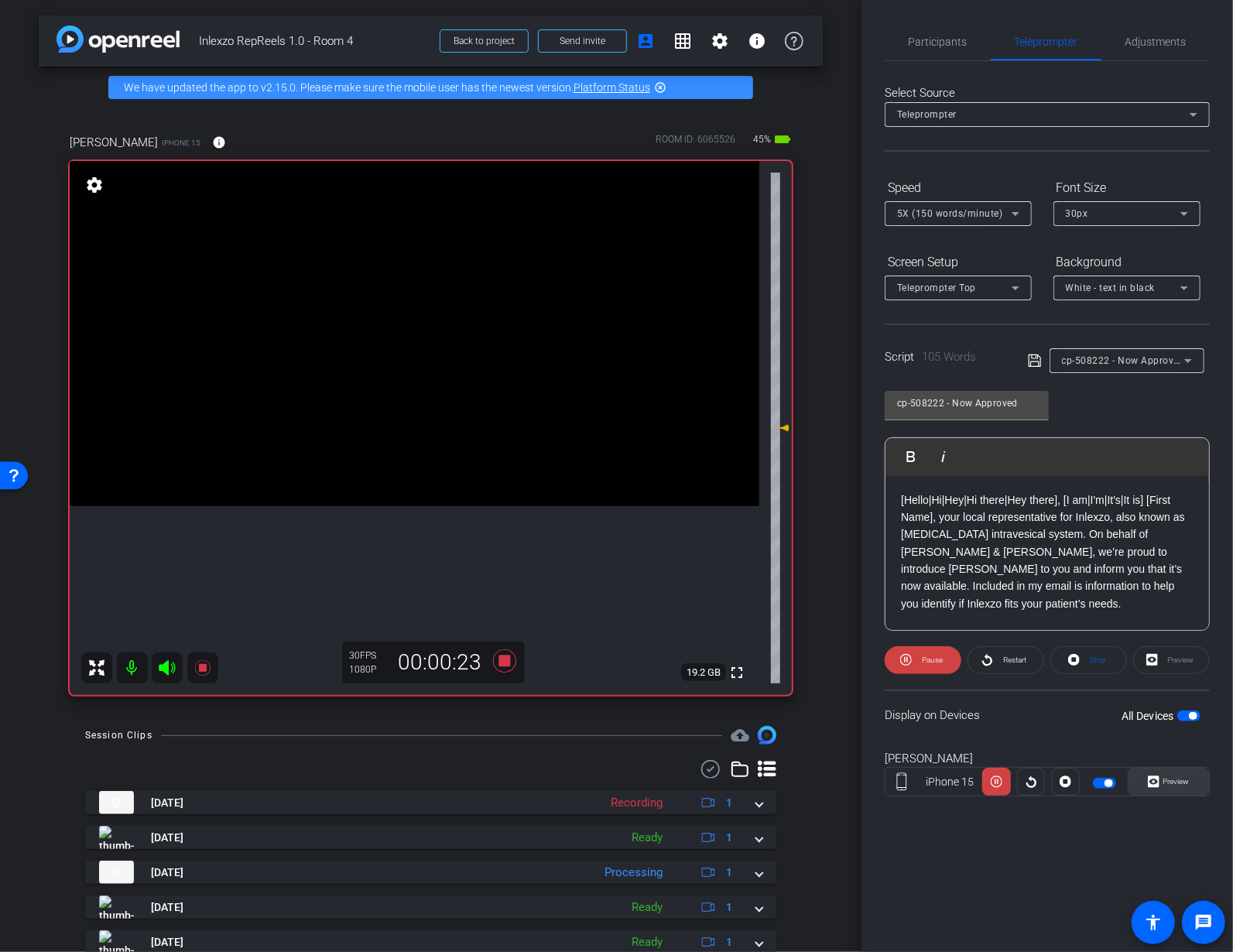
click at [1172, 787] on span "Preview" at bounding box center [1174, 782] width 30 height 22
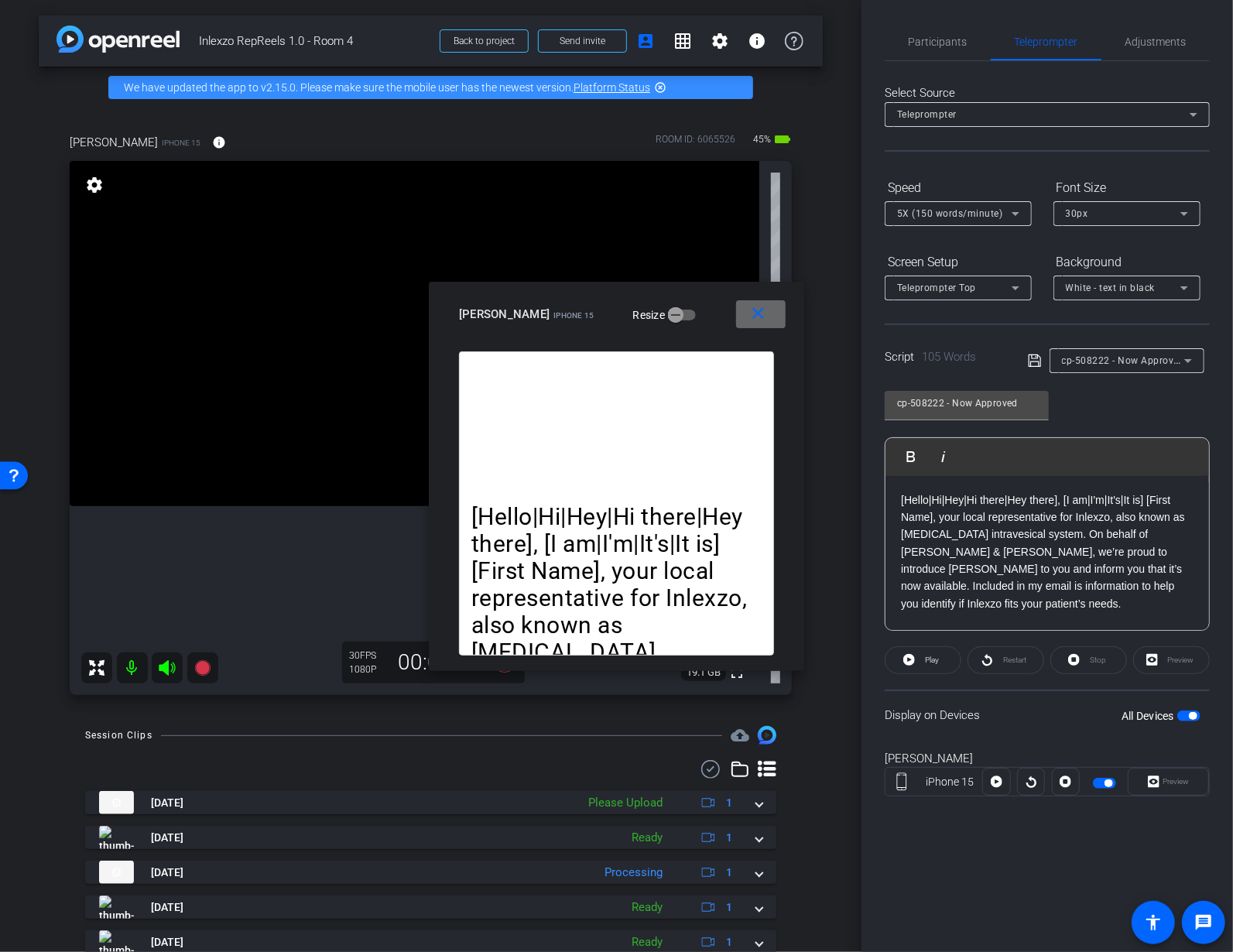
drag, startPoint x: 748, startPoint y: 329, endPoint x: 772, endPoint y: 303, distance: 35.4
click at [751, 329] on span at bounding box center [760, 314] width 50 height 37
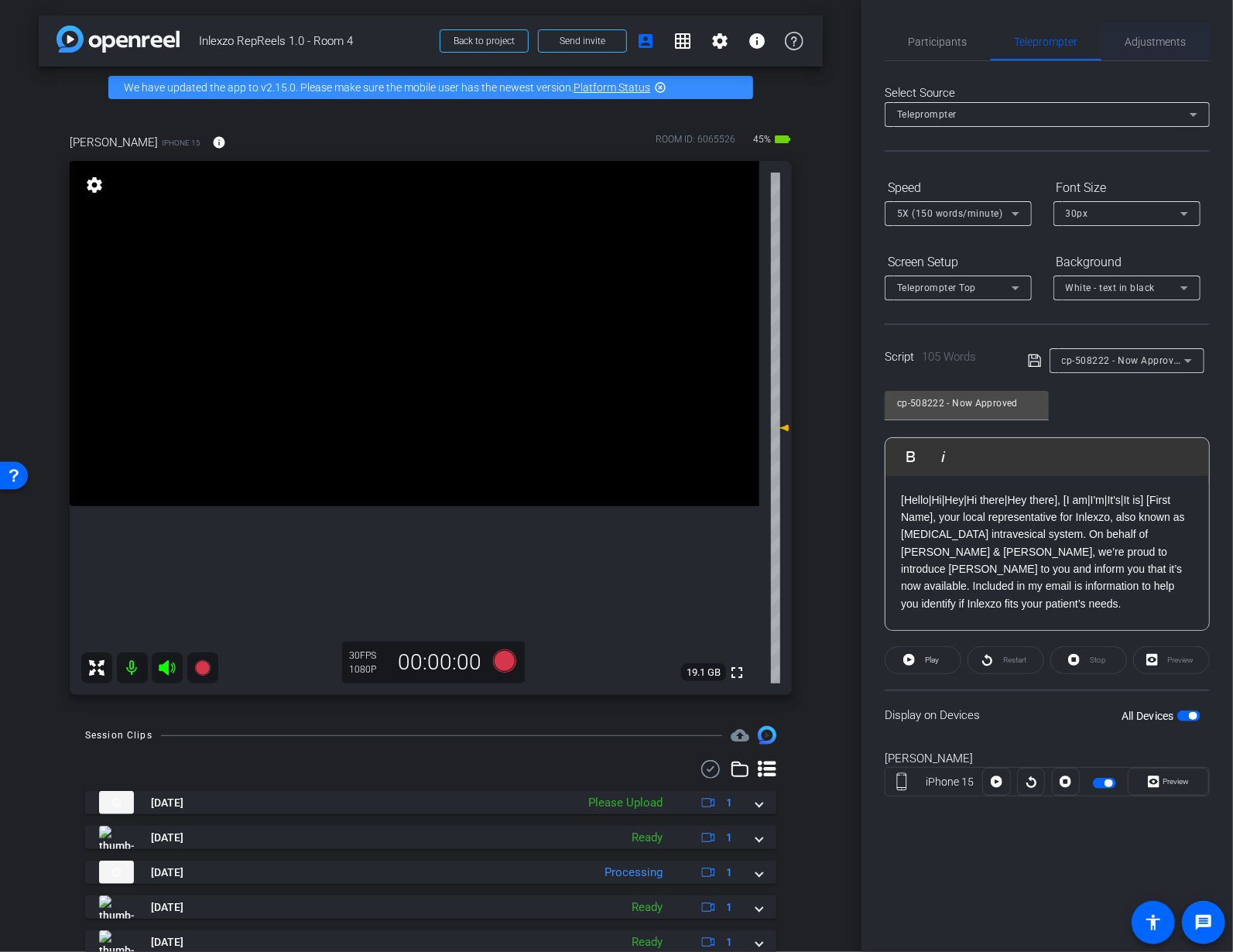
click at [1150, 36] on span "Adjustments" at bounding box center [1156, 42] width 61 height 11
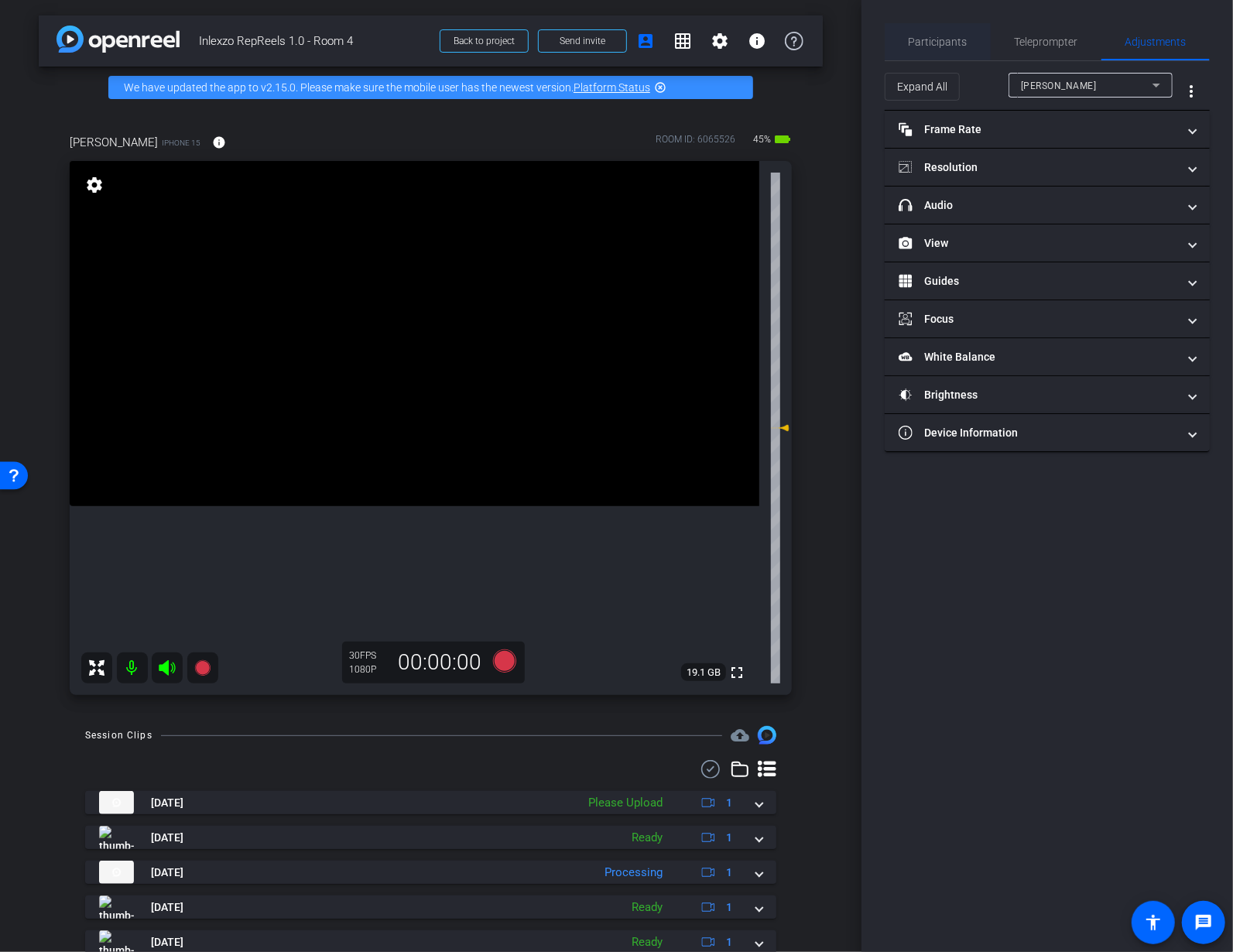
click at [915, 40] on span "Participants" at bounding box center [938, 42] width 59 height 11
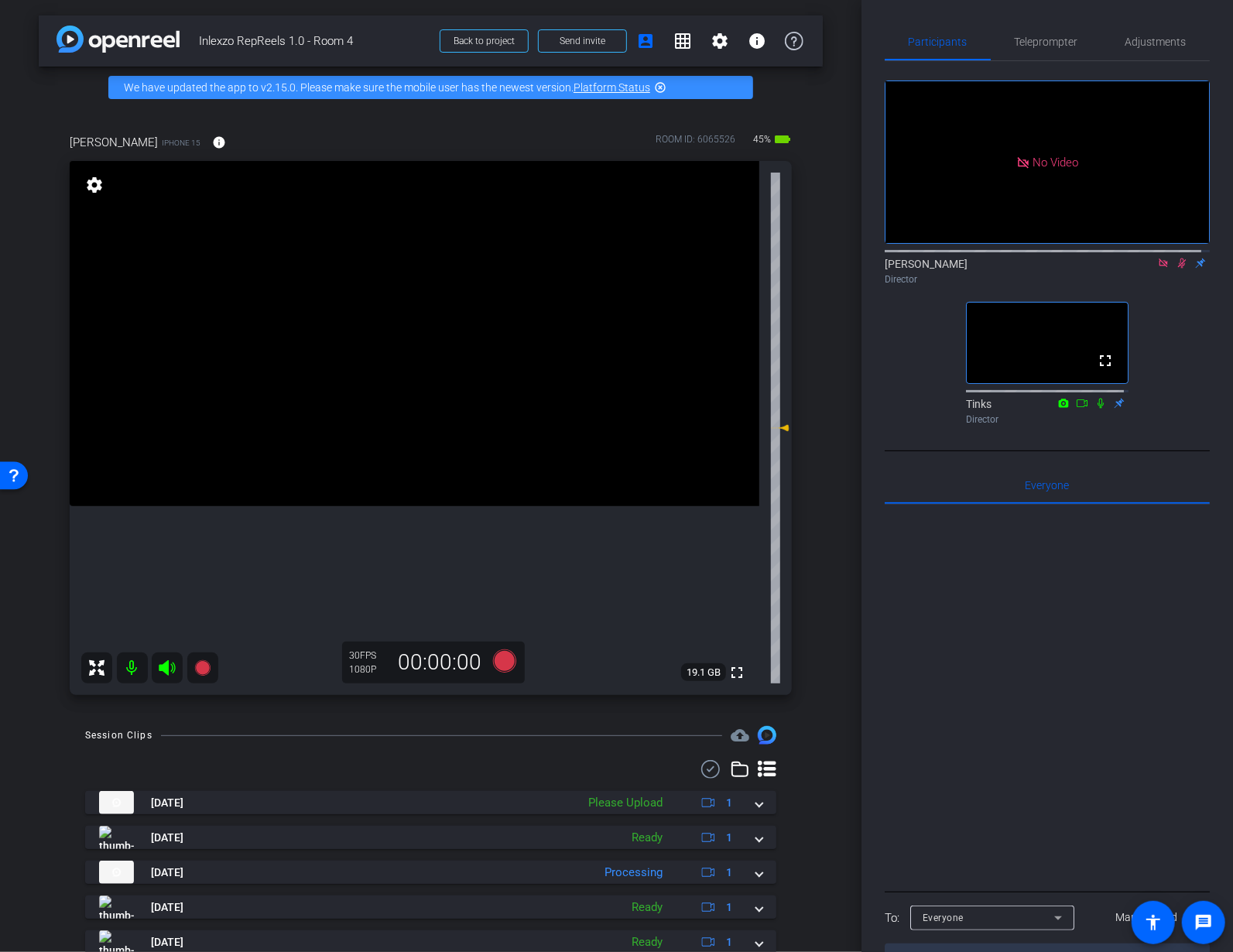
click at [1176, 257] on icon at bounding box center [1182, 263] width 13 height 11
click at [1158, 258] on icon at bounding box center [1162, 262] width 9 height 9
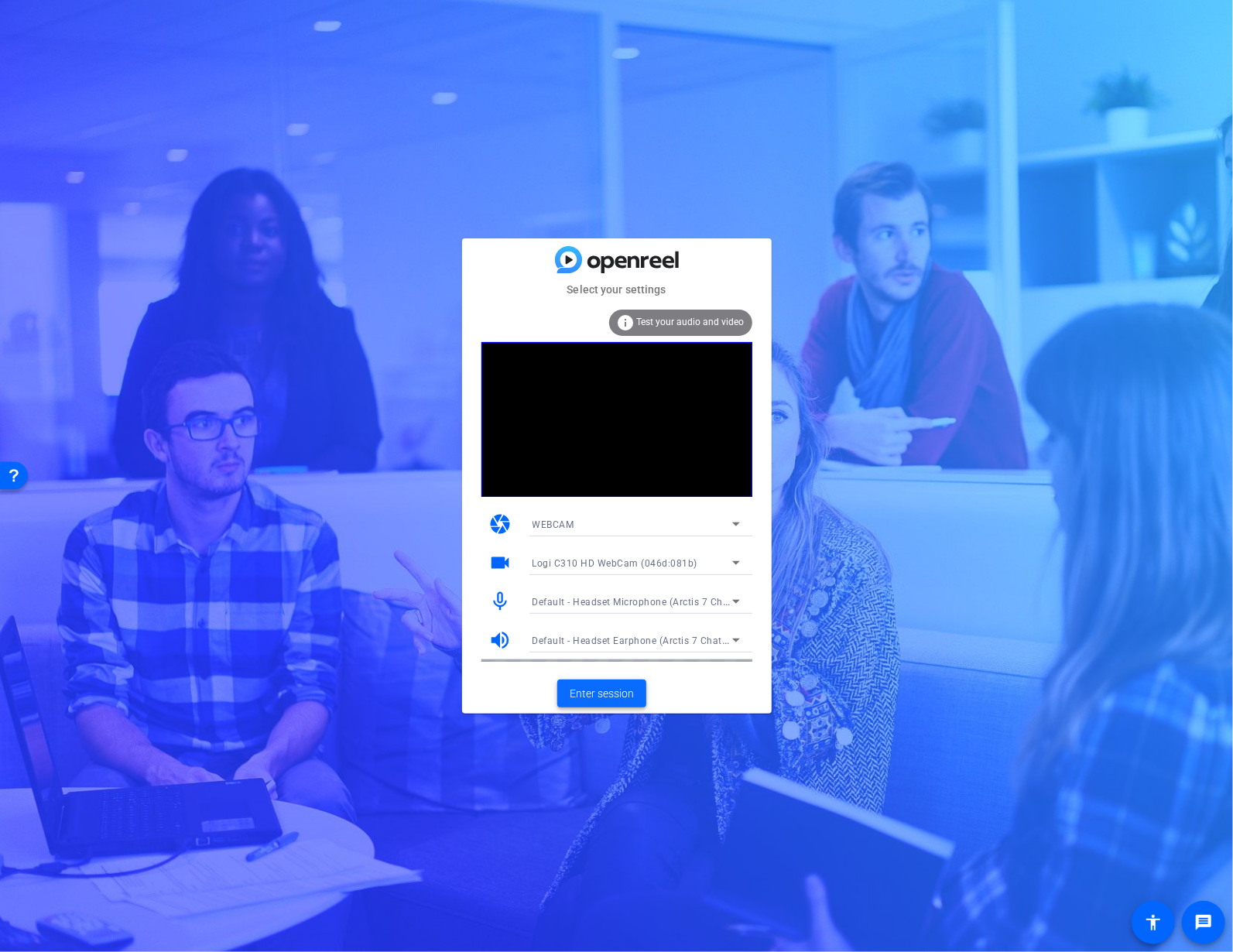
click at [611, 699] on span "Enter session" at bounding box center [602, 693] width 65 height 17
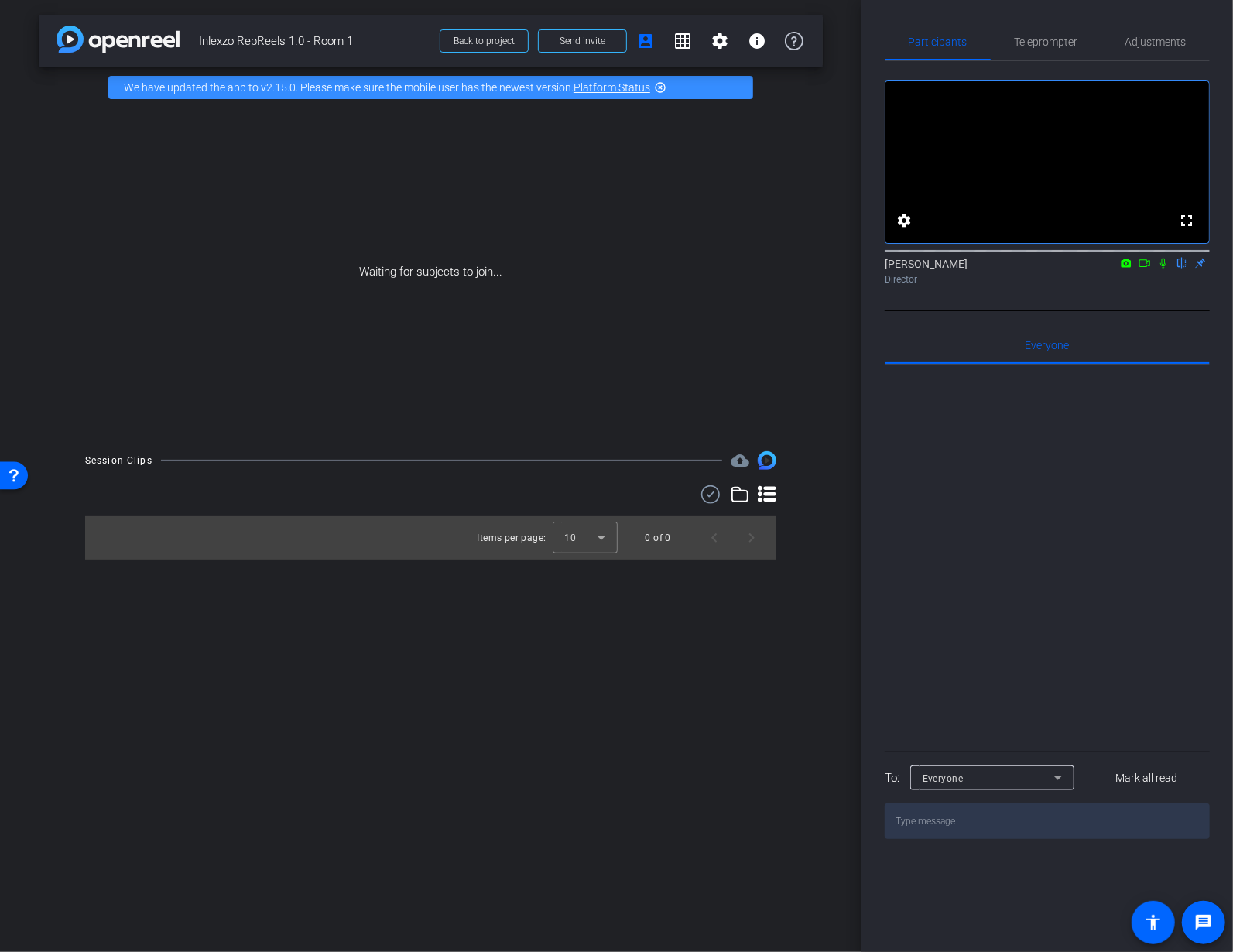
click at [612, 81] on link "Platform Status" at bounding box center [611, 87] width 76 height 13
